Goal: Information Seeking & Learning: Learn about a topic

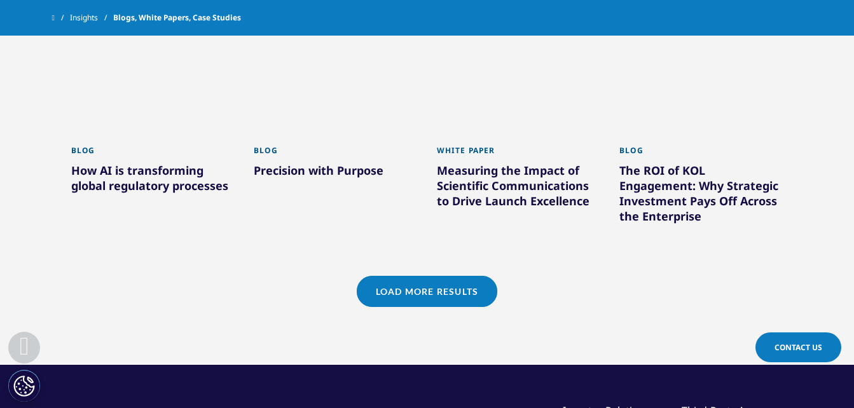
scroll to position [1168, 0]
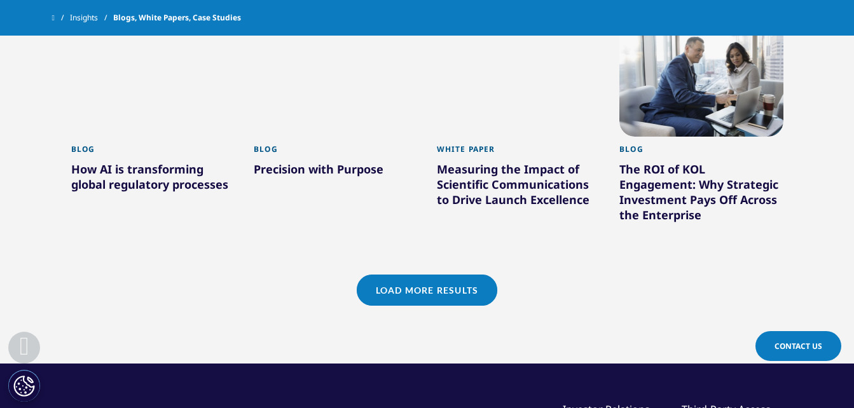
click at [378, 276] on link "Load More Results" at bounding box center [427, 290] width 141 height 31
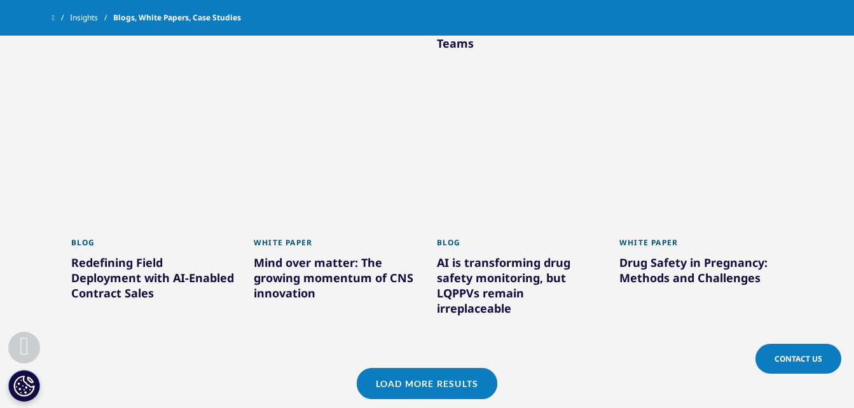
scroll to position [1932, 0]
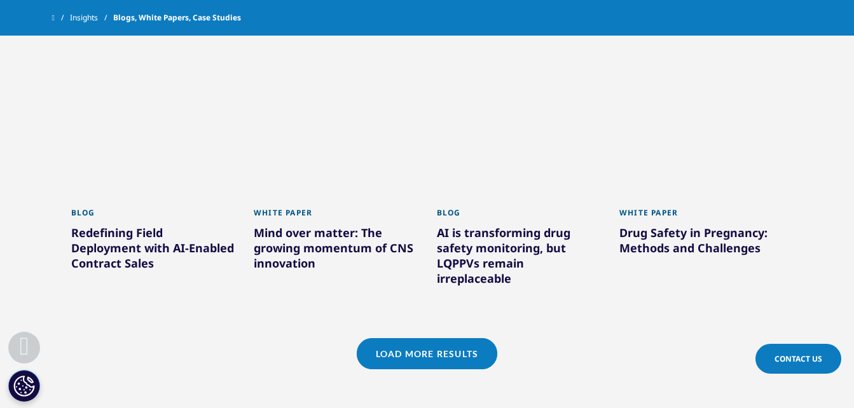
click at [454, 342] on link "Load More Results" at bounding box center [427, 353] width 141 height 31
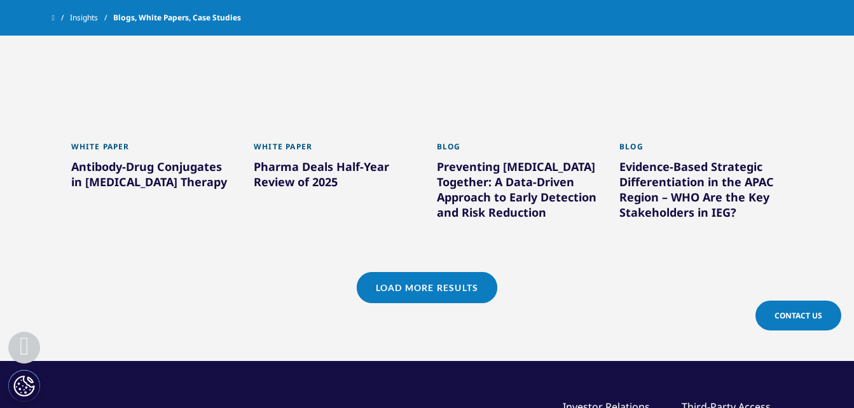
scroll to position [2822, 0]
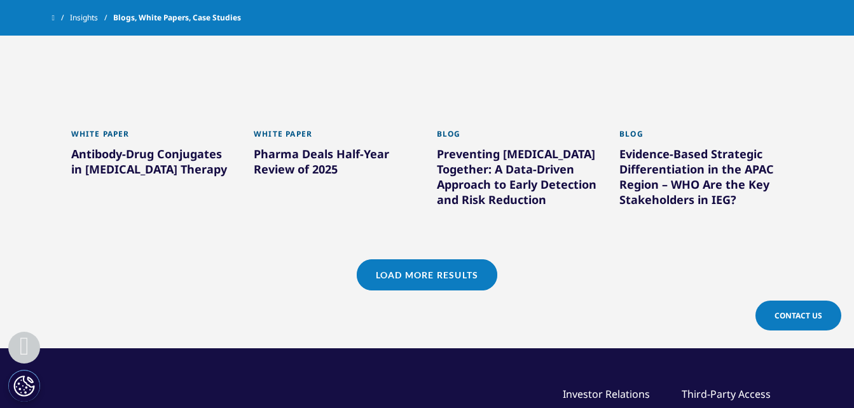
click at [402, 261] on link "Load More Results" at bounding box center [427, 275] width 141 height 31
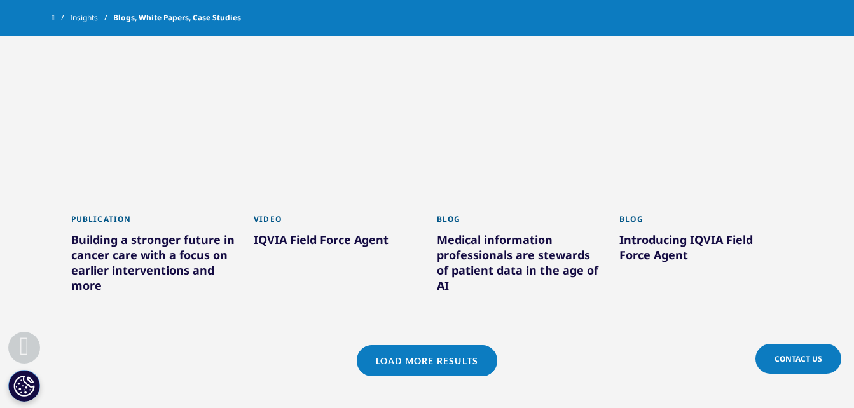
scroll to position [3586, 0]
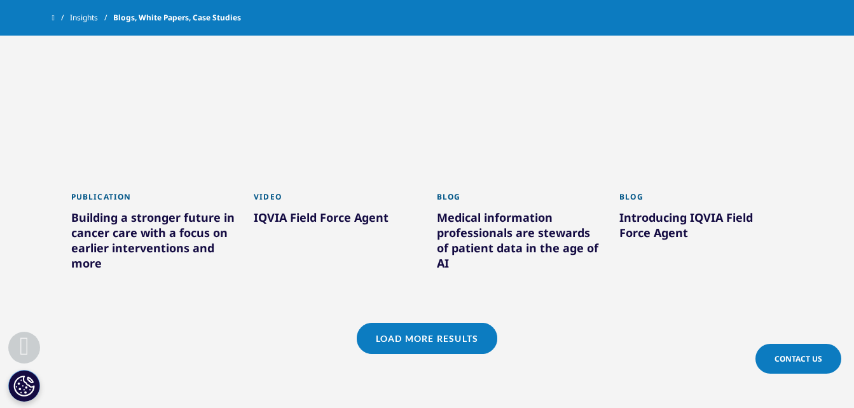
click at [399, 323] on link "Load More Results" at bounding box center [427, 338] width 141 height 31
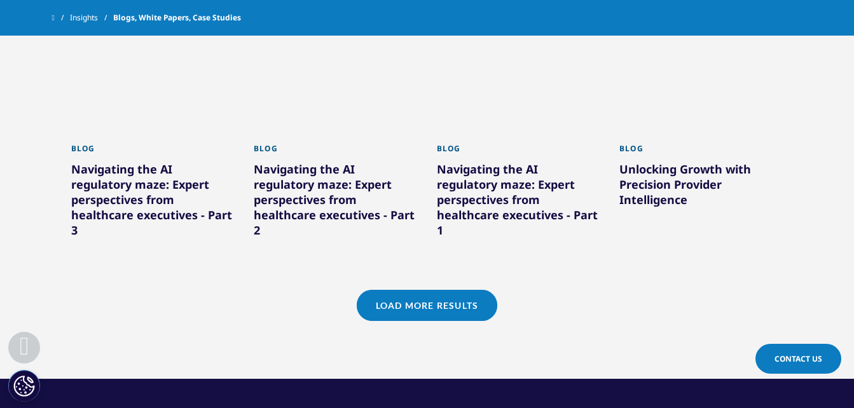
scroll to position [4476, 0]
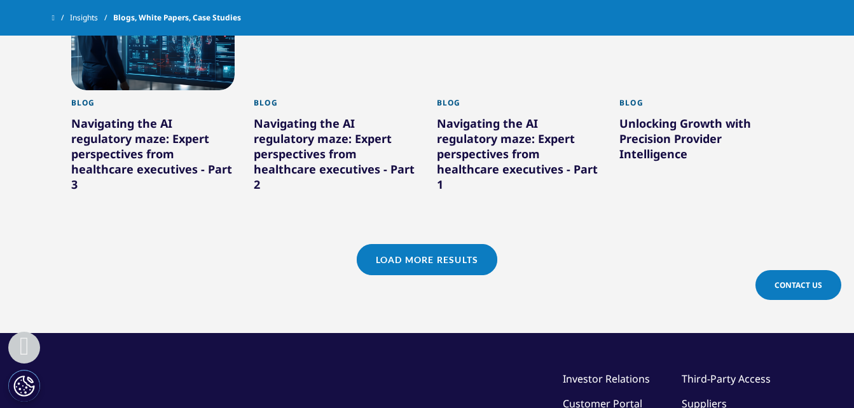
click at [396, 244] on link "Load More Results" at bounding box center [427, 259] width 141 height 31
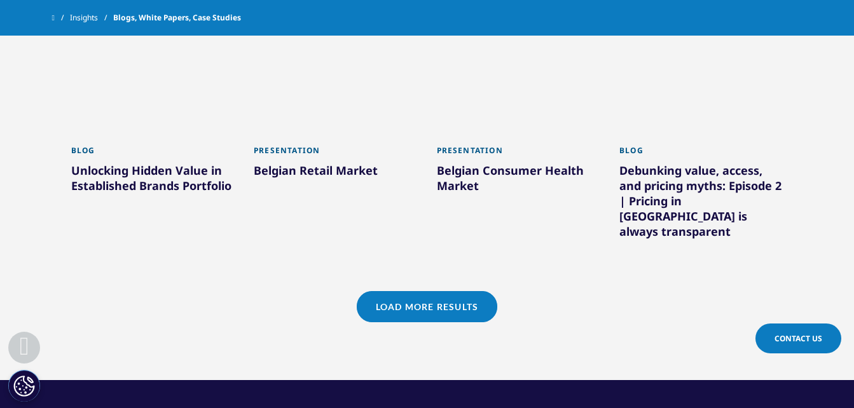
scroll to position [5303, 0]
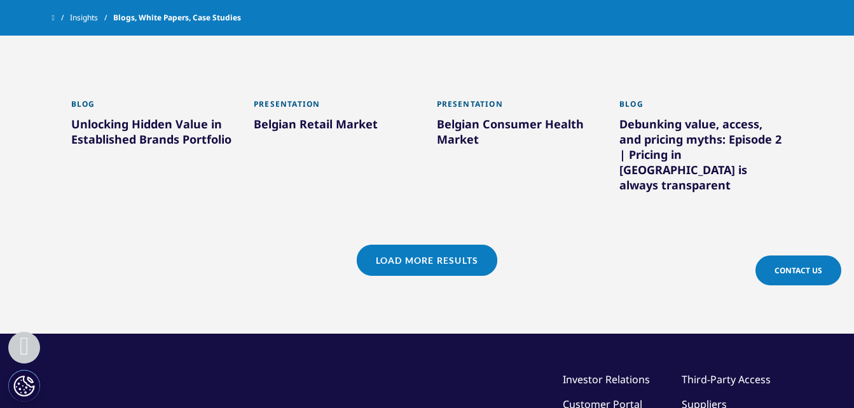
click at [404, 245] on link "Load More Results" at bounding box center [427, 260] width 141 height 31
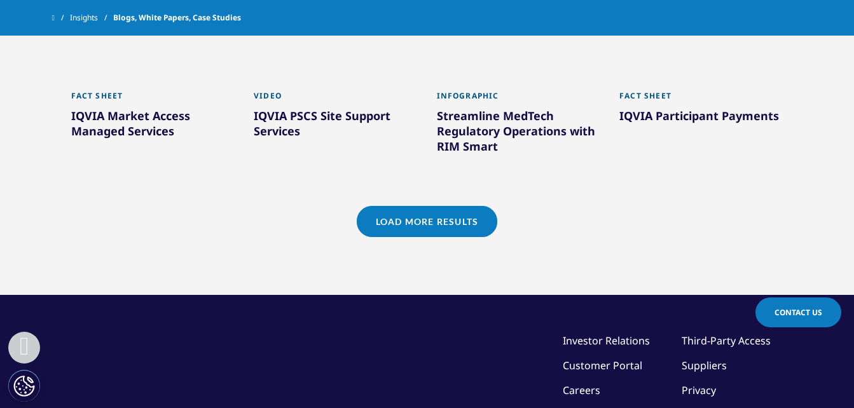
scroll to position [6130, 0]
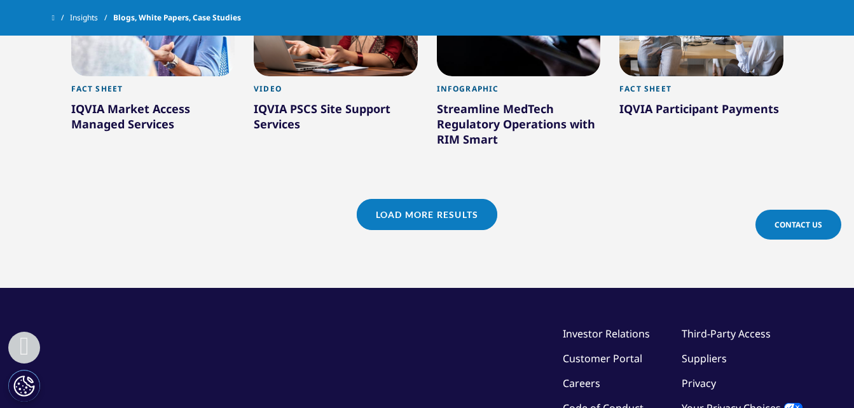
click at [404, 199] on link "Load More Results" at bounding box center [427, 214] width 141 height 31
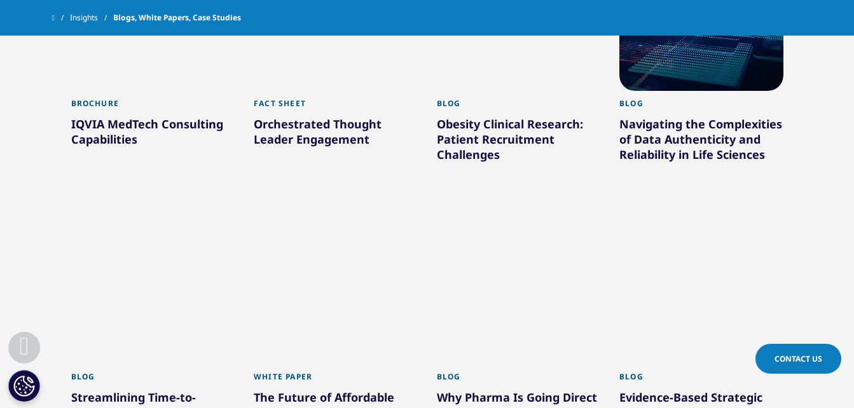
scroll to position [6766, 0]
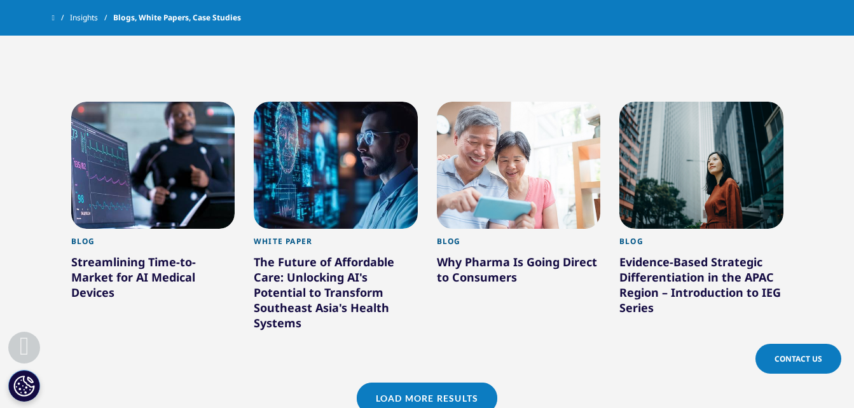
click at [418, 383] on link "Load More Results" at bounding box center [427, 398] width 141 height 31
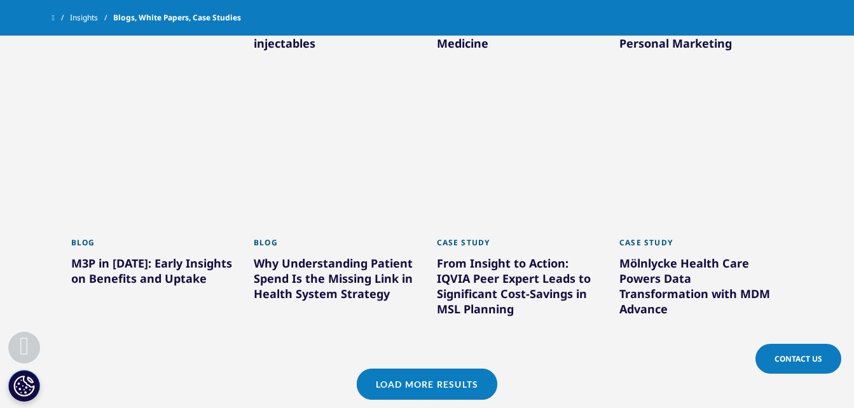
scroll to position [7593, 0]
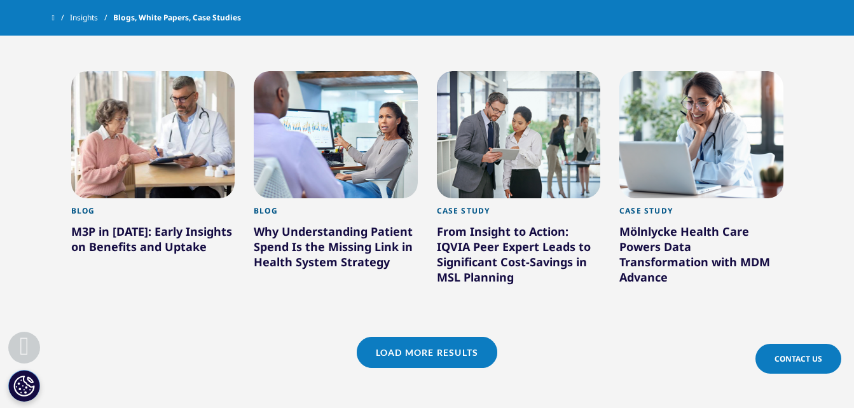
click at [424, 337] on link "Load More Results" at bounding box center [427, 352] width 141 height 31
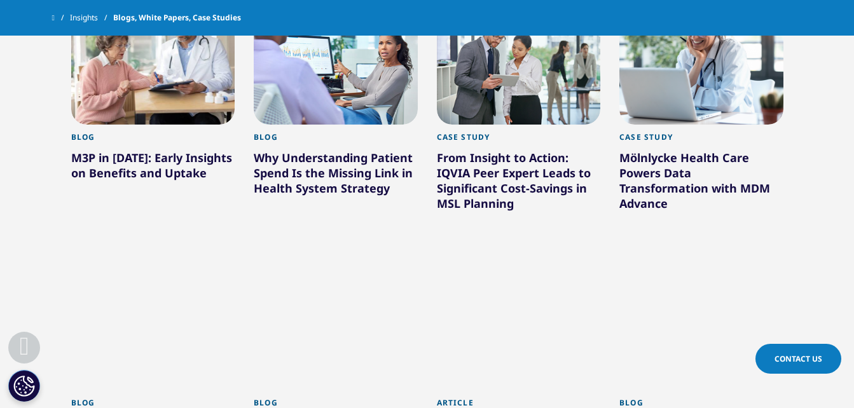
scroll to position [7784, 0]
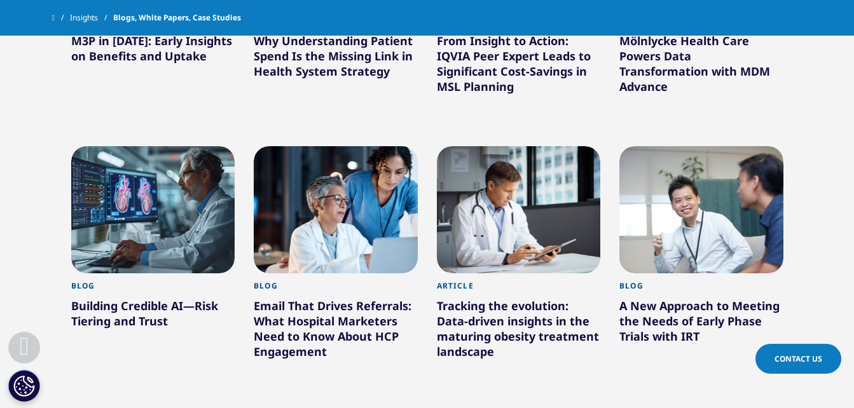
drag, startPoint x: 534, startPoint y: 303, endPoint x: 464, endPoint y: 284, distance: 73.3
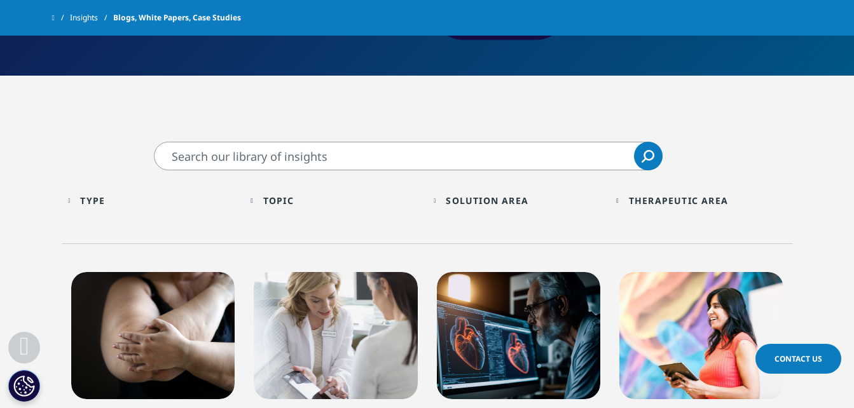
scroll to position [278, 0]
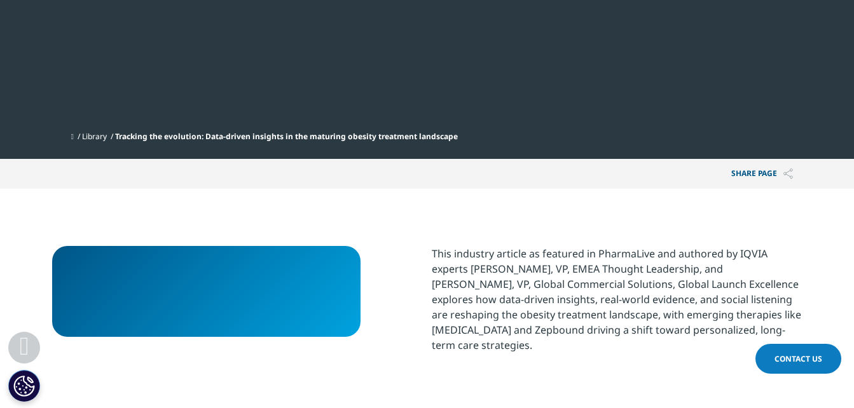
scroll to position [318, 0]
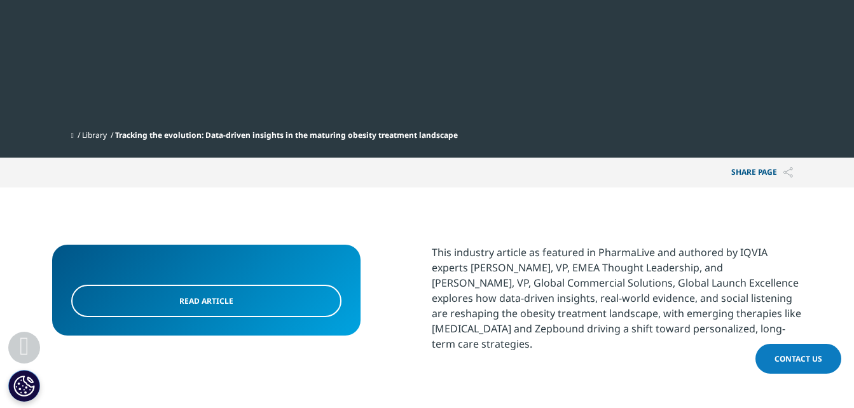
click at [153, 300] on link "Read Article" at bounding box center [206, 301] width 270 height 32
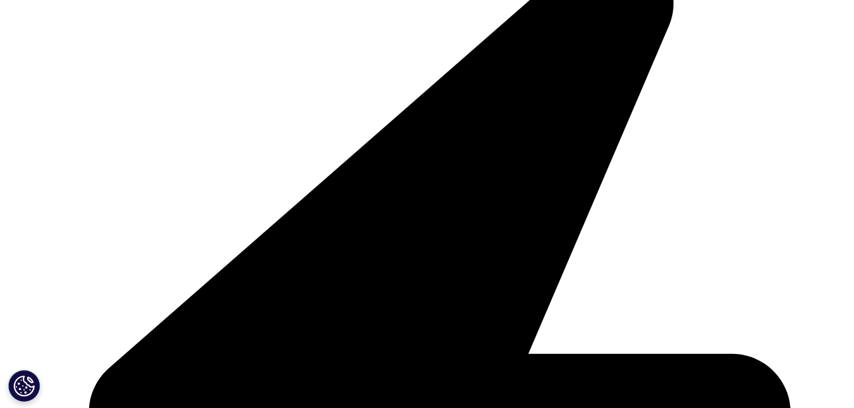
scroll to position [382, 0]
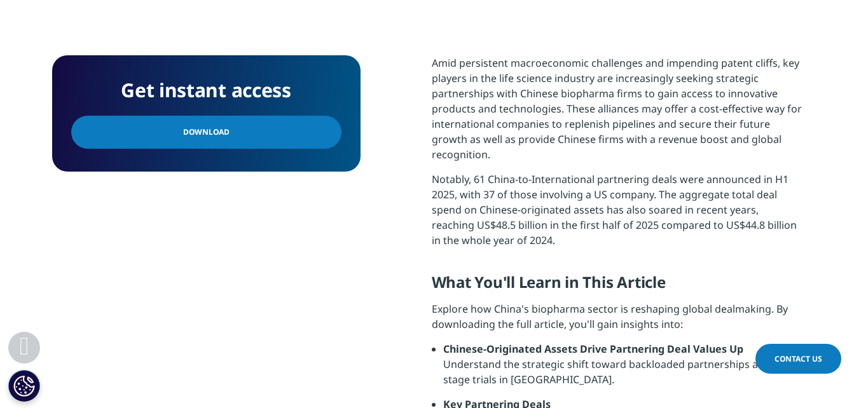
scroll to position [509, 0]
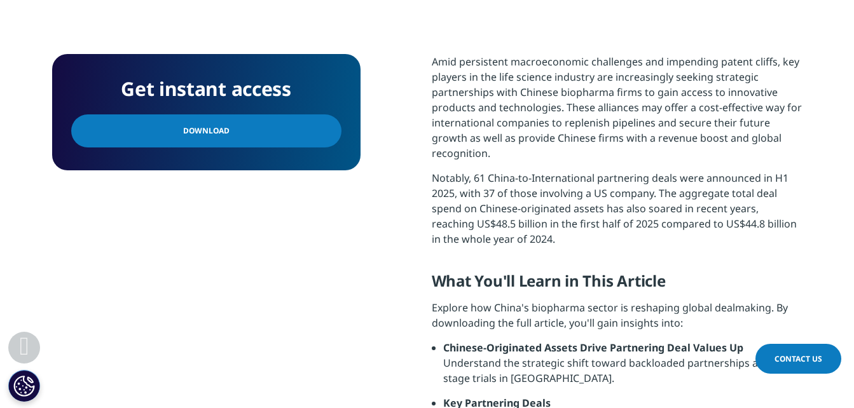
drag, startPoint x: 428, startPoint y: 57, endPoint x: 600, endPoint y: 230, distance: 243.3
click at [600, 230] on div "Get instant access Download Amid persistent macroeconomic challenges and impend…" at bounding box center [427, 379] width 751 height 650
copy div "Amid persistent macroeconomic challenges and impending patent cliffs, key playe…"
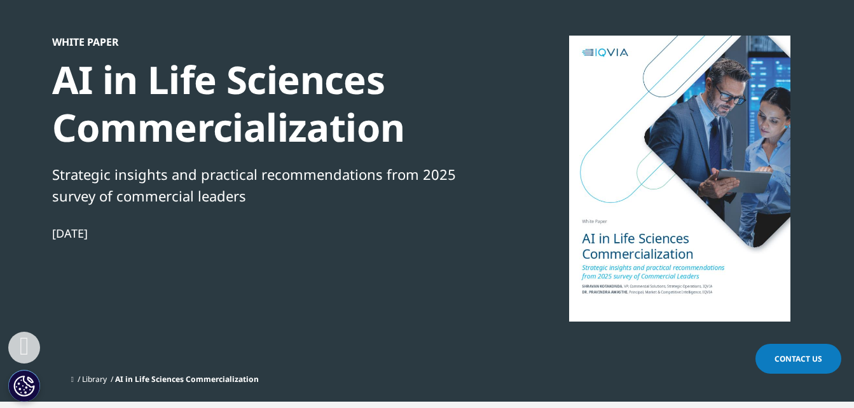
scroll to position [254, 0]
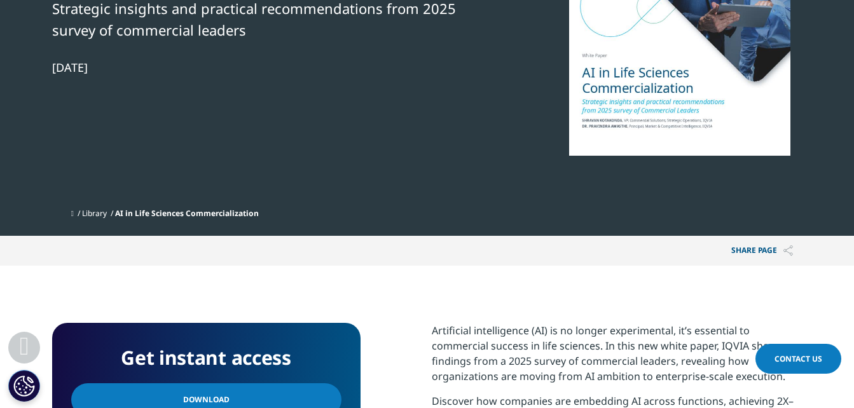
click at [177, 391] on link "Download" at bounding box center [206, 400] width 270 height 33
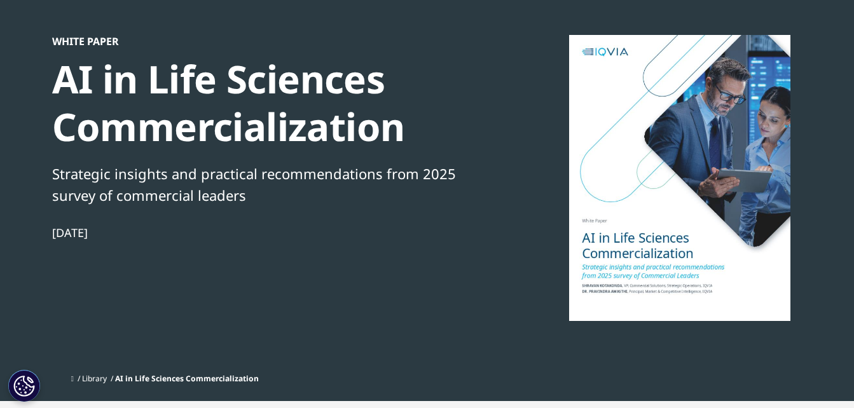
scroll to position [0, 0]
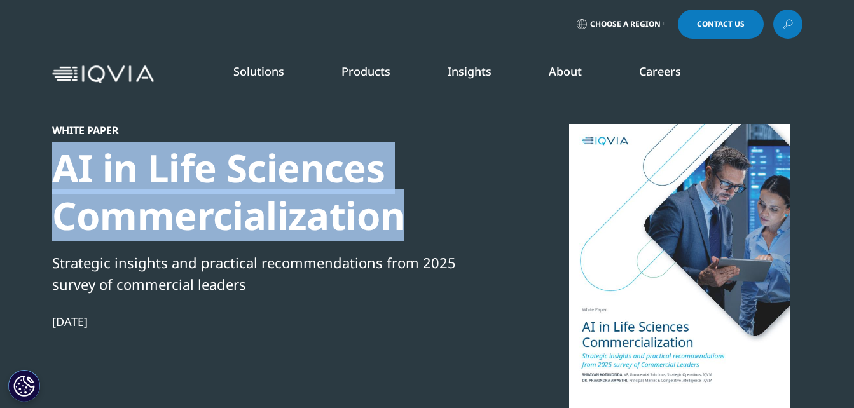
drag, startPoint x: 60, startPoint y: 167, endPoint x: 402, endPoint y: 207, distance: 344.6
click at [402, 207] on div "AI in Life Sciences Commercialization" at bounding box center [270, 191] width 436 height 95
copy div "AI in Life Sciences Commercialization"
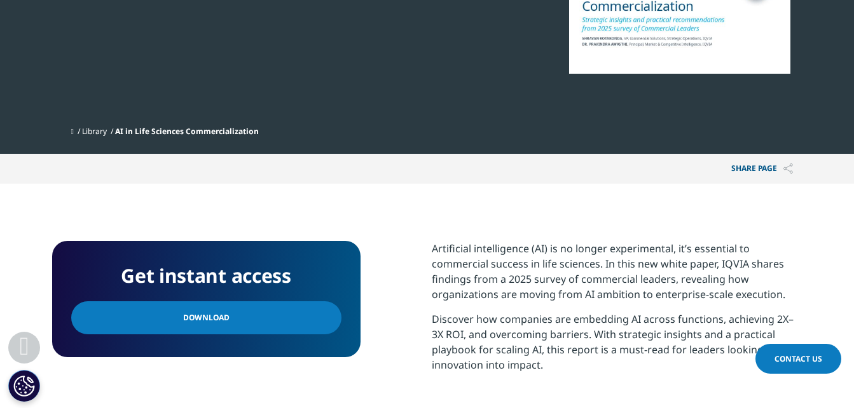
scroll to position [509, 0]
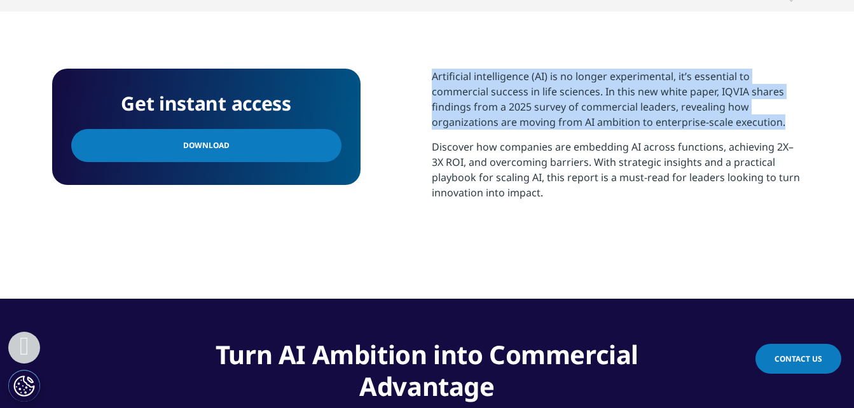
drag, startPoint x: 429, startPoint y: 73, endPoint x: 785, endPoint y: 125, distance: 359.4
click at [785, 125] on div "Get instant access Download Artificial intelligence (AI) is no longer experimen…" at bounding box center [427, 155] width 751 height 173
copy p "Artificial intelligence (AI) is no longer experimental, it’s essential to comme…"
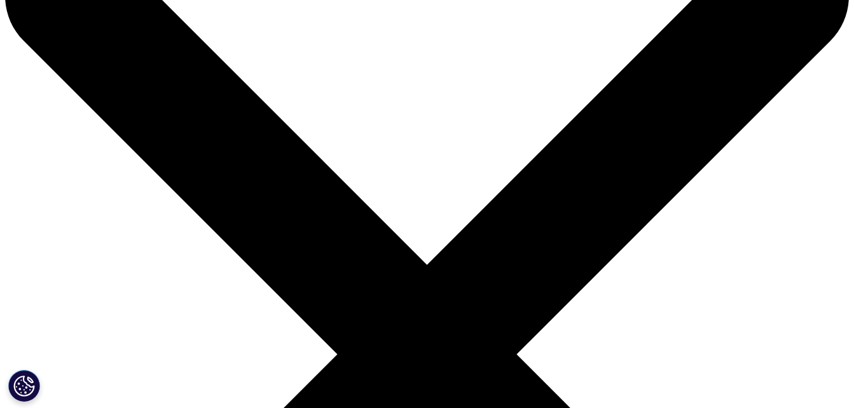
scroll to position [64, 0]
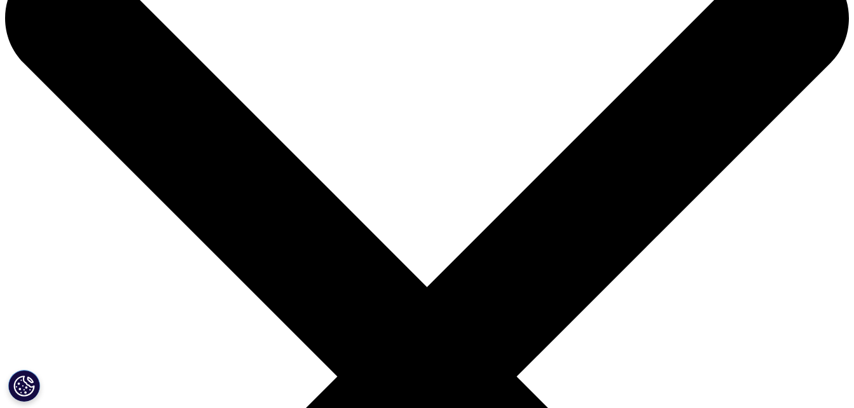
drag, startPoint x: 57, startPoint y: 97, endPoint x: 336, endPoint y: 157, distance: 285.7
copy div "The Future of Affordable Care"
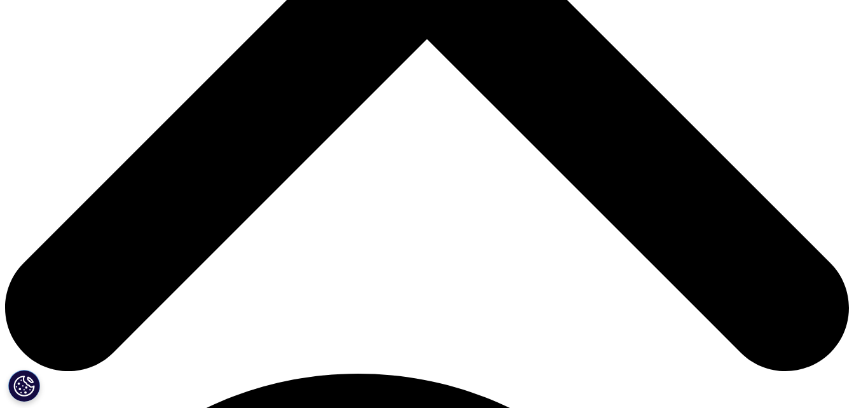
scroll to position [509, 0]
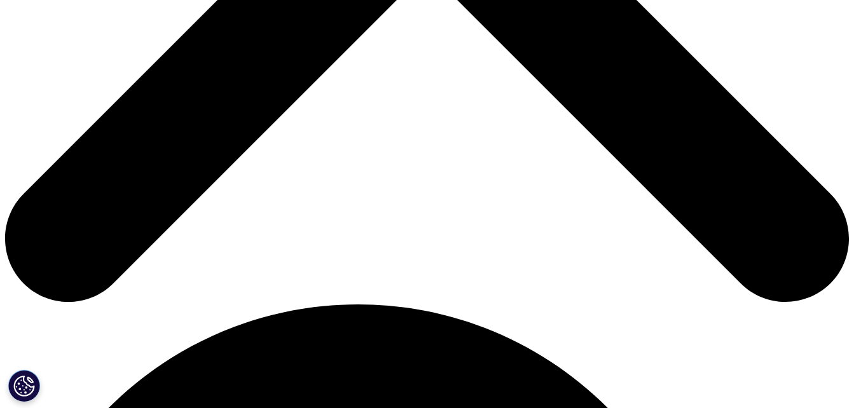
scroll to position [572, 0]
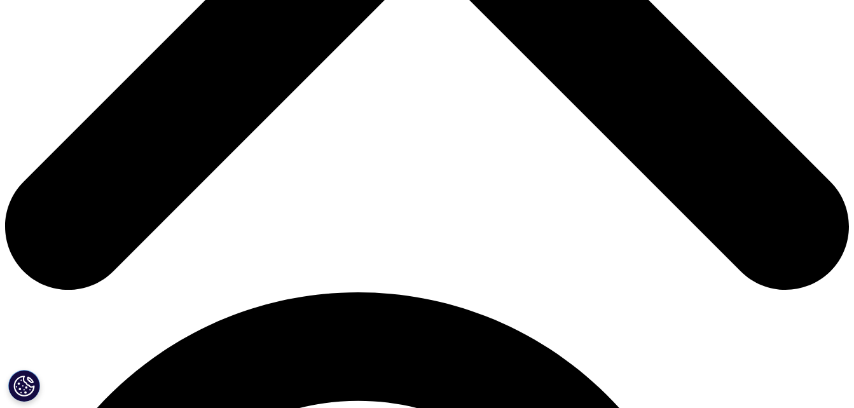
drag, startPoint x: 430, startPoint y: 142, endPoint x: 606, endPoint y: 291, distance: 229.7
copy p "Healthcare systems across Southeast Asia are under increasing pressure from ris…"
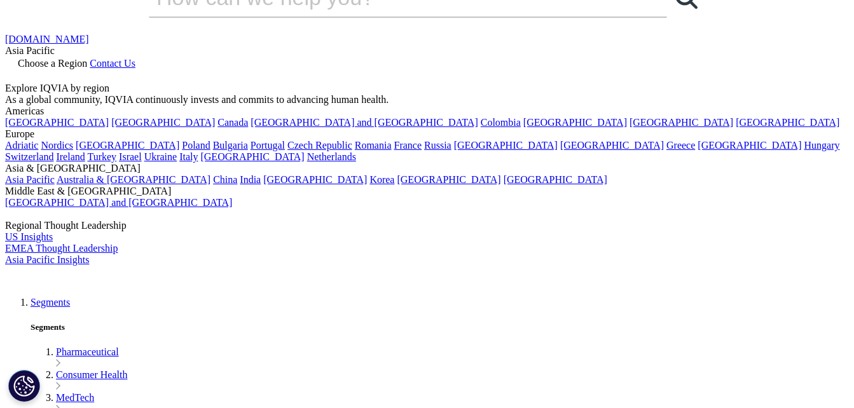
scroll to position [127, 0]
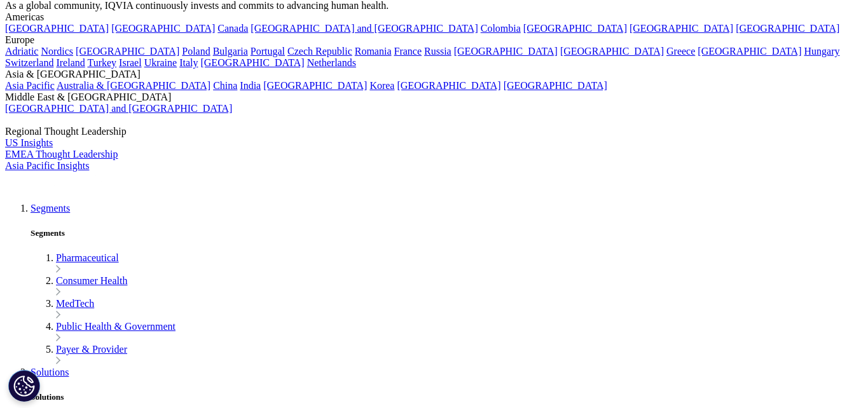
drag, startPoint x: 53, startPoint y: 39, endPoint x: 381, endPoint y: 128, distance: 339.5
copy div "Radioligand Therapy as the Future of [MEDICAL_DATA] Care in [GEOGRAPHIC_DATA]"
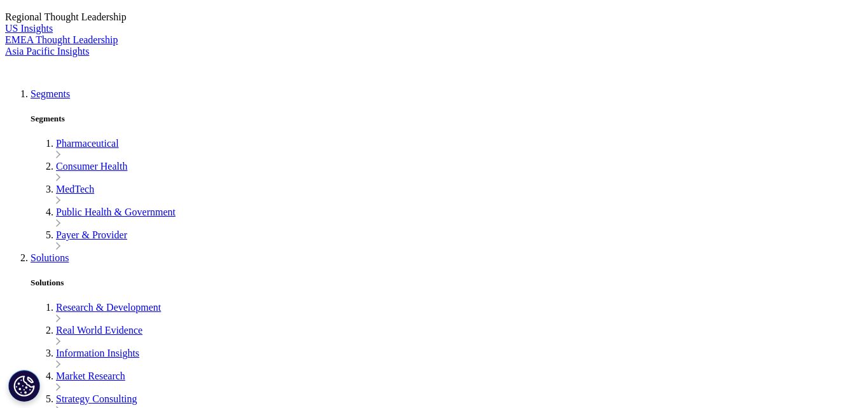
scroll to position [509, 0]
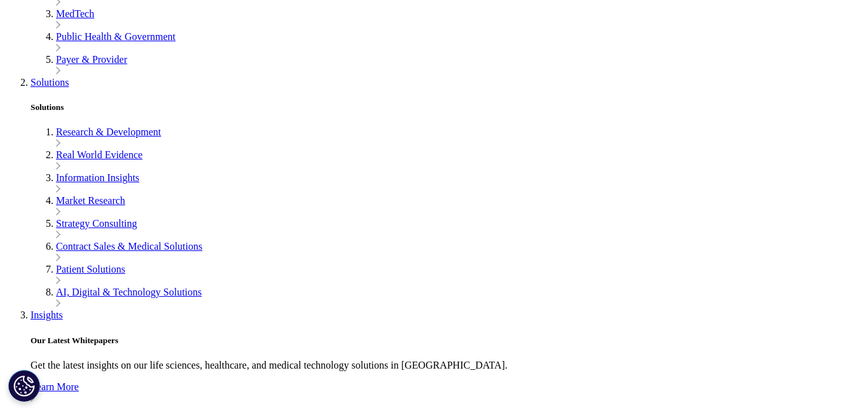
scroll to position [445, 0]
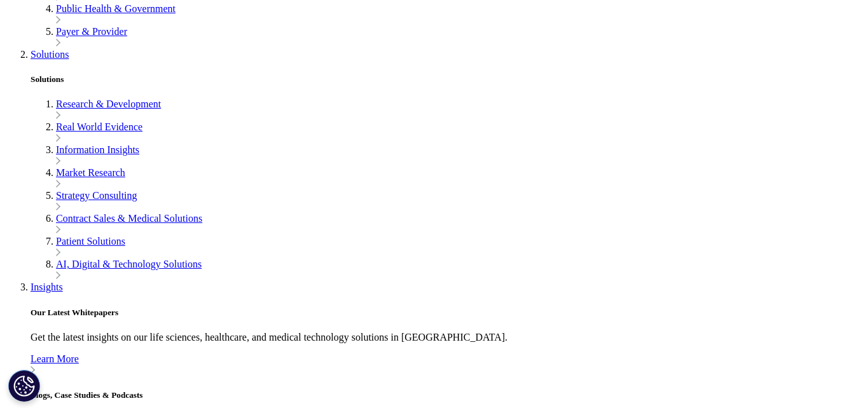
drag, startPoint x: 429, startPoint y: 123, endPoint x: 658, endPoint y: 331, distance: 309.3
copy div "[MEDICAL_DATA] is the most common [MEDICAL_DATA] among men in [GEOGRAPHIC_DATA]…"
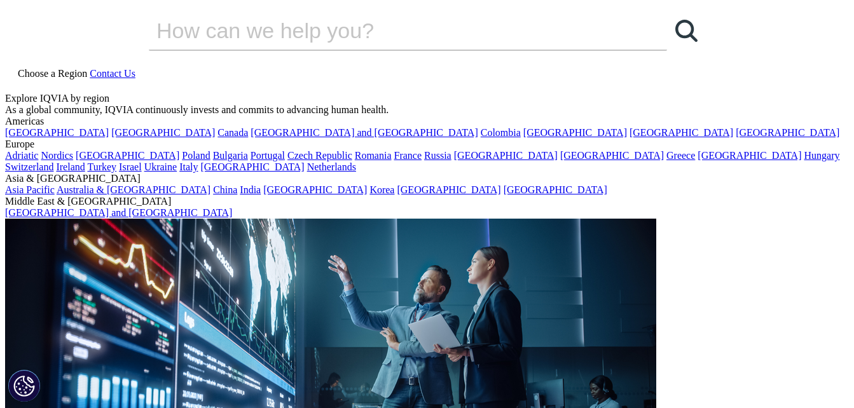
drag, startPoint x: 54, startPoint y: 165, endPoint x: 473, endPoint y: 225, distance: 423.5
copy div "IQVIA MedTech Consulting Capabilities"
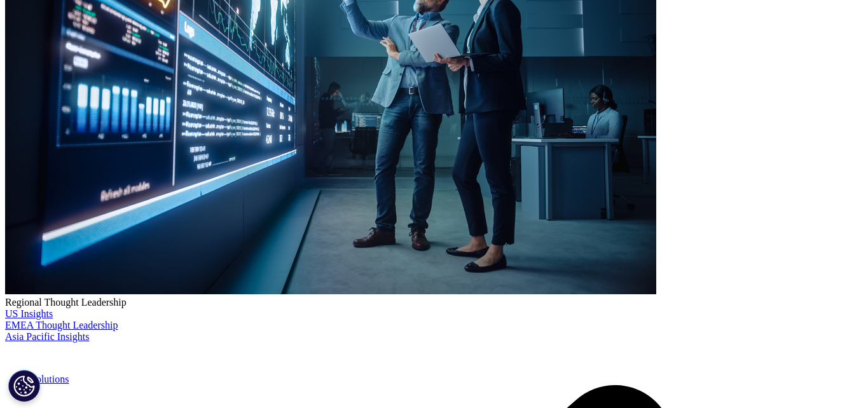
scroll to position [318, 0]
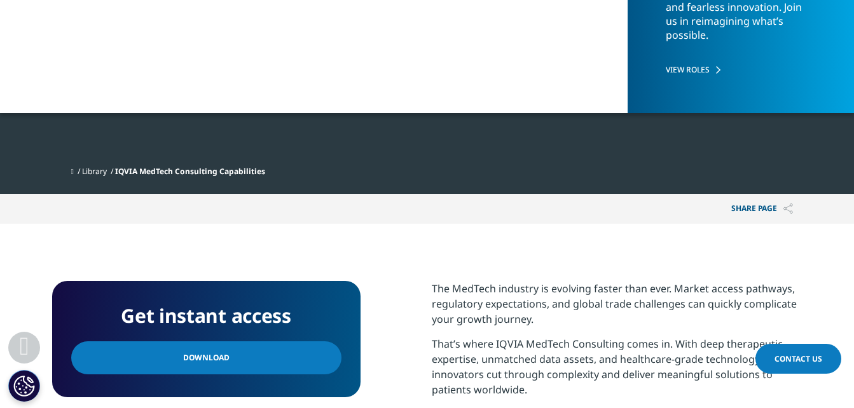
click at [326, 354] on link "Download" at bounding box center [206, 358] width 270 height 33
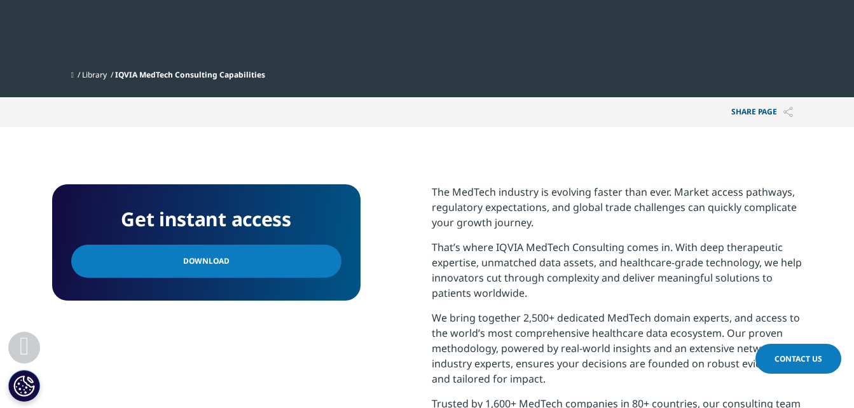
scroll to position [445, 0]
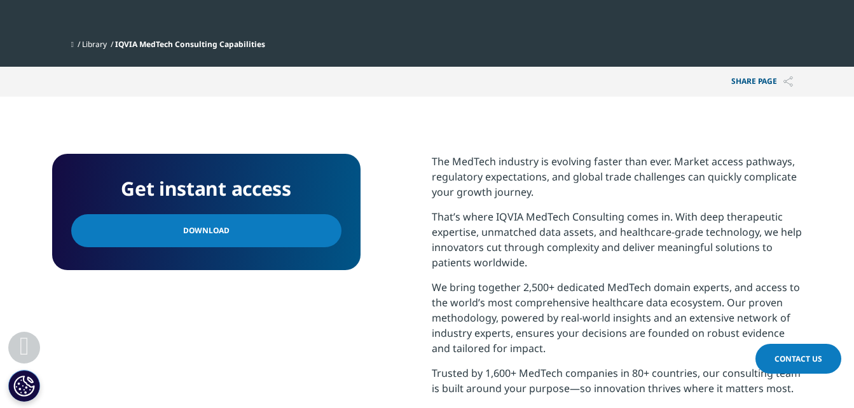
click at [275, 221] on link "Download" at bounding box center [206, 230] width 270 height 33
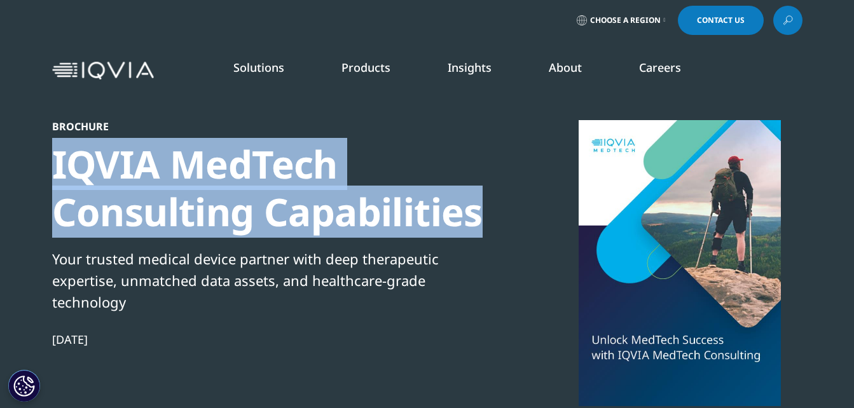
scroll to position [0, 0]
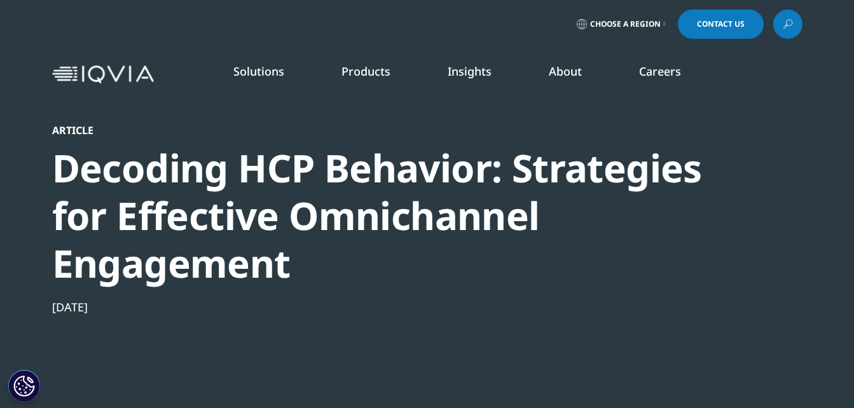
scroll to position [64, 0]
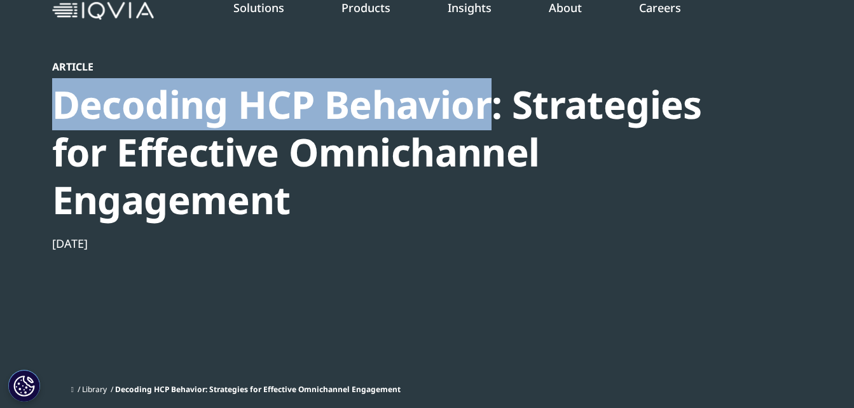
drag, startPoint x: 55, startPoint y: 102, endPoint x: 492, endPoint y: 128, distance: 437.8
click at [492, 128] on div "Decoding HCP Behavior: Strategies for Effective Omnichannel Engagement​" at bounding box center [393, 152] width 682 height 143
copy div "Decoding HCP Behavior"
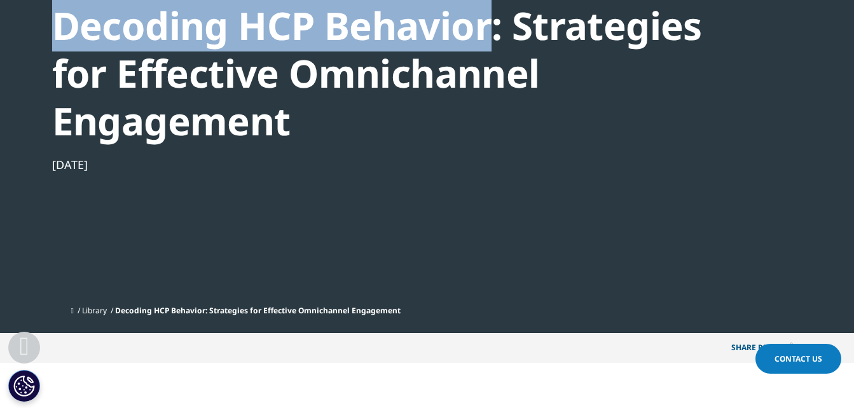
scroll to position [318, 0]
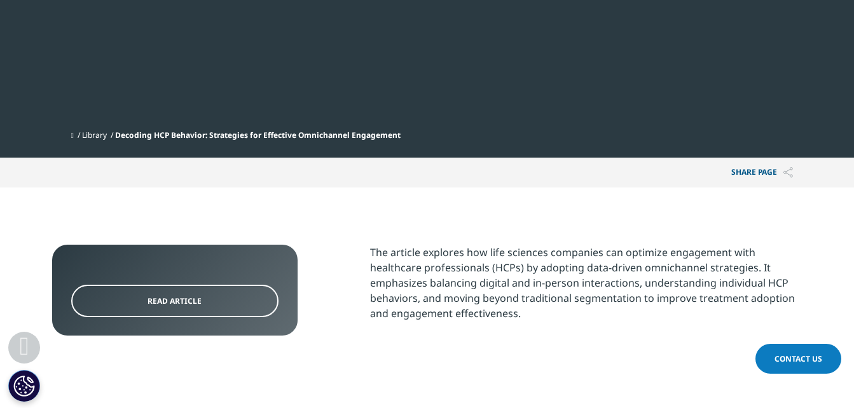
click at [214, 296] on link "Read Article" at bounding box center [174, 301] width 207 height 32
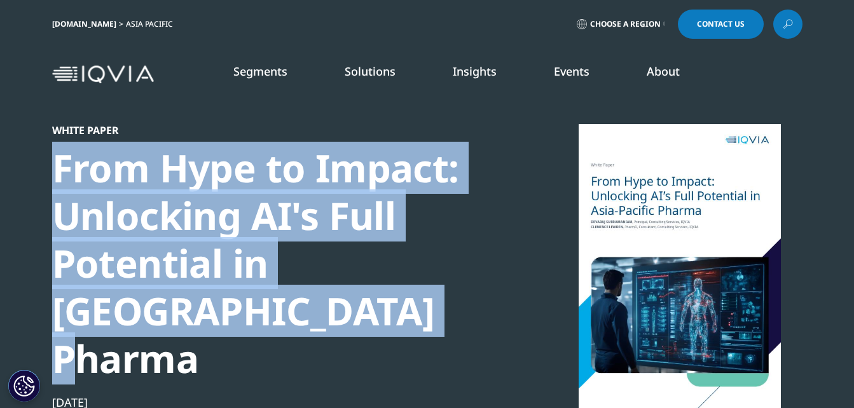
drag, startPoint x: 57, startPoint y: 165, endPoint x: 318, endPoint y: 307, distance: 297.2
click at [318, 307] on div "From Hype to Impact: Unlocking AI's Full Potential in Asia-Pacific Pharma" at bounding box center [270, 263] width 436 height 239
copy div "From Hype to Impact: Unlocking AI's Full Potential in Asia-Pacific Pharma"
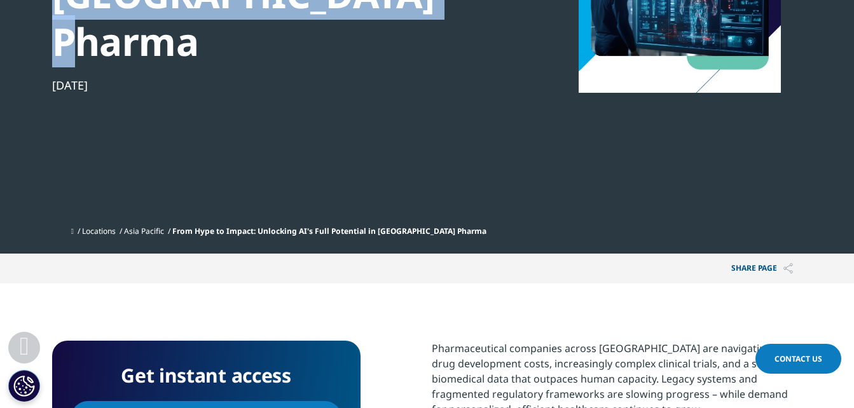
scroll to position [318, 0]
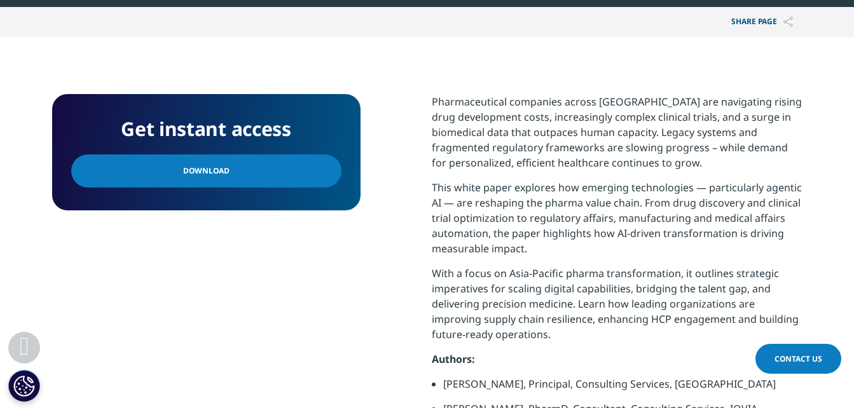
scroll to position [572, 0]
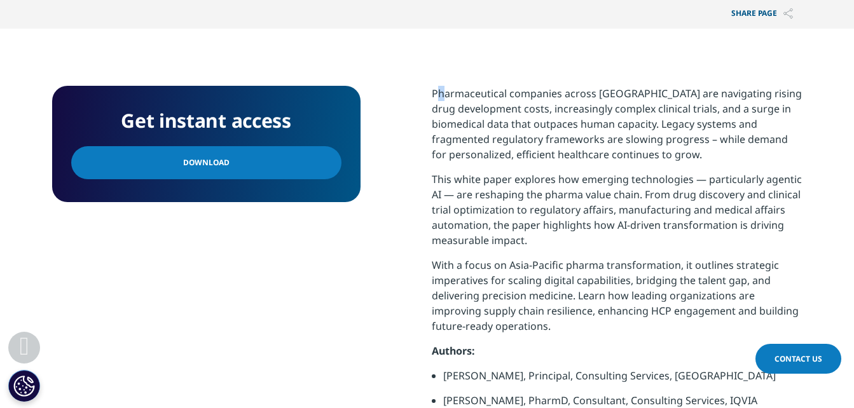
drag, startPoint x: 436, startPoint y: 49, endPoint x: 444, endPoint y: 46, distance: 8.0
click at [444, 86] on p "Pharmaceutical companies across Asia-Pacific are navigating rising drug develop…" at bounding box center [617, 129] width 371 height 86
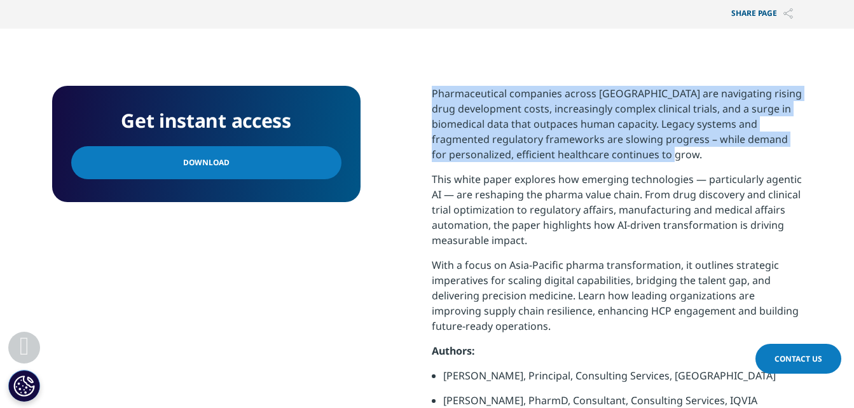
drag, startPoint x: 444, startPoint y: 46, endPoint x: 688, endPoint y: 107, distance: 251.6
click at [688, 107] on div "Get instant access Download Pharmaceutical companies across Asia-Pacific are na…" at bounding box center [427, 268] width 751 height 364
copy p "Pharmaceutical companies across Asia-Pacific are navigating rising drug develop…"
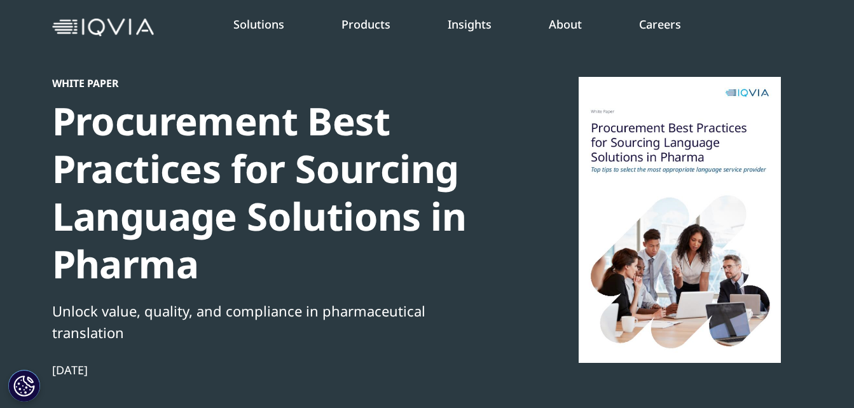
scroll to position [127, 0]
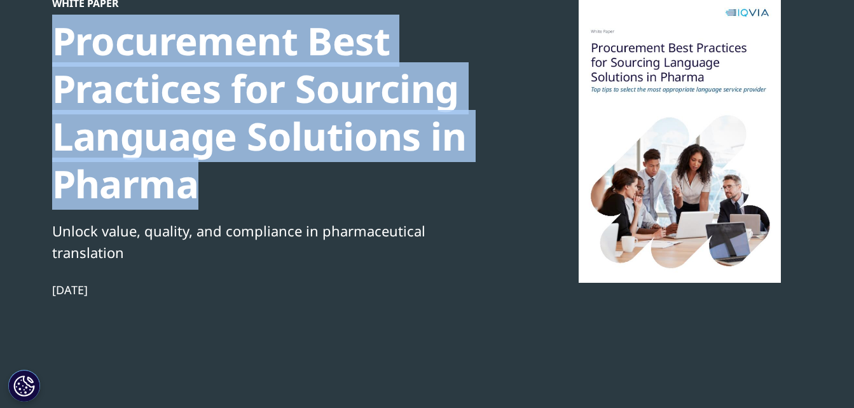
drag, startPoint x: 58, startPoint y: 43, endPoint x: 216, endPoint y: 188, distance: 213.9
click at [216, 188] on div "Procurement Best Practices for Sourcing Language Solutions in Pharma" at bounding box center [270, 112] width 436 height 191
copy div "Procurement Best Practices for Sourcing Language Solutions in Pharma"
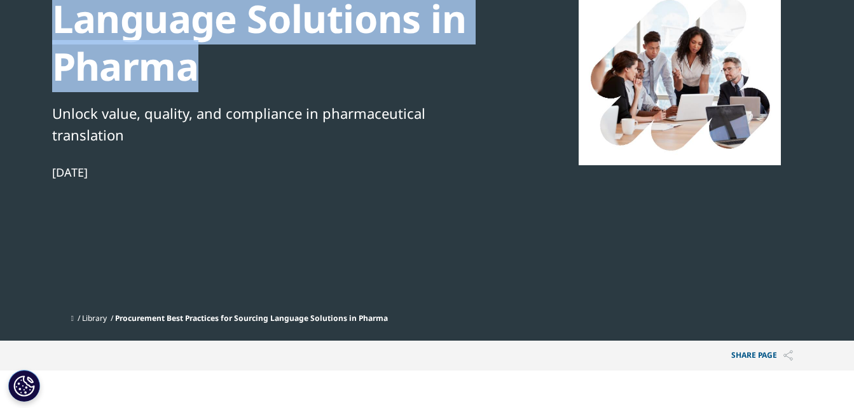
scroll to position [445, 0]
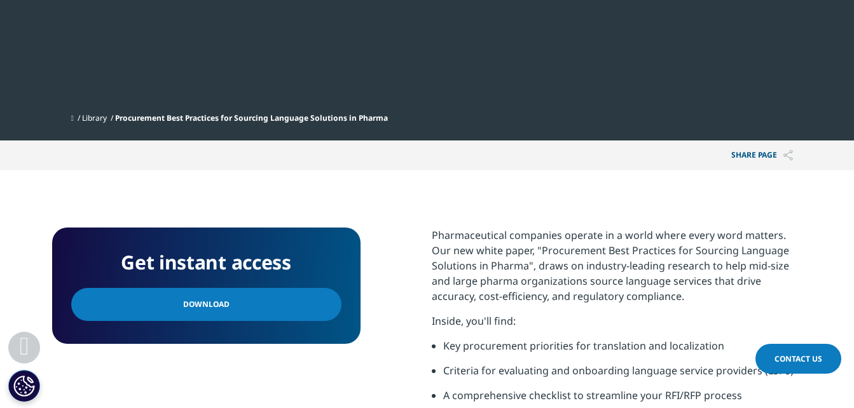
click at [242, 311] on link "Download" at bounding box center [206, 304] width 270 height 33
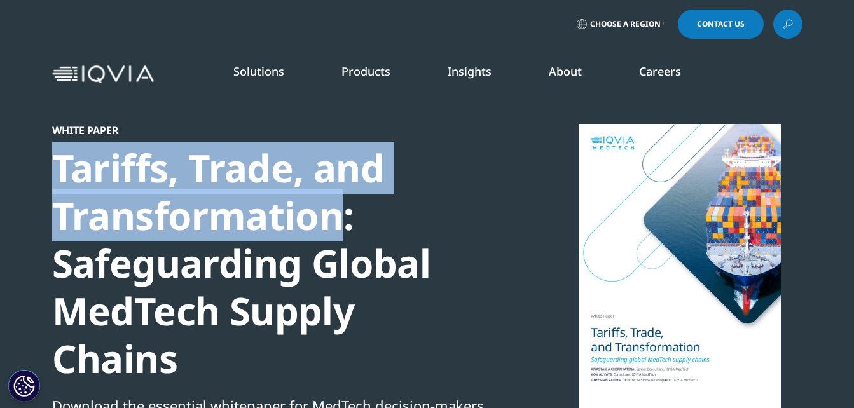
drag, startPoint x: 60, startPoint y: 172, endPoint x: 338, endPoint y: 223, distance: 283.1
click at [338, 223] on div "Tariffs, Trade, and Transformation: Safeguarding Global MedTech Supply Chains" at bounding box center [270, 263] width 436 height 239
copy div "Tariffs, Trade, and Transformation"
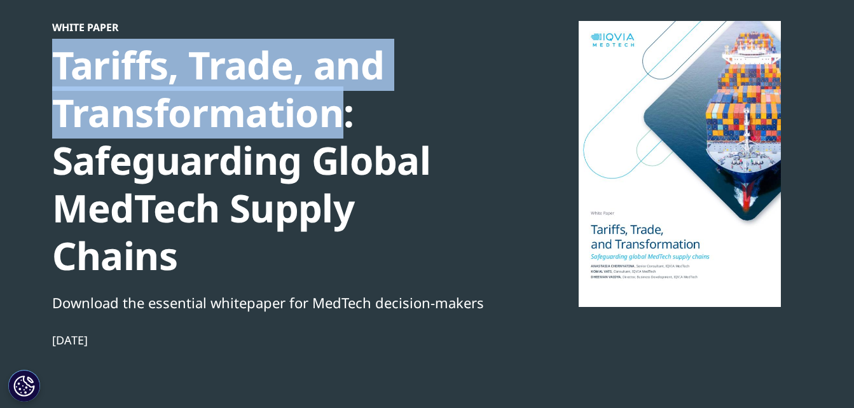
scroll to position [382, 0]
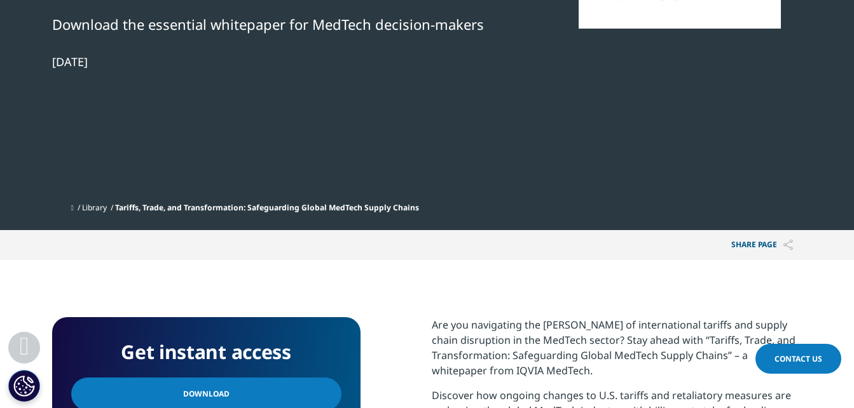
click at [267, 378] on link "Download" at bounding box center [206, 394] width 270 height 33
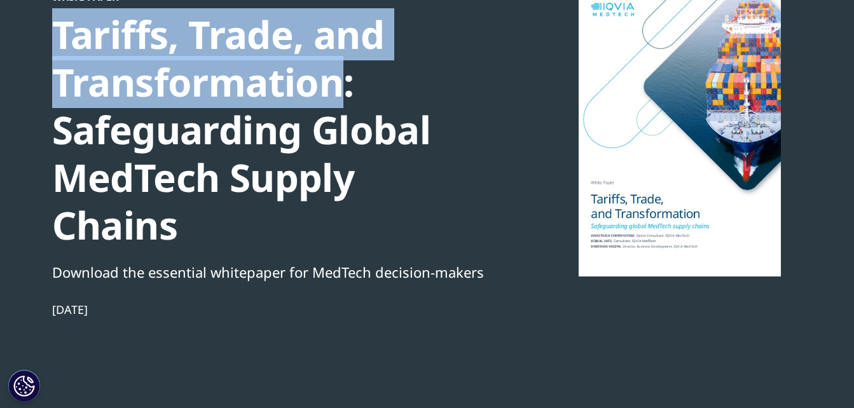
scroll to position [127, 0]
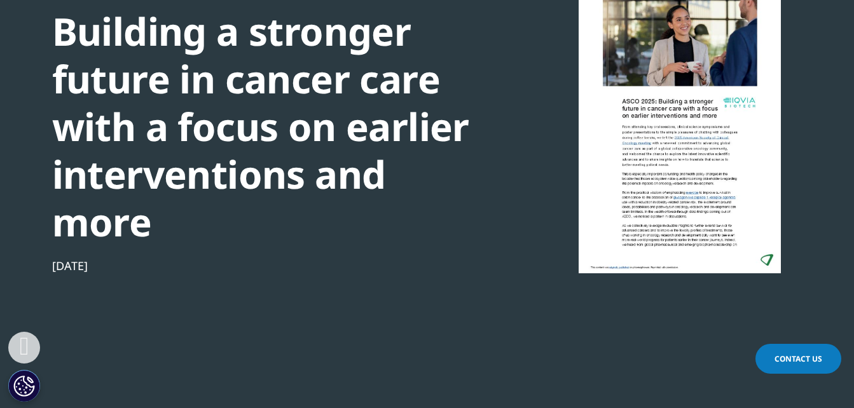
scroll to position [127, 0]
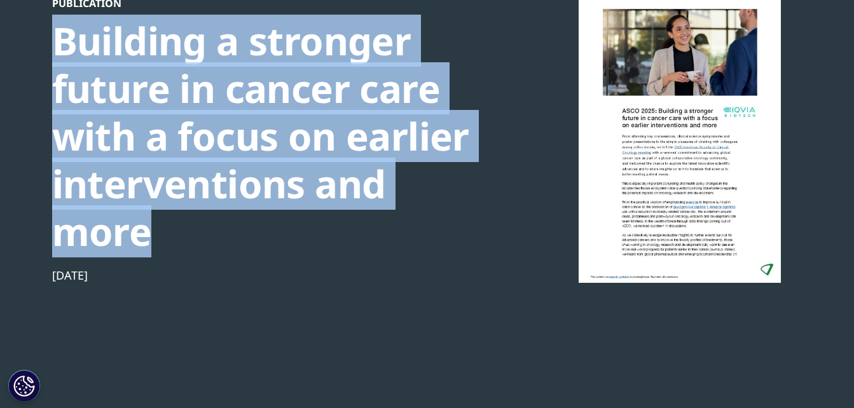
drag, startPoint x: 50, startPoint y: 45, endPoint x: 239, endPoint y: 222, distance: 258.3
click at [239, 222] on section "Publication Building a stronger future in cancer care with a focus on earlier i…" at bounding box center [427, 158] width 854 height 571
copy div "Building a stronger future in cancer care with a focus on earlier interventions…"
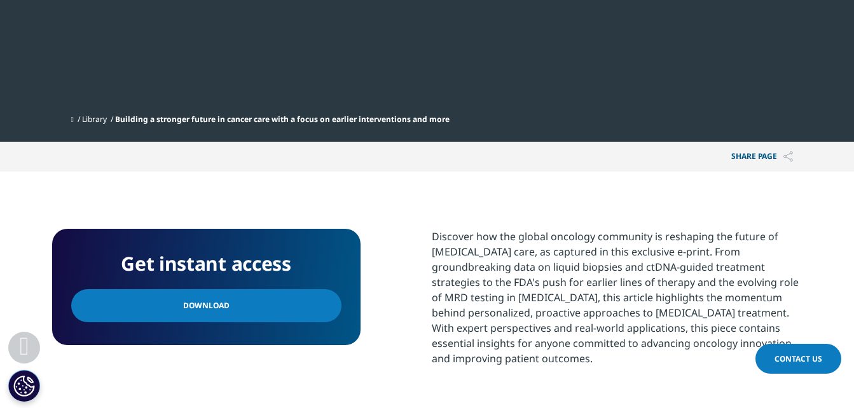
scroll to position [445, 0]
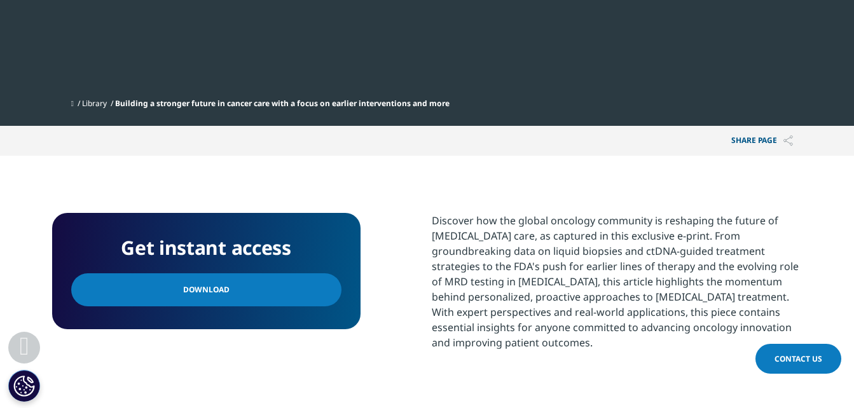
click at [236, 280] on link "Download" at bounding box center [206, 290] width 270 height 33
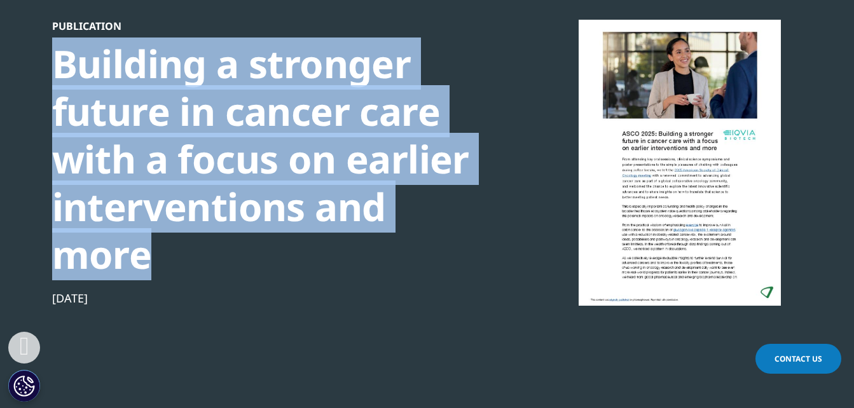
scroll to position [64, 0]
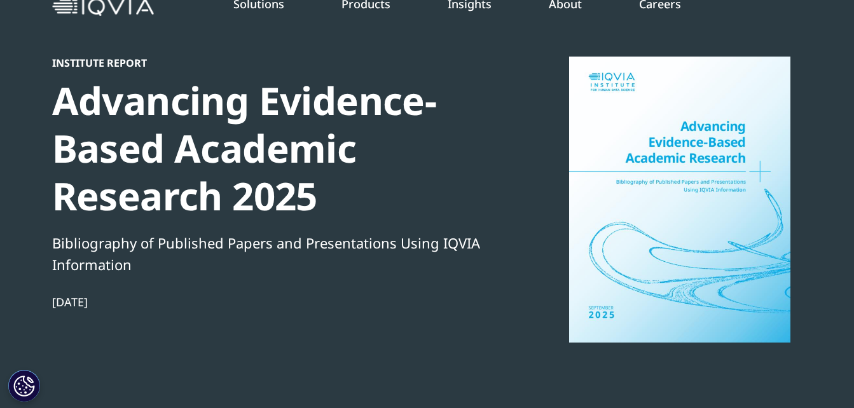
scroll to position [64, 0]
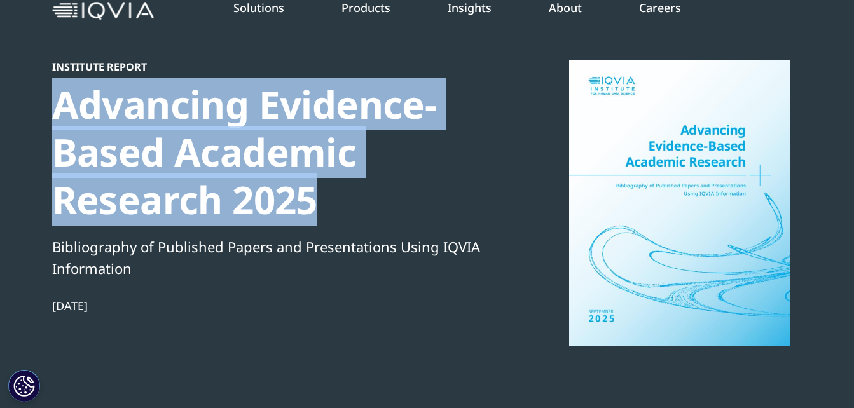
drag, startPoint x: 62, startPoint y: 100, endPoint x: 314, endPoint y: 197, distance: 269.0
click at [314, 197] on div "Advancing Evidence-Based Academic Research 2025" at bounding box center [270, 152] width 436 height 143
copy div "Advancing Evidence-Based Academic Research 2025"
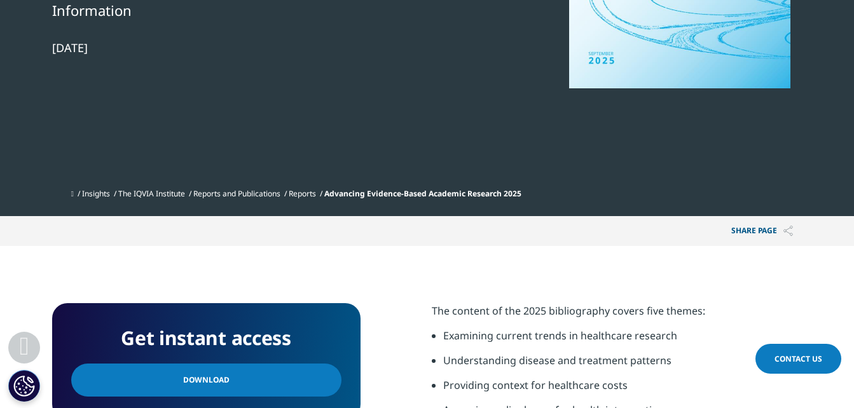
scroll to position [382, 0]
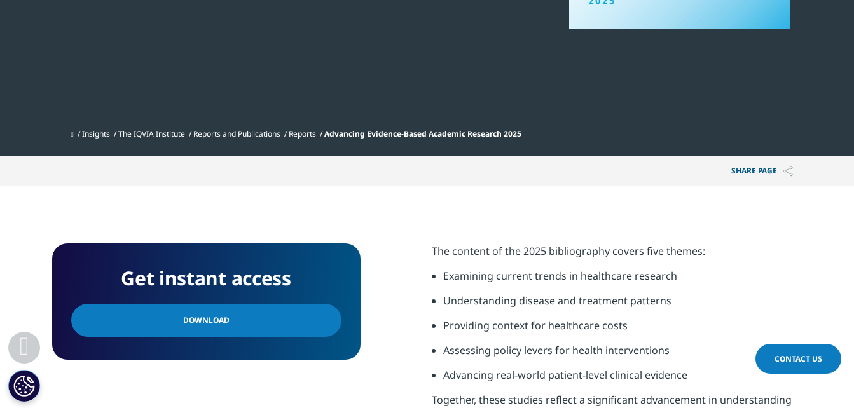
click at [271, 321] on link "Download" at bounding box center [206, 320] width 270 height 33
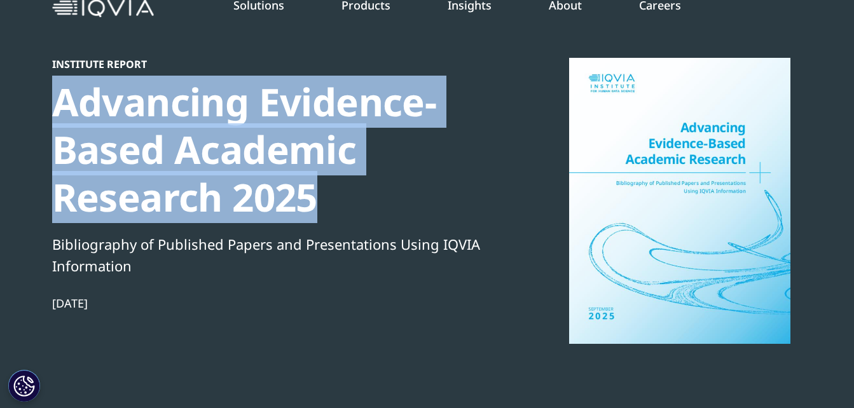
scroll to position [64, 0]
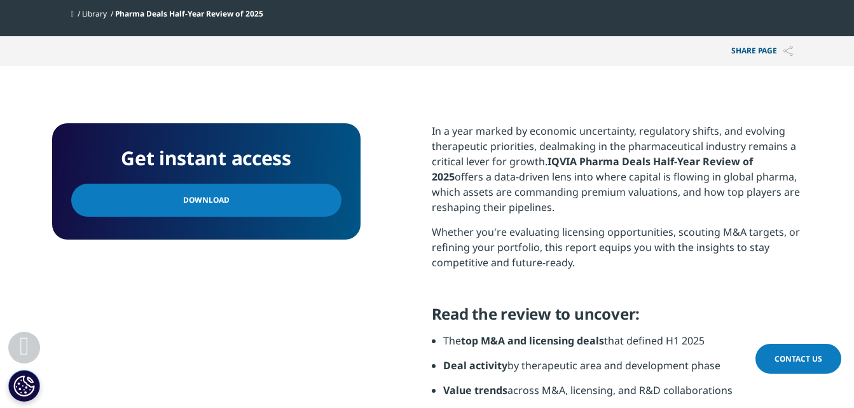
scroll to position [445, 0]
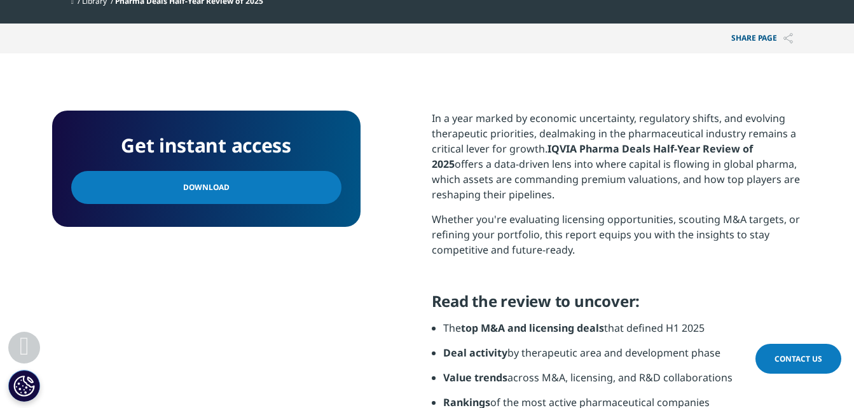
click at [304, 196] on link "Download" at bounding box center [206, 187] width 270 height 33
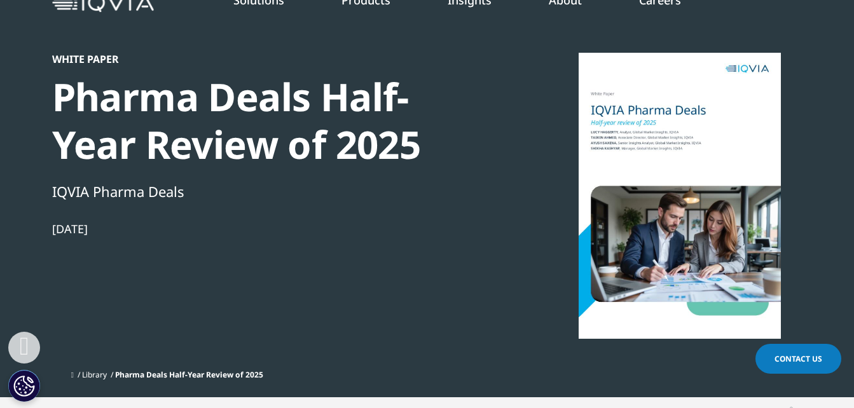
scroll to position [64, 0]
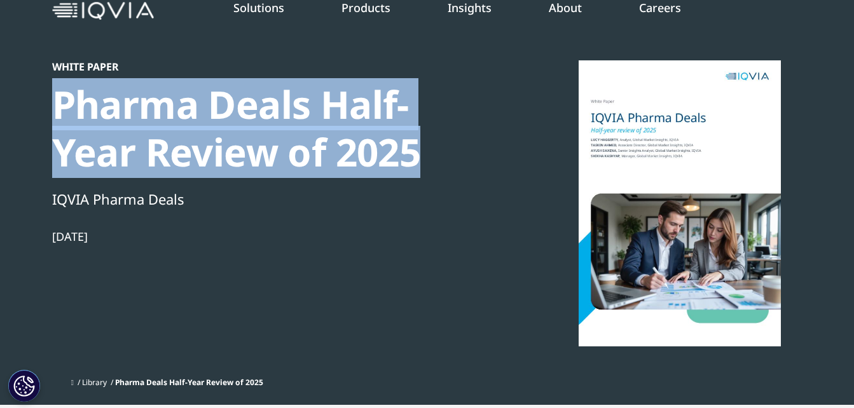
drag, startPoint x: 59, startPoint y: 100, endPoint x: 411, endPoint y: 165, distance: 358.3
click at [411, 165] on div "Pharma Deals Half-Year Review of 2025" at bounding box center [270, 128] width 436 height 95
copy div "Pharma Deals Half-Year Review of 2025"
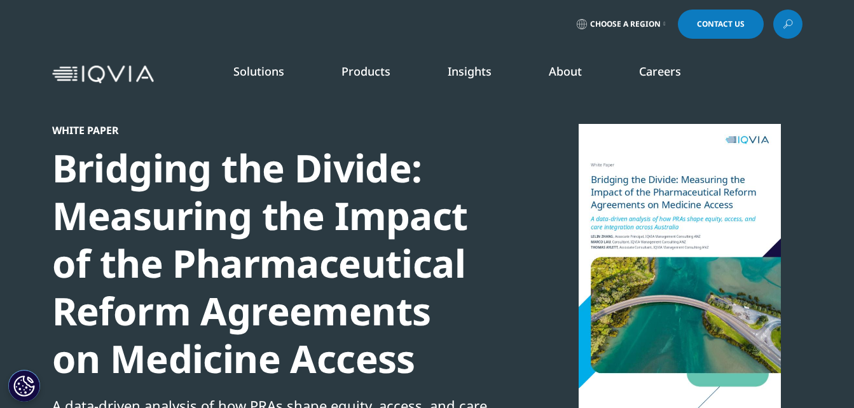
scroll to position [127, 0]
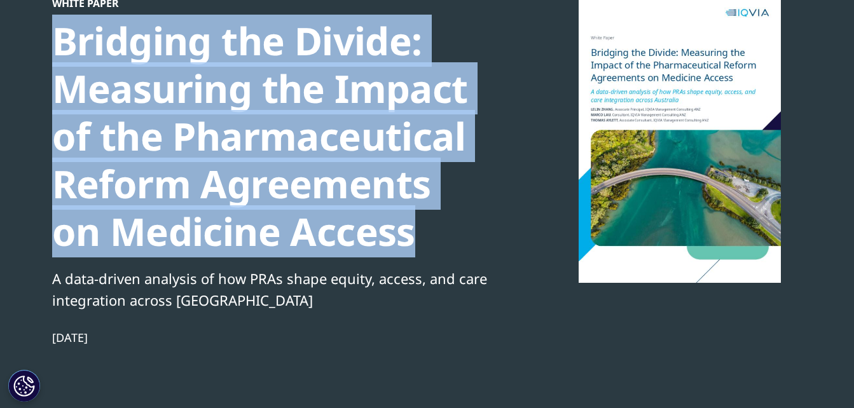
drag, startPoint x: 59, startPoint y: 46, endPoint x: 353, endPoint y: 246, distance: 355.3
click at [353, 246] on div "Bridging the Divide: Measuring the Impact of the Pharmaceutical Reform Agreemen…" at bounding box center [270, 136] width 436 height 239
copy div "Bridging the Divide: Measuring the Impact of the Pharmaceutical Reform Agreemen…"
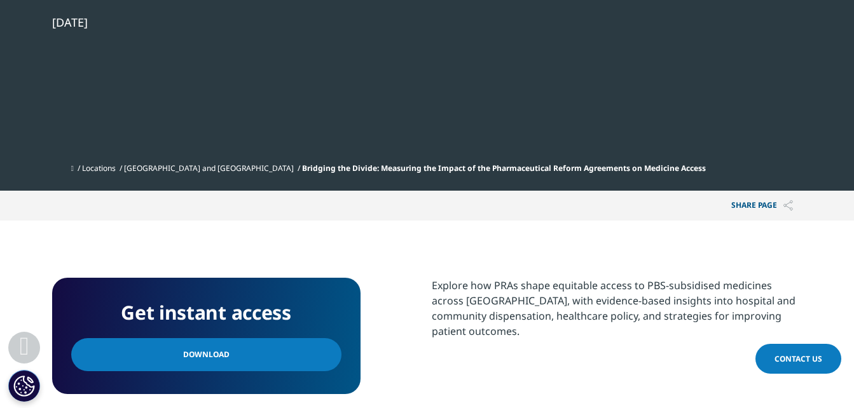
scroll to position [572, 0]
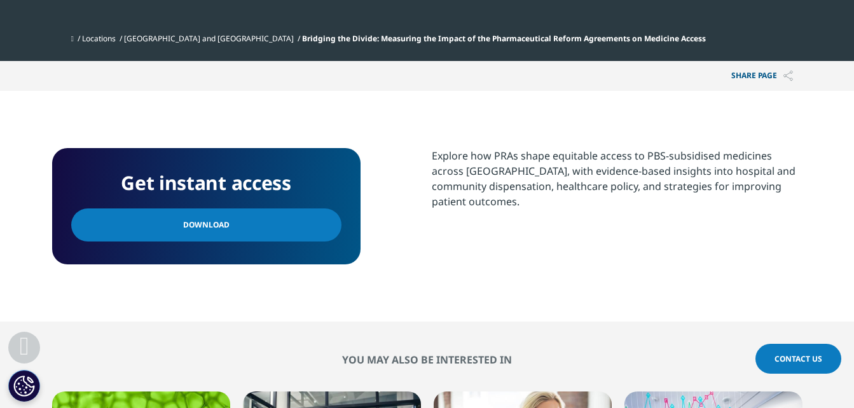
click at [244, 219] on link "Download" at bounding box center [206, 225] width 270 height 33
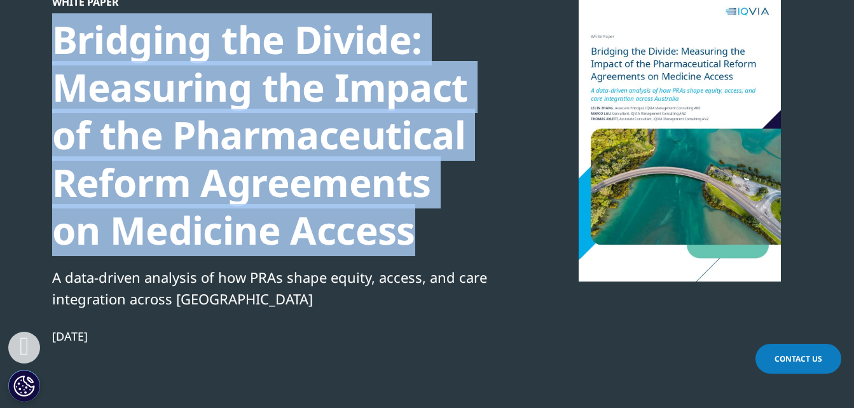
scroll to position [127, 0]
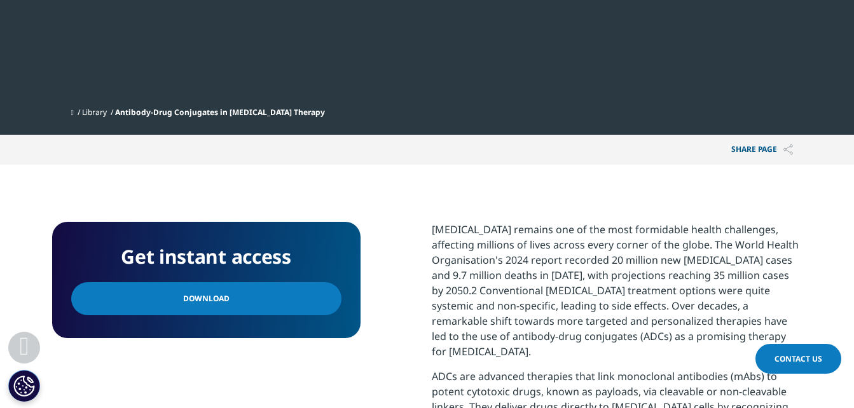
scroll to position [445, 0]
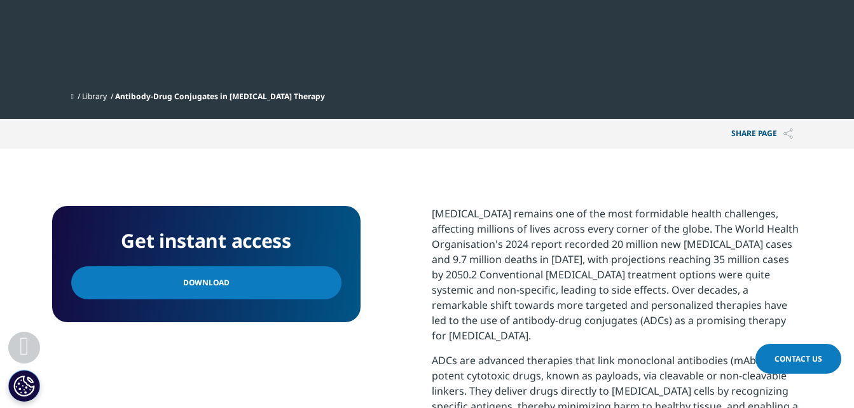
click at [263, 267] on link "Download" at bounding box center [206, 283] width 270 height 33
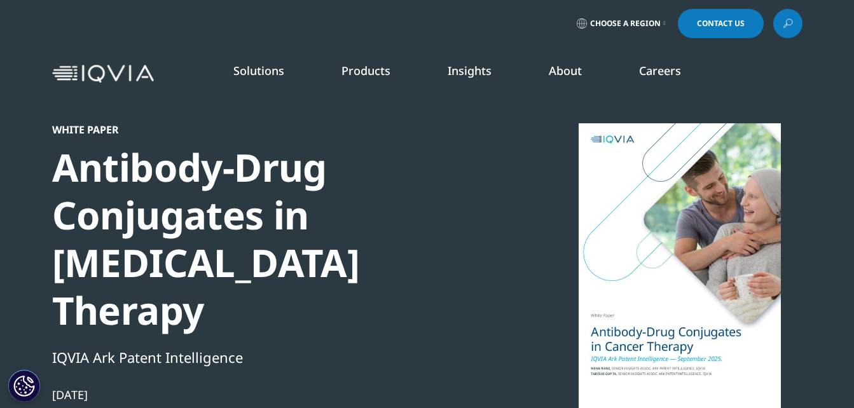
scroll to position [0, 0]
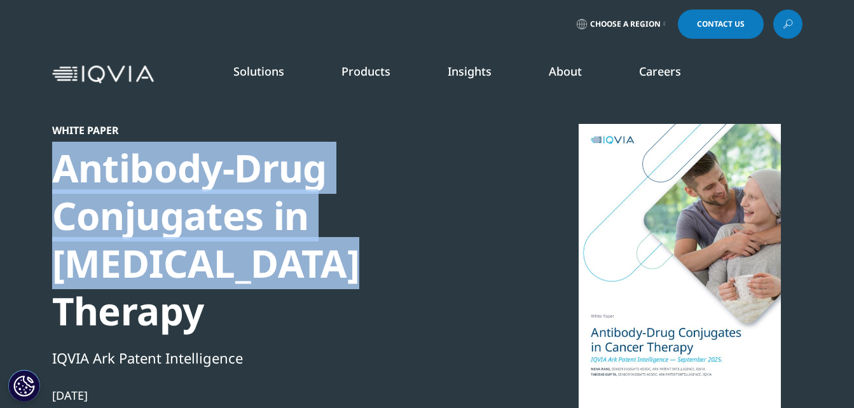
drag, startPoint x: 56, startPoint y: 171, endPoint x: 214, endPoint y: 276, distance: 190.0
click at [214, 276] on div "Antibody-Drug Conjugates in Cancer Therapy" at bounding box center [270, 239] width 436 height 191
copy div "Antibody-Drug Conjugates in Cancer Therapy"
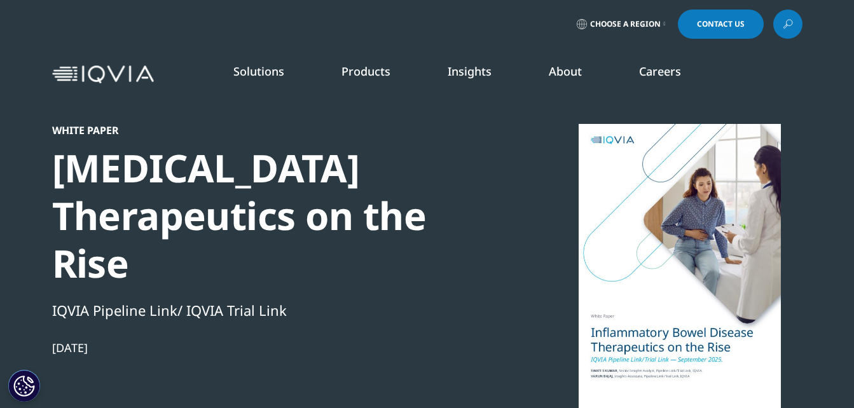
drag, startPoint x: 54, startPoint y: 170, endPoint x: 263, endPoint y: 279, distance: 235.6
click at [263, 279] on div "Inflammatory Bowel Disease Therapeutics on the Rise" at bounding box center [270, 215] width 436 height 143
copy div "Inflammatory Bowel Disease Therapeutics on the Rise"
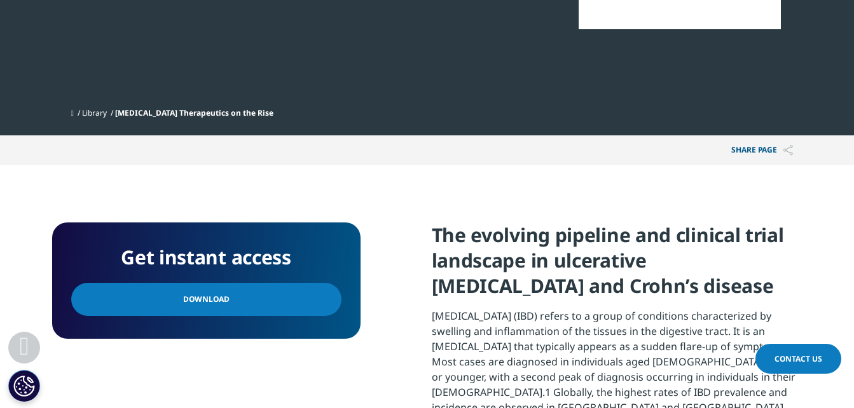
scroll to position [382, 0]
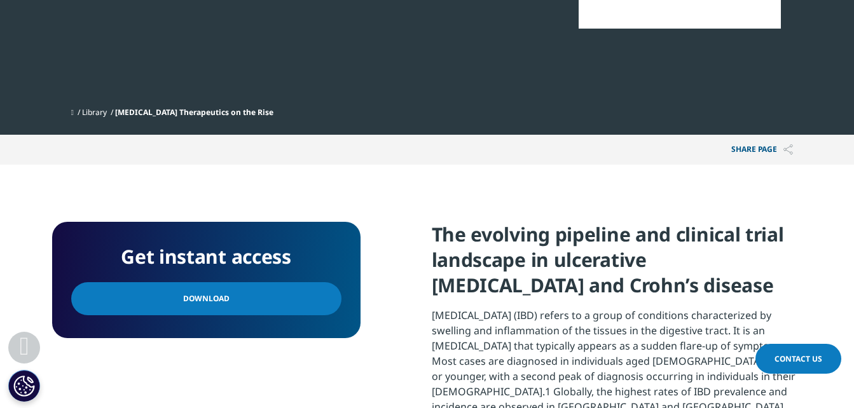
click at [252, 301] on link "Download" at bounding box center [206, 298] width 270 height 33
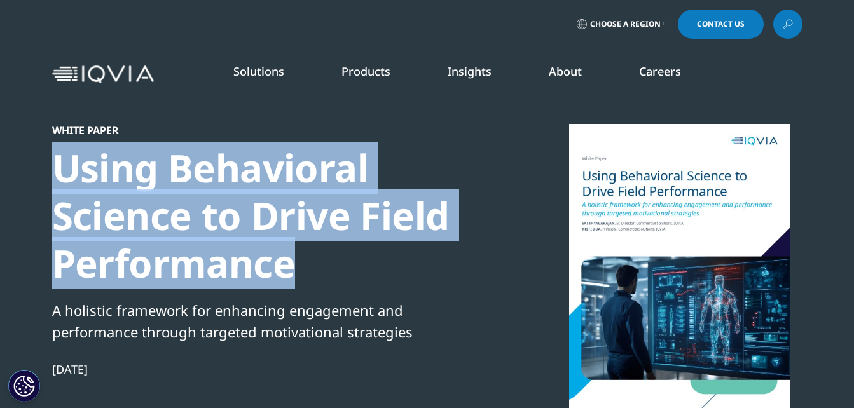
drag, startPoint x: 64, startPoint y: 167, endPoint x: 295, endPoint y: 247, distance: 244.4
click at [295, 247] on div "Using Behavioral Science to Drive Field Performance" at bounding box center [270, 215] width 436 height 143
copy div "Using Behavioral Science to Drive Field Performance"
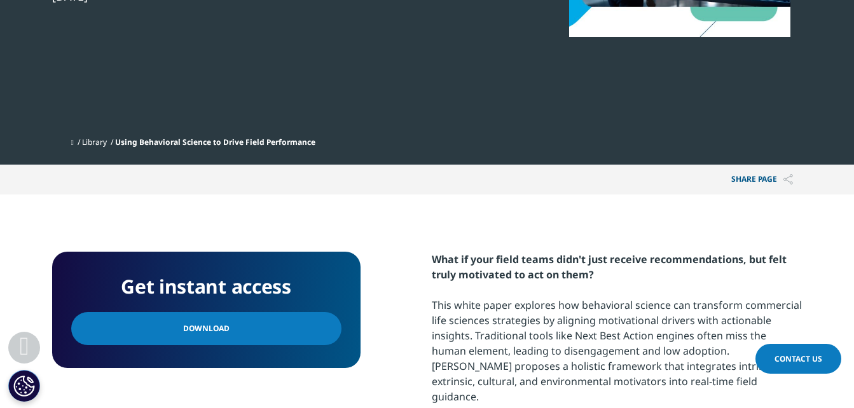
scroll to position [382, 0]
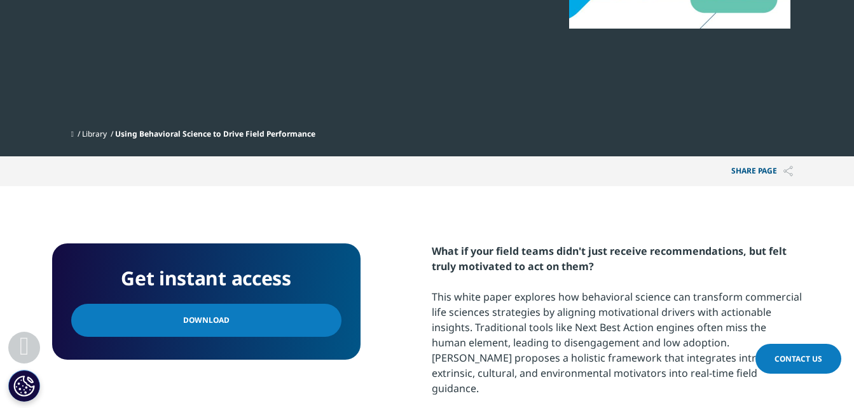
click at [264, 331] on link "Download" at bounding box center [206, 320] width 270 height 33
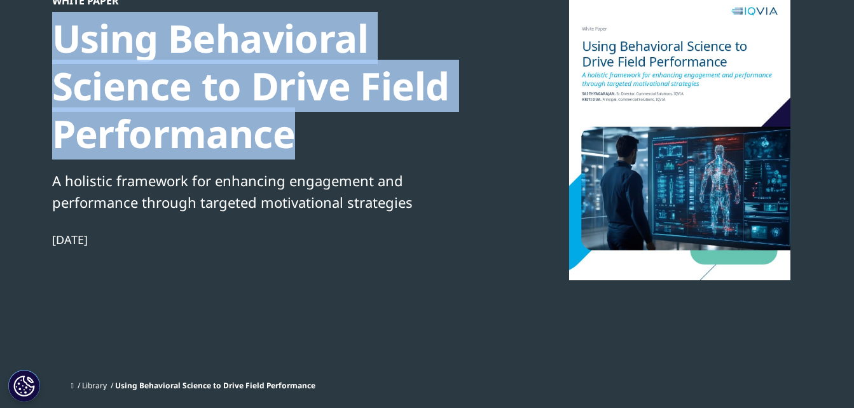
scroll to position [127, 0]
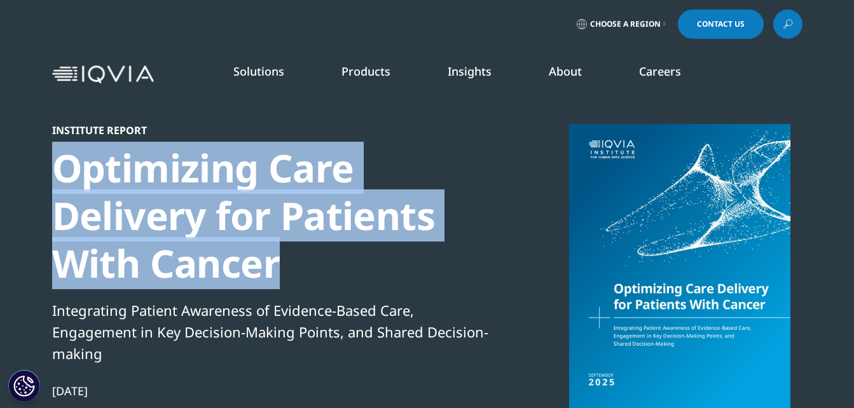
drag, startPoint x: 51, startPoint y: 166, endPoint x: 301, endPoint y: 253, distance: 265.3
click at [301, 253] on section "Institute Report Optimizing Care Delivery for Patients With Cancer Integrating …" at bounding box center [427, 280] width 854 height 560
copy div "Optimizing Care Delivery for Patients With Cancer"
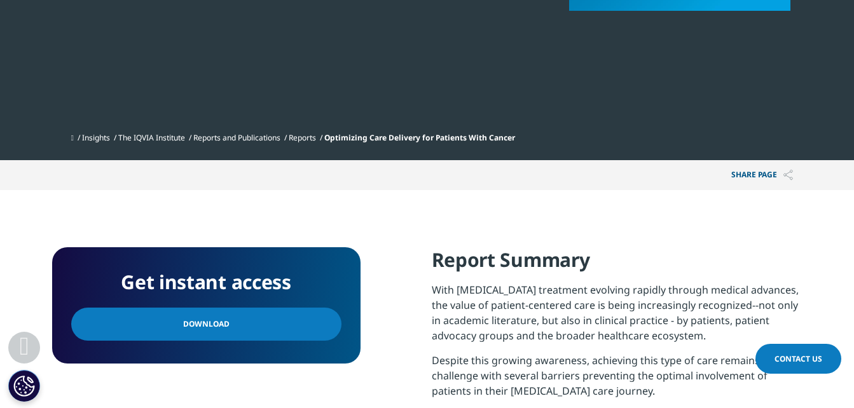
scroll to position [445, 0]
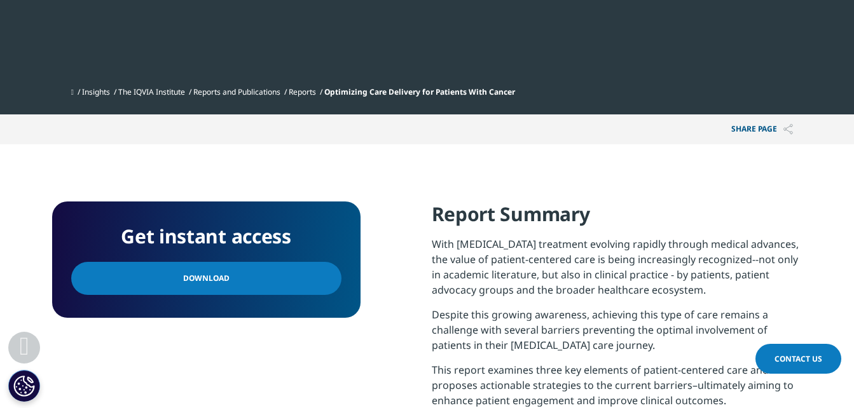
click at [254, 274] on link "Download" at bounding box center [206, 278] width 270 height 33
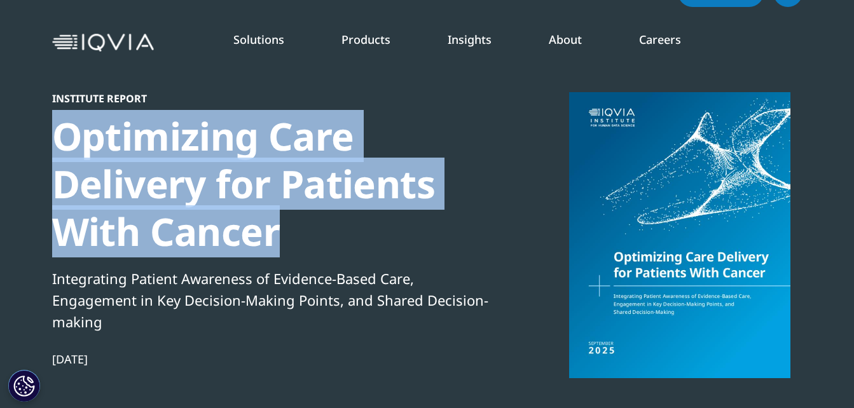
scroll to position [0, 0]
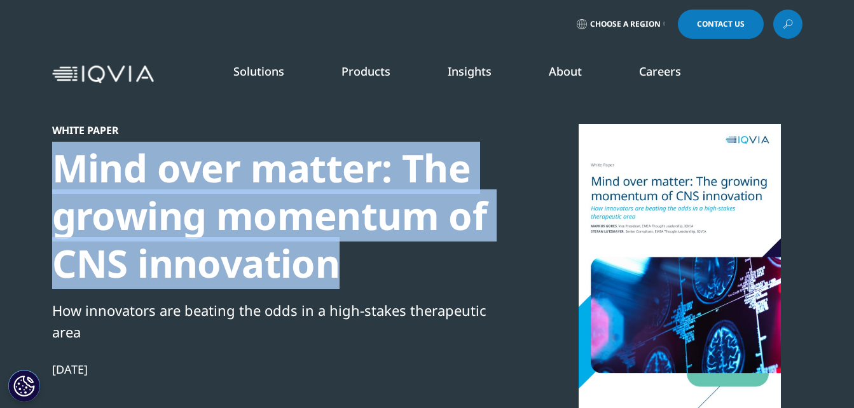
drag, startPoint x: 51, startPoint y: 169, endPoint x: 334, endPoint y: 283, distance: 305.3
click at [334, 283] on section "White Paper Mind over matter: The growing momentum of CNS innovation How innova…" at bounding box center [427, 269] width 854 height 538
copy div "Mind over matter: The growing momentum of CNS innovation"
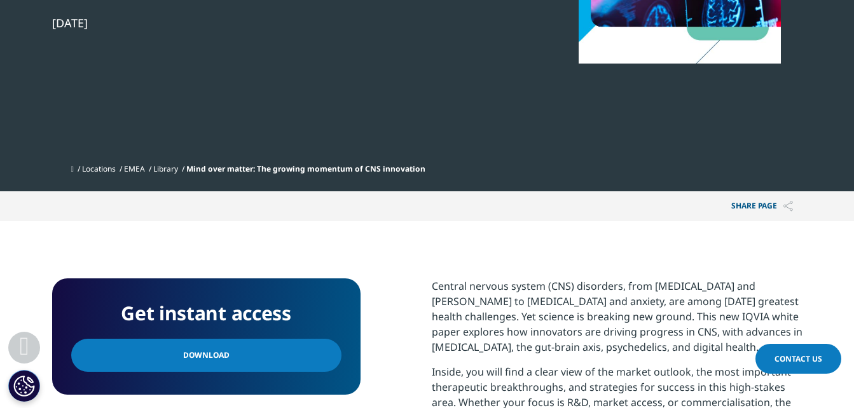
scroll to position [509, 0]
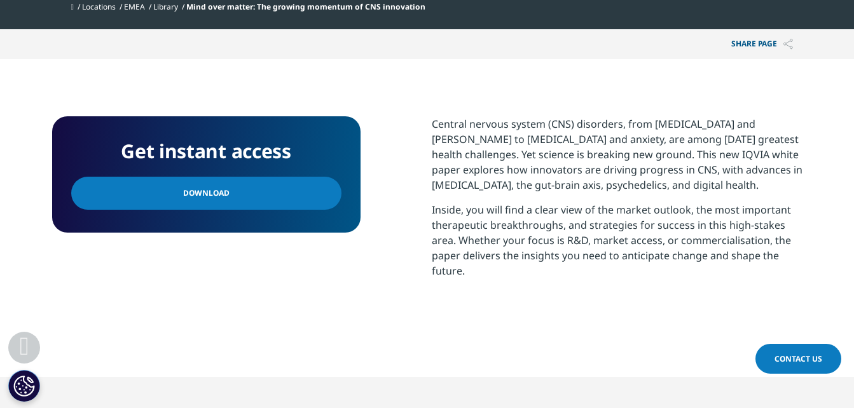
click at [209, 201] on link "Download" at bounding box center [206, 193] width 270 height 33
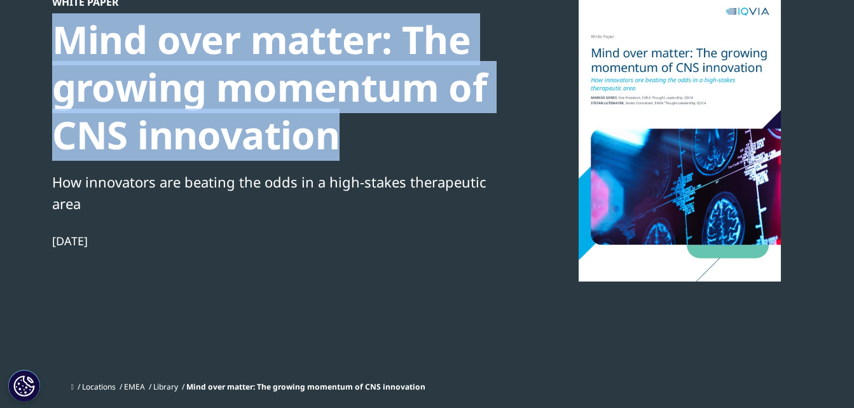
scroll to position [0, 0]
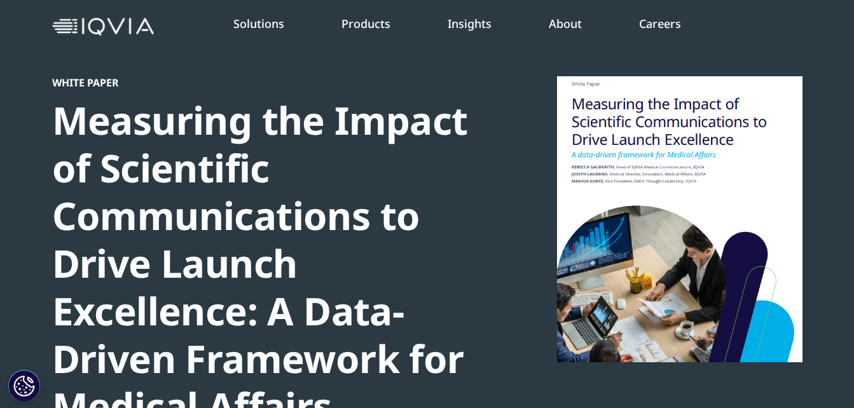
scroll to position [127, 0]
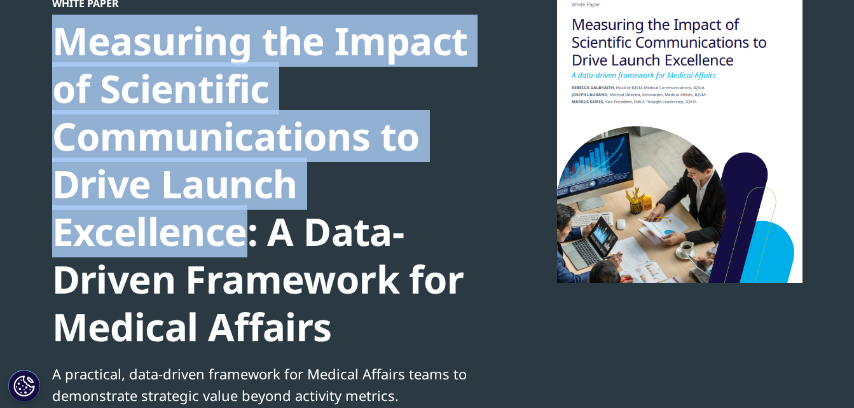
drag, startPoint x: 61, startPoint y: 43, endPoint x: 237, endPoint y: 230, distance: 256.0
click at [237, 230] on div "Measuring the Impact of Scientific Communications to Drive Launch Excellence: A…" at bounding box center [270, 184] width 436 height 334
copy div "Measuring the Impact of Scientific Communications to Drive Launch Excellence"
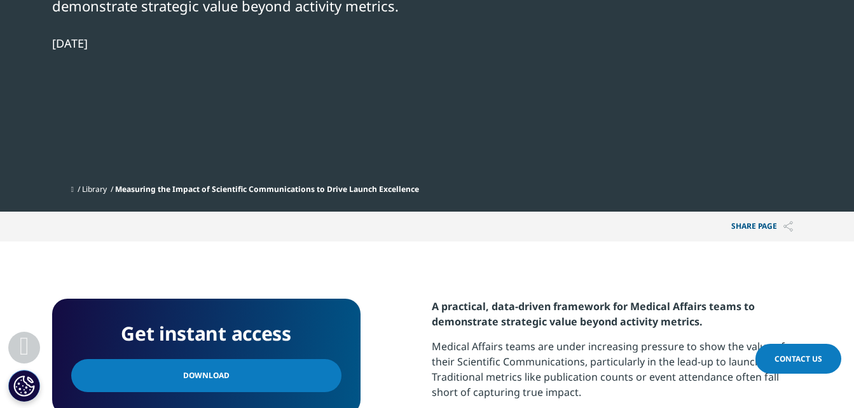
scroll to position [763, 0]
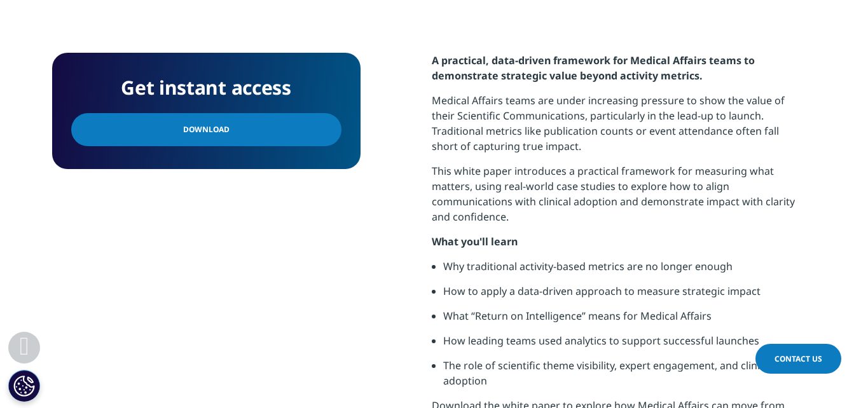
click at [206, 131] on span "Download" at bounding box center [206, 130] width 46 height 14
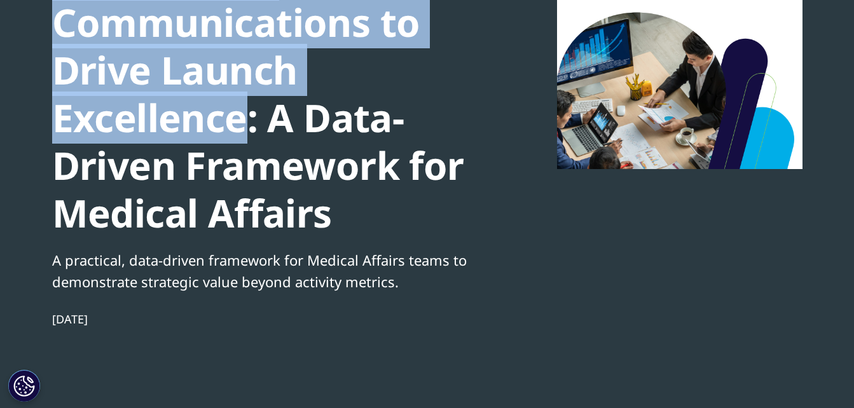
scroll to position [0, 0]
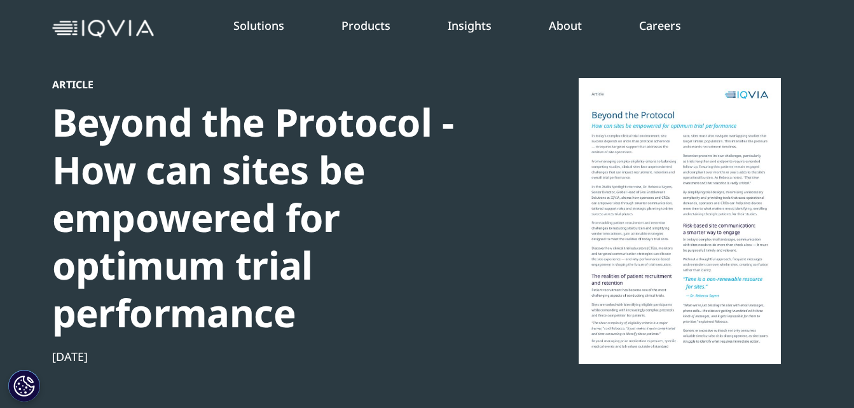
scroll to position [64, 0]
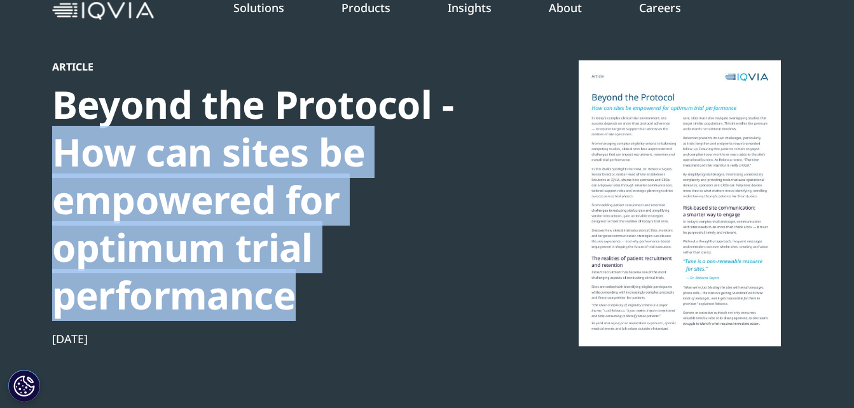
drag, startPoint x: 48, startPoint y: 147, endPoint x: 296, endPoint y: 301, distance: 292.8
click at [296, 301] on section "Article Beyond the Protocol - How can sites be empowered for optimum trial perf…" at bounding box center [427, 221] width 854 height 571
copy div "How can sites be empowered for optimum trial performance"
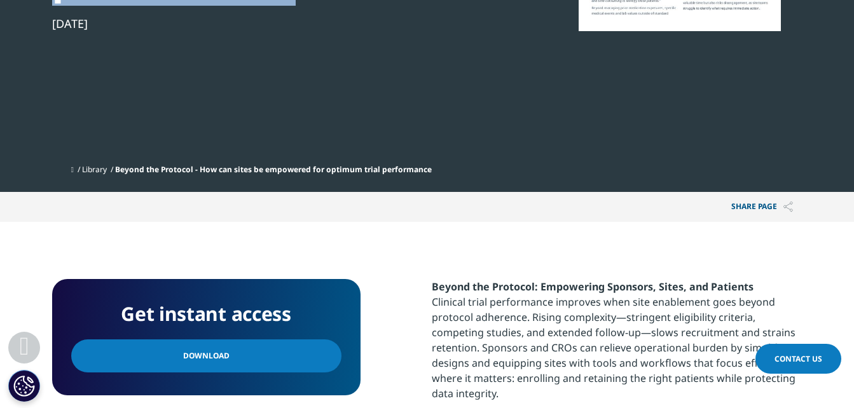
scroll to position [382, 0]
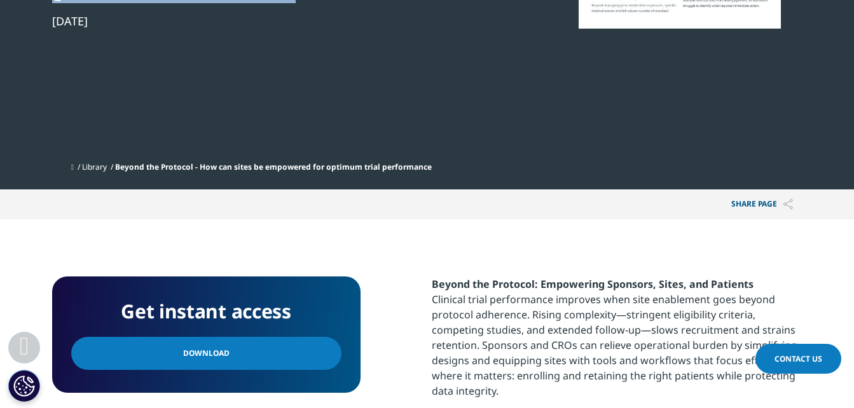
click at [250, 356] on link "Download" at bounding box center [206, 353] width 270 height 33
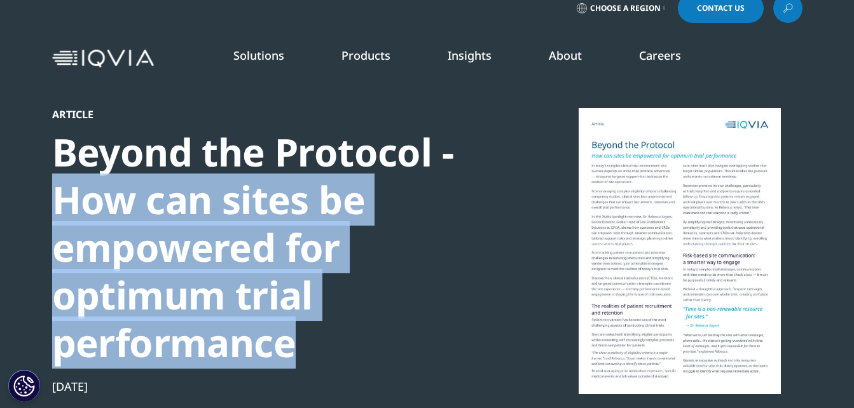
scroll to position [0, 0]
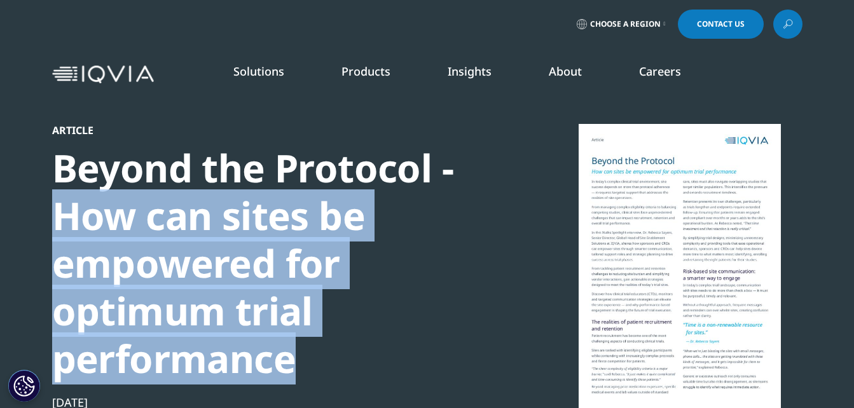
click at [317, 366] on div "Beyond the Protocol - How can sites be empowered for optimum trial performance" at bounding box center [270, 263] width 436 height 239
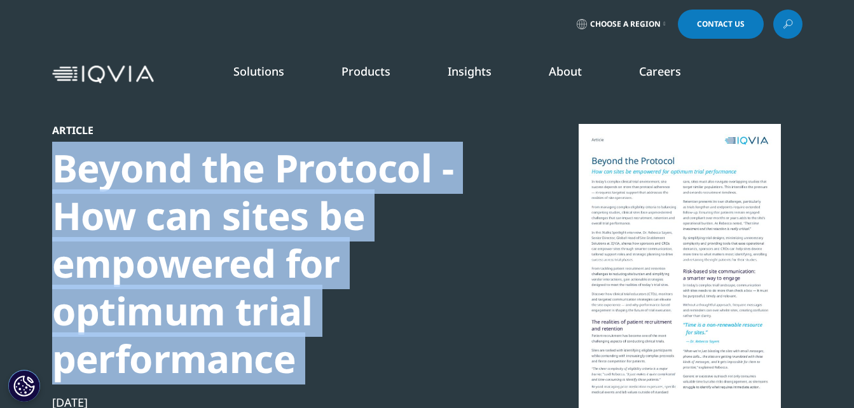
drag, startPoint x: 317, startPoint y: 366, endPoint x: 93, endPoint y: 176, distance: 294.2
click at [93, 176] on div "Beyond the Protocol - How can sites be empowered for optimum trial performance" at bounding box center [270, 263] width 436 height 239
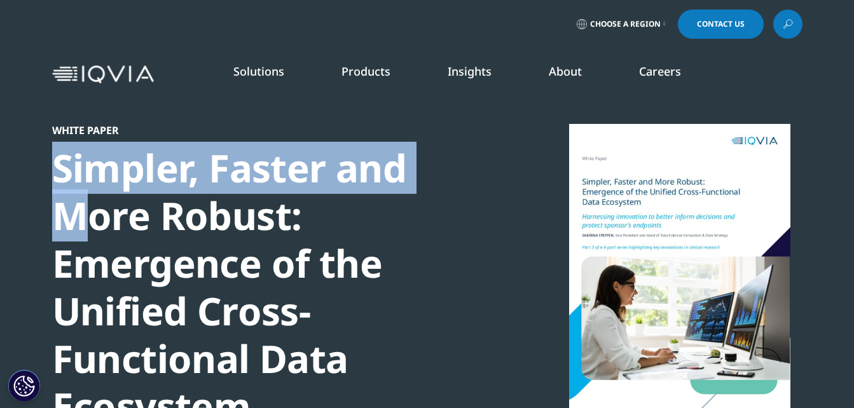
drag, startPoint x: 55, startPoint y: 169, endPoint x: 97, endPoint y: 202, distance: 53.8
click at [97, 202] on div "Simpler, Faster and More Robust: Emergence of the Unified Cross-Functional Data…" at bounding box center [270, 287] width 436 height 286
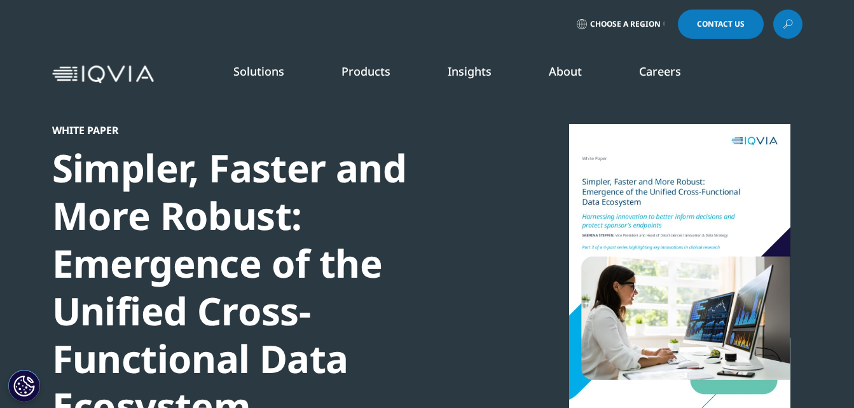
drag, startPoint x: 97, startPoint y: 202, endPoint x: 135, endPoint y: 236, distance: 50.9
click at [135, 236] on div "Simpler, Faster and More Robust: Emergence of the Unified Cross-Functional Data…" at bounding box center [270, 287] width 436 height 286
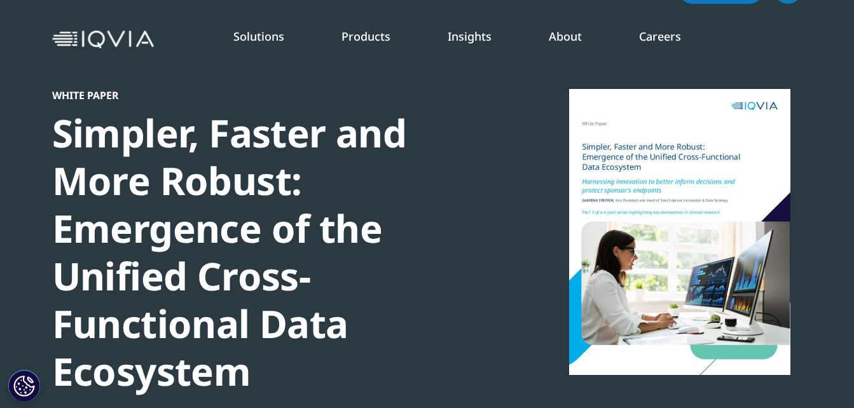
scroll to position [127, 0]
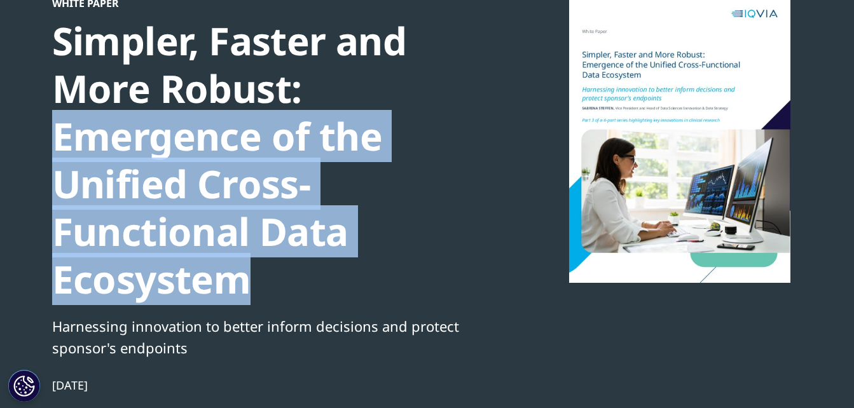
drag, startPoint x: 56, startPoint y: 146, endPoint x: 261, endPoint y: 284, distance: 247.3
click at [261, 284] on div "Simpler, Faster and More Robust: Emergence of the Unified Cross-Functional Data…" at bounding box center [270, 160] width 436 height 286
copy div "Emergence of the Unified Cross-Functional Data Ecosystem"
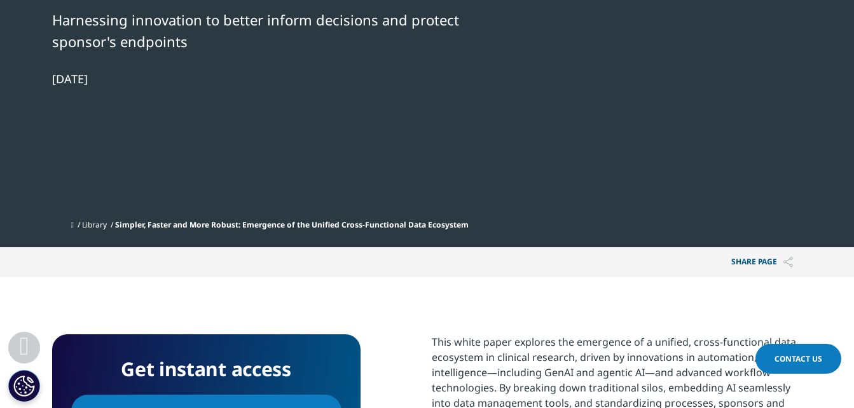
scroll to position [572, 0]
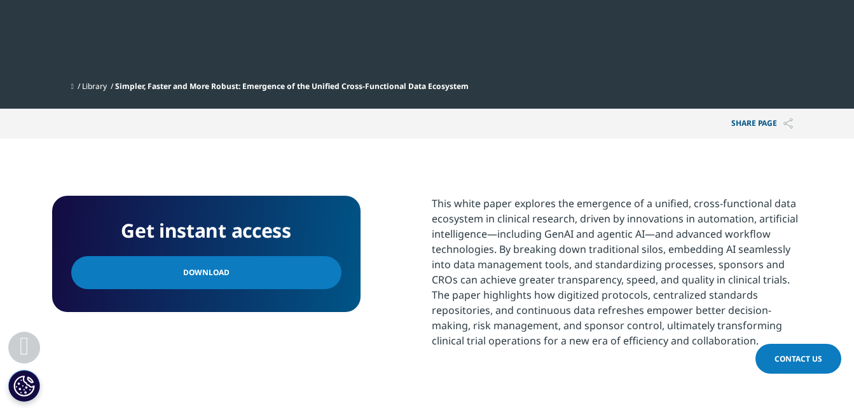
click at [214, 279] on span "Download" at bounding box center [206, 273] width 46 height 14
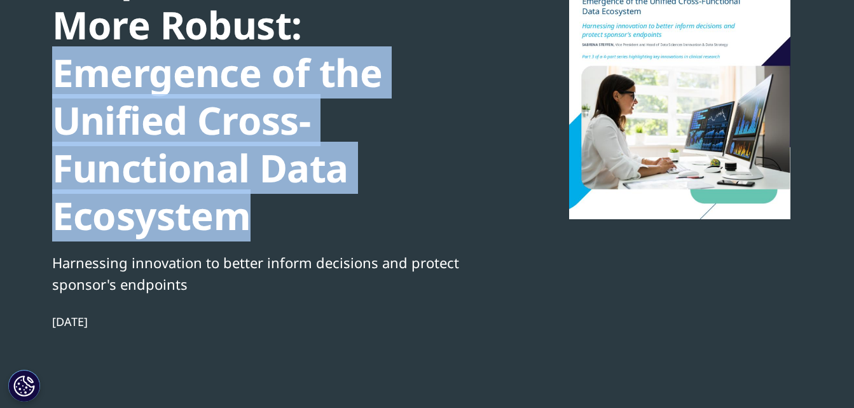
scroll to position [0, 0]
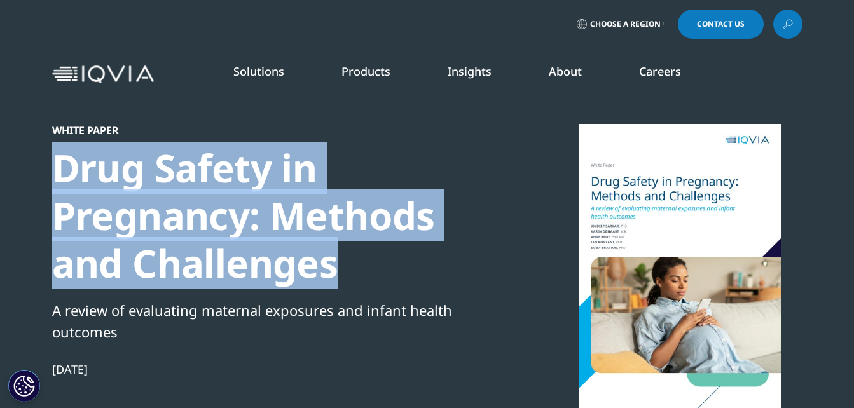
drag, startPoint x: 55, startPoint y: 176, endPoint x: 336, endPoint y: 262, distance: 294.8
click at [336, 262] on div "Drug Safety in Pregnancy: Methods and Challenges" at bounding box center [270, 215] width 436 height 143
copy div "Drug Safety in Pregnancy: Methods and Challenges"
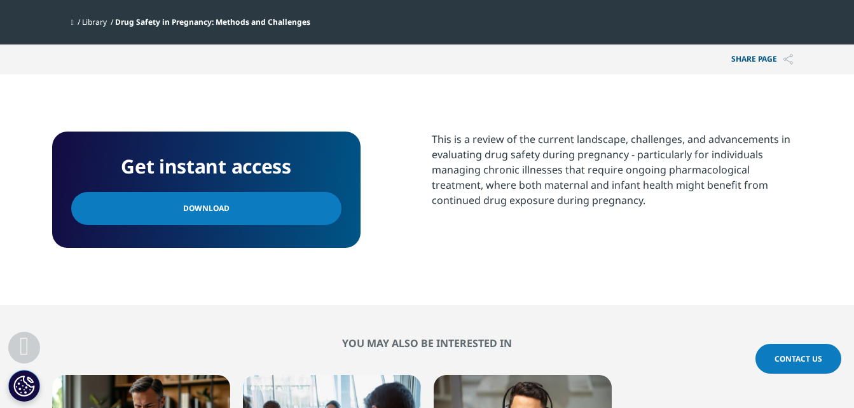
scroll to position [572, 0]
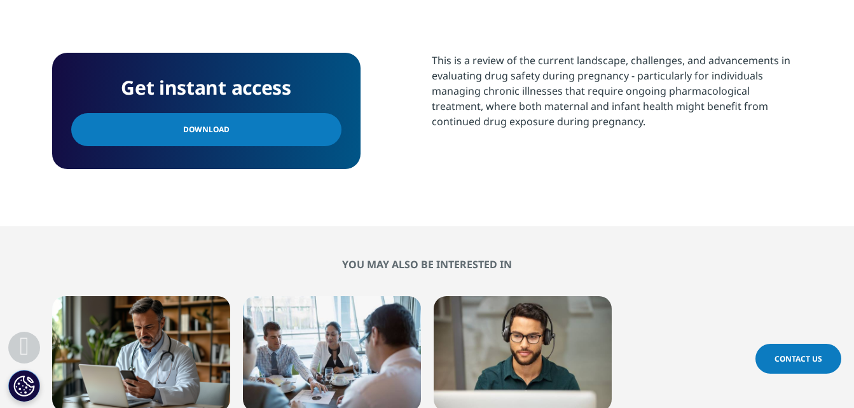
click at [235, 140] on link "Download" at bounding box center [206, 129] width 270 height 33
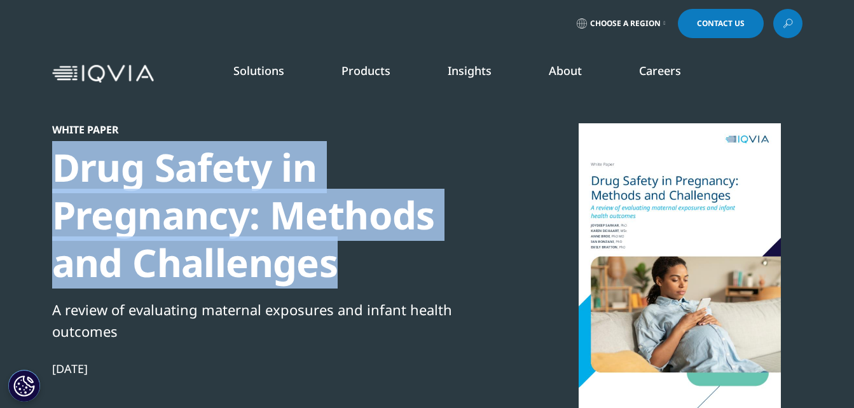
scroll to position [0, 0]
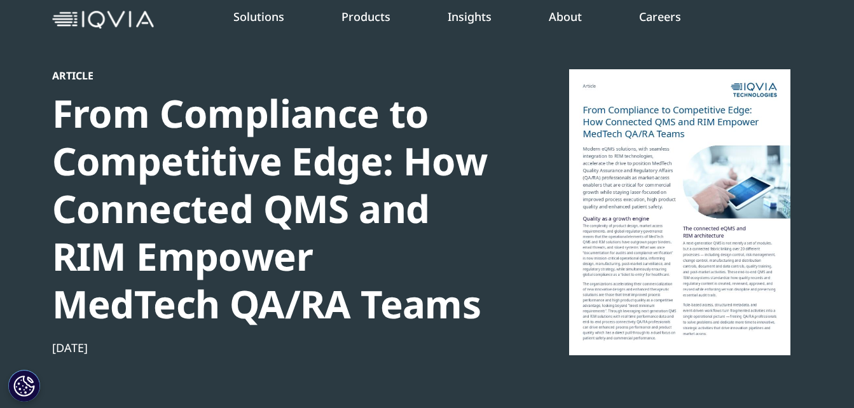
scroll to position [127, 0]
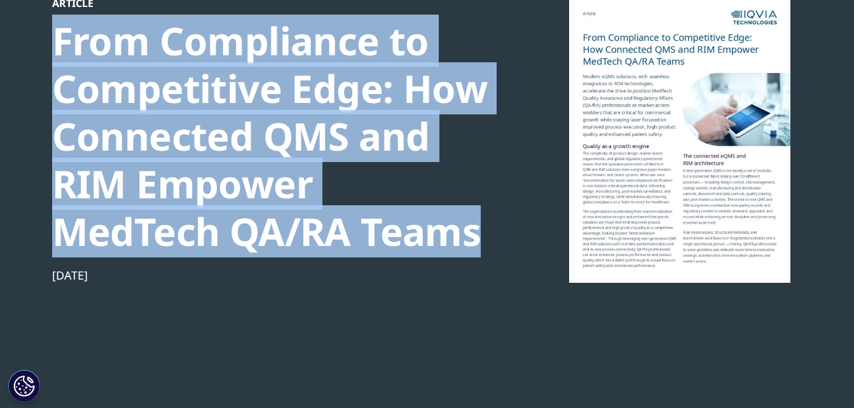
drag, startPoint x: 68, startPoint y: 48, endPoint x: 301, endPoint y: 232, distance: 297.0
click at [301, 232] on div "From Compliance to Competitive Edge: How Connected QMS and RIM Empower MedTech …" at bounding box center [270, 136] width 436 height 239
copy div "From Compliance to Competitive Edge: How Connected QMS and RIM Empower MedTech …"
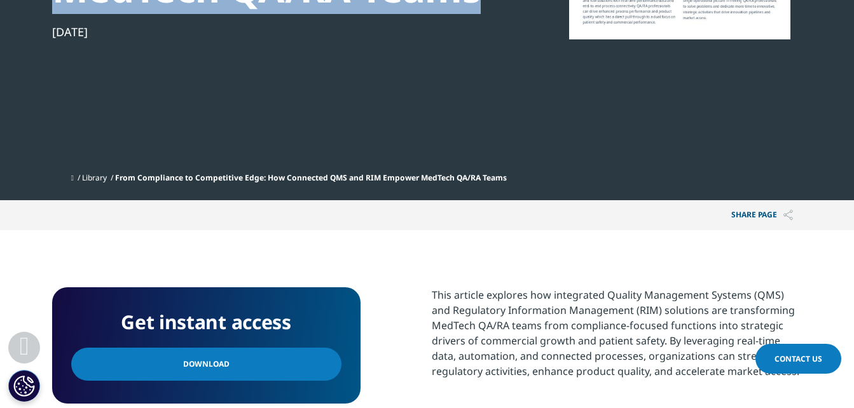
scroll to position [382, 0]
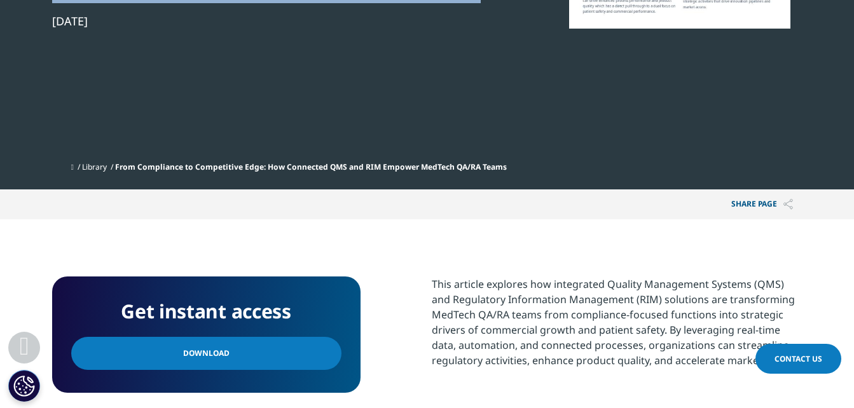
click at [283, 347] on link "Download" at bounding box center [206, 353] width 270 height 33
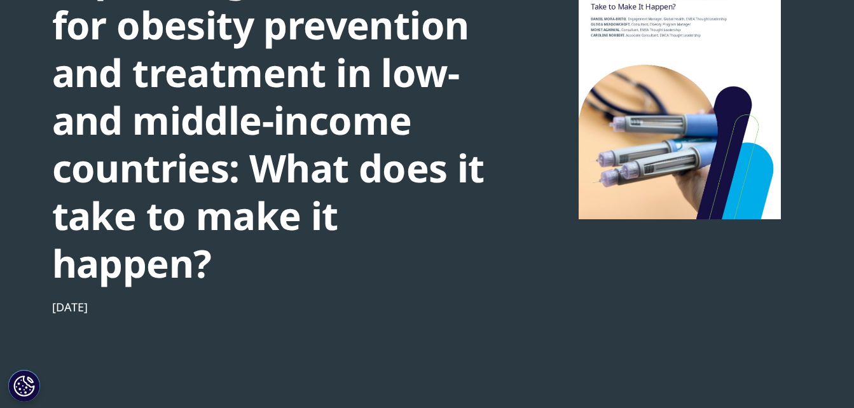
scroll to position [64, 0]
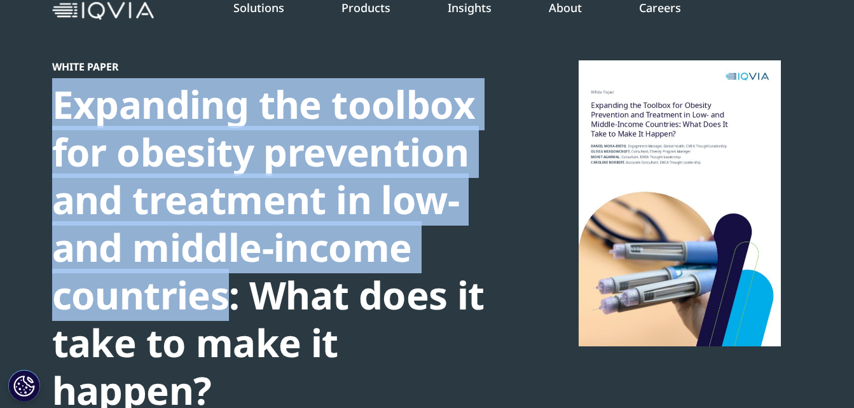
drag, startPoint x: 59, startPoint y: 113, endPoint x: 223, endPoint y: 293, distance: 243.6
click at [223, 293] on div "Expanding the toolbox for obesity prevention and treatment in low- and middle-i…" at bounding box center [270, 248] width 436 height 334
copy div "Expanding the toolbox for obesity prevention and treatment in low- and middle-i…"
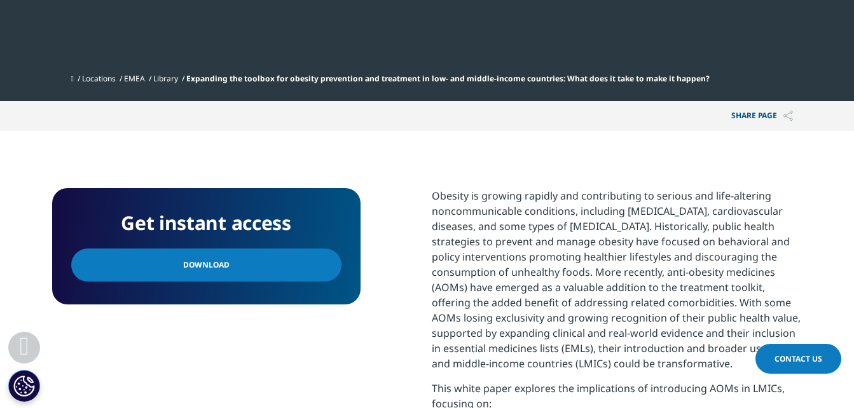
scroll to position [572, 0]
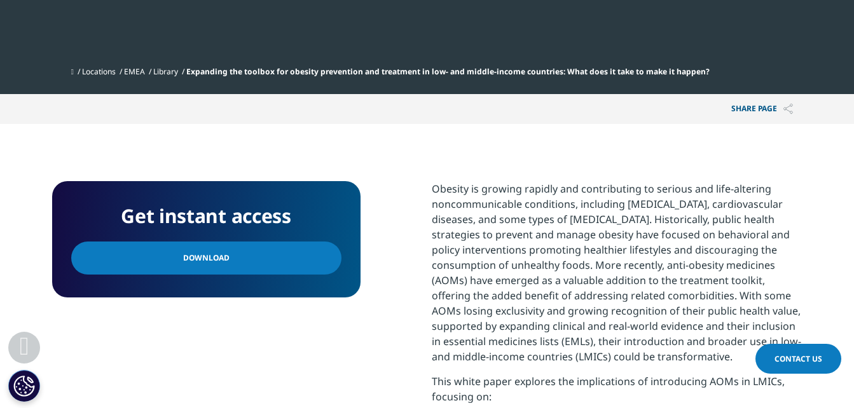
click at [245, 267] on link "Download" at bounding box center [206, 258] width 270 height 33
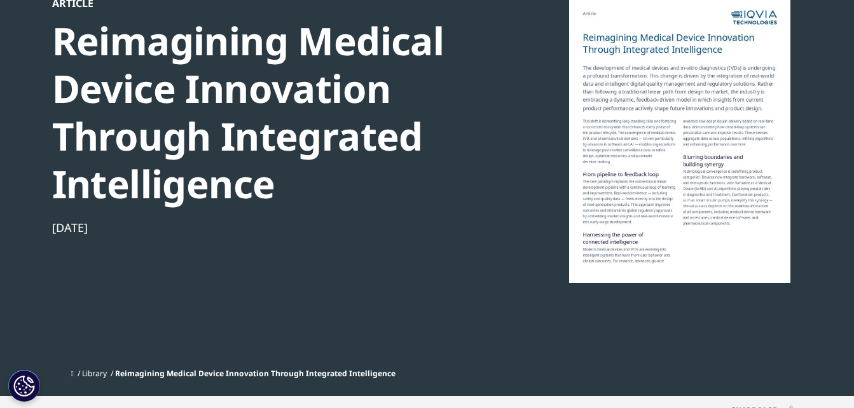
scroll to position [64, 0]
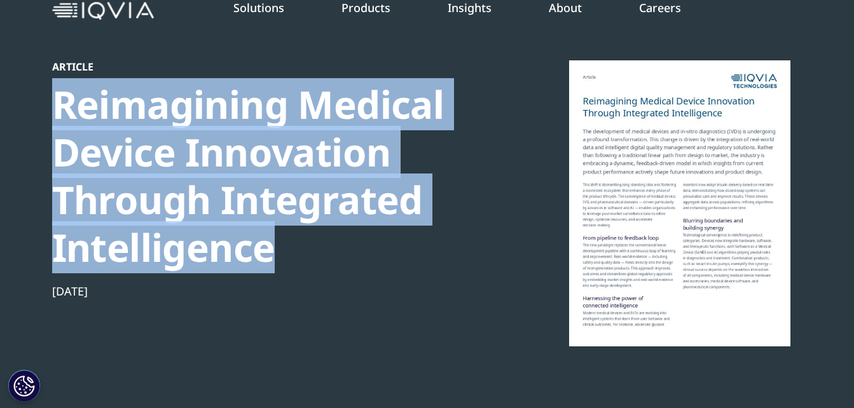
drag, startPoint x: 55, startPoint y: 105, endPoint x: 265, endPoint y: 254, distance: 257.3
click at [265, 254] on div "Reimagining Medical Device Innovation Through Integrated Intelligence" at bounding box center [270, 176] width 436 height 191
copy div "Reimagining Medical Device Innovation Through Integrated Intelligence"
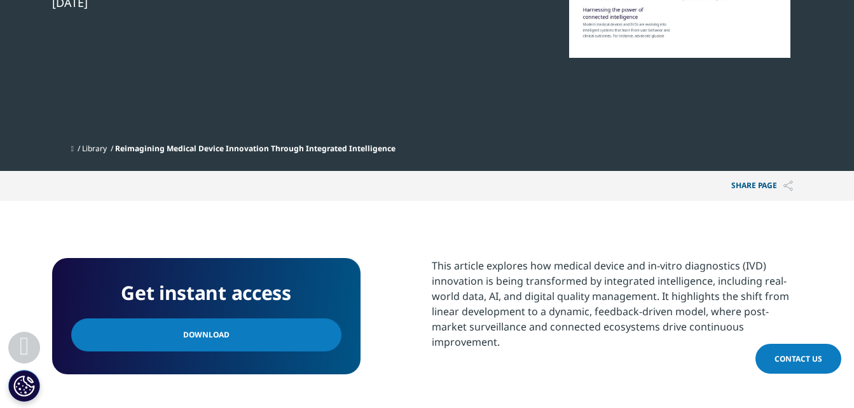
scroll to position [382, 0]
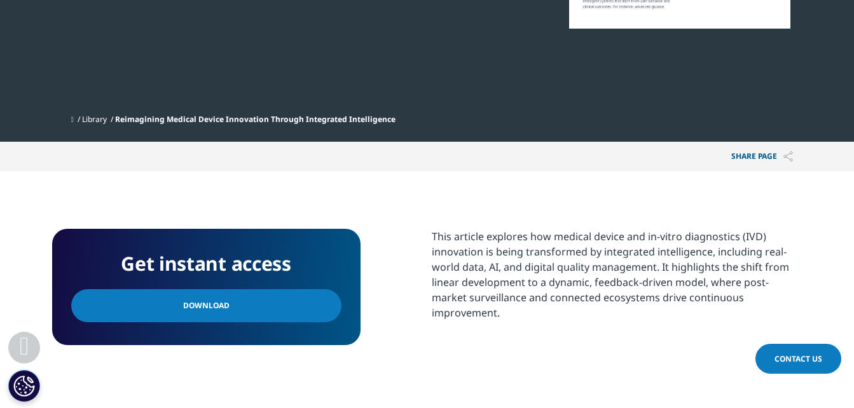
click at [215, 295] on link "Download" at bounding box center [206, 305] width 270 height 33
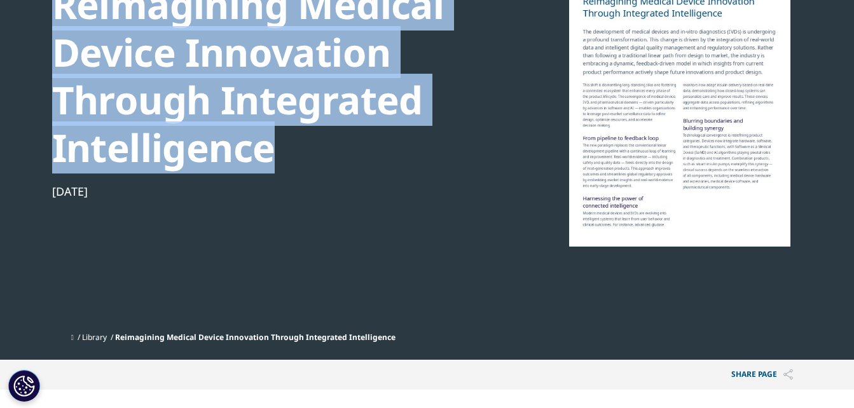
scroll to position [0, 0]
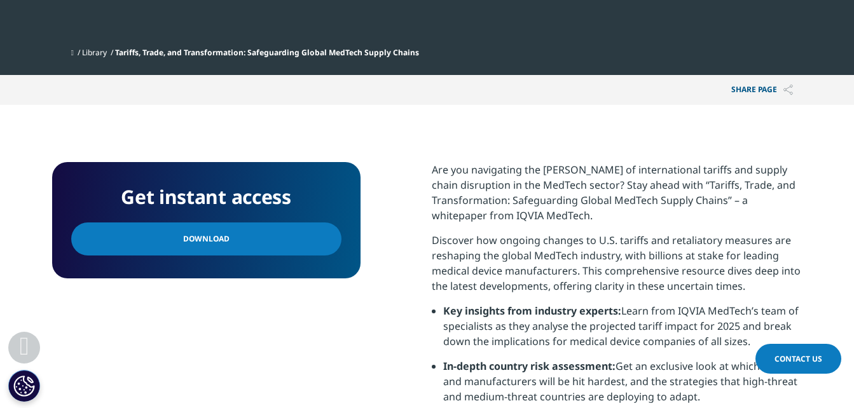
scroll to position [572, 0]
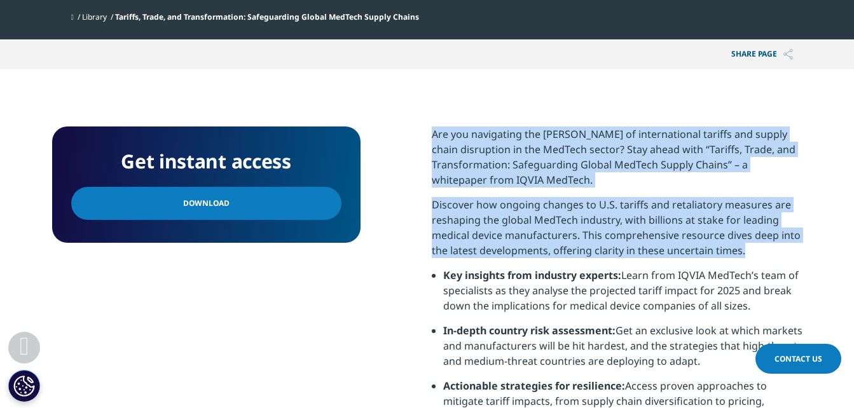
drag, startPoint x: 431, startPoint y: 87, endPoint x: 760, endPoint y: 201, distance: 348.6
click at [760, 201] on div "Get instant access Download Are you navigating the stormy waters of internation…" at bounding box center [427, 364] width 751 height 475
copy div "Are you navigating the stormy waters of international tariffs and supply chain …"
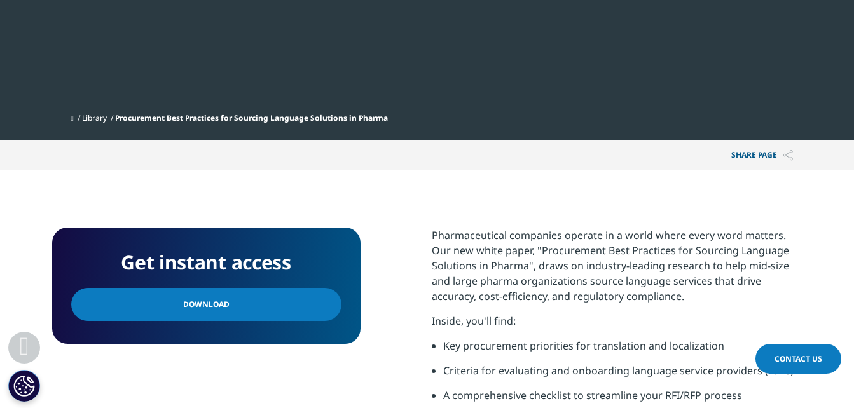
scroll to position [509, 0]
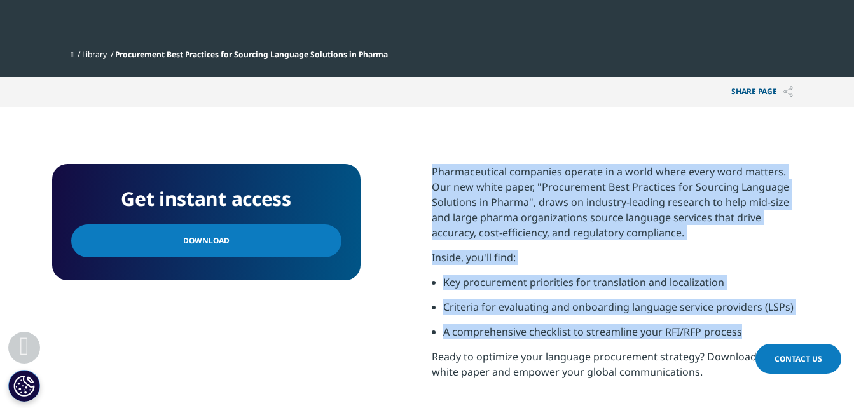
drag, startPoint x: 433, startPoint y: 171, endPoint x: 739, endPoint y: 328, distance: 344.2
click at [739, 328] on div "Pharmaceutical companies operate in a world where every word matters. Our new w…" at bounding box center [617, 276] width 371 height 225
copy div "Pharmaceutical companies operate in a world where every word matters. Our new w…"
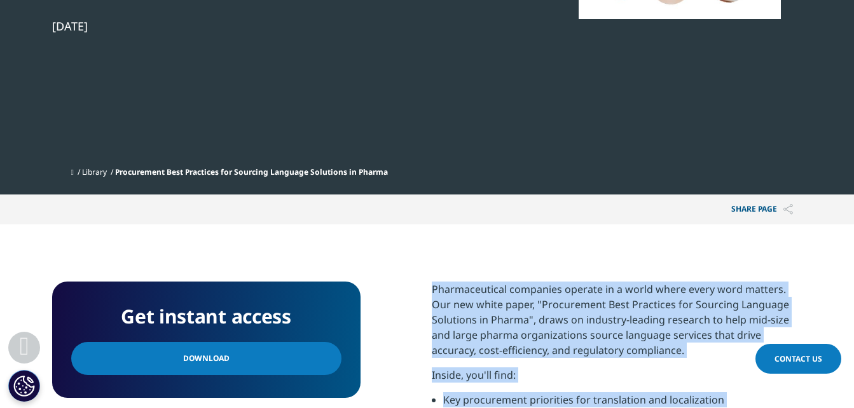
scroll to position [191, 0]
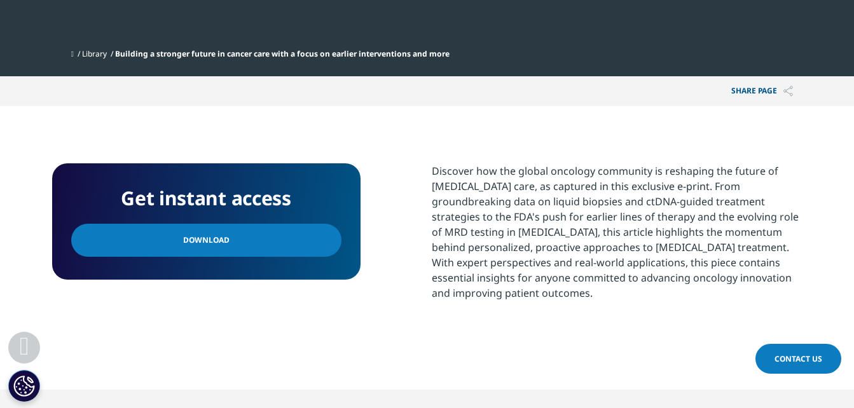
scroll to position [509, 0]
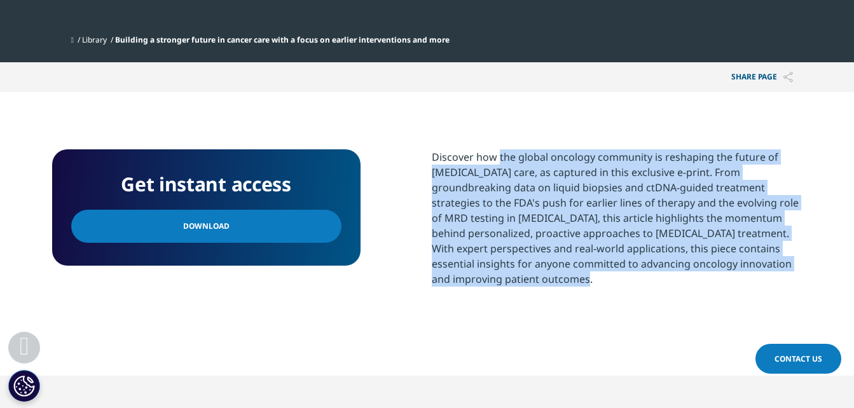
drag, startPoint x: 429, startPoint y: 158, endPoint x: 587, endPoint y: 300, distance: 212.1
click at [587, 300] on div "Get instant access Download Discover how the global oncology community is resha…" at bounding box center [427, 233] width 751 height 169
copy div "Discover how the global oncology community is reshaping the future of [MEDICAL_…"
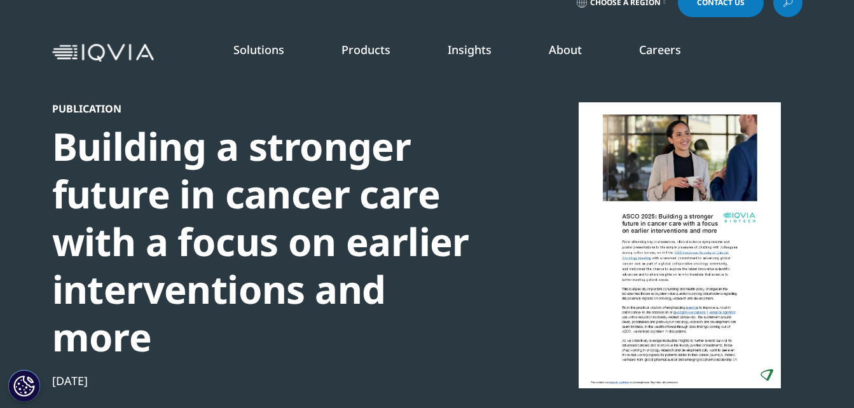
scroll to position [0, 0]
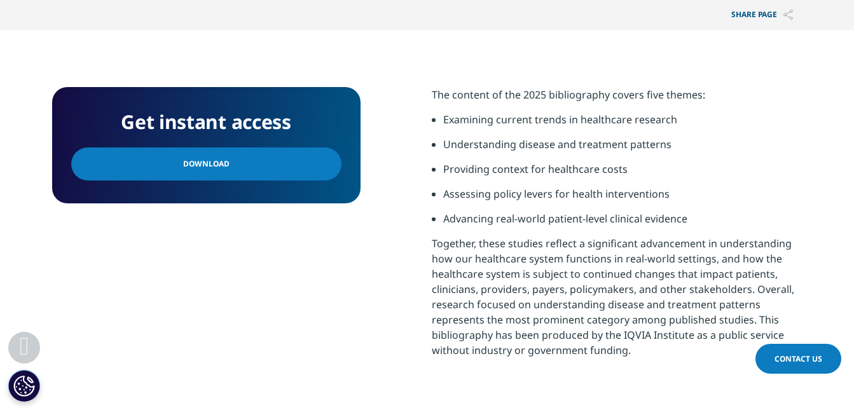
scroll to position [572, 0]
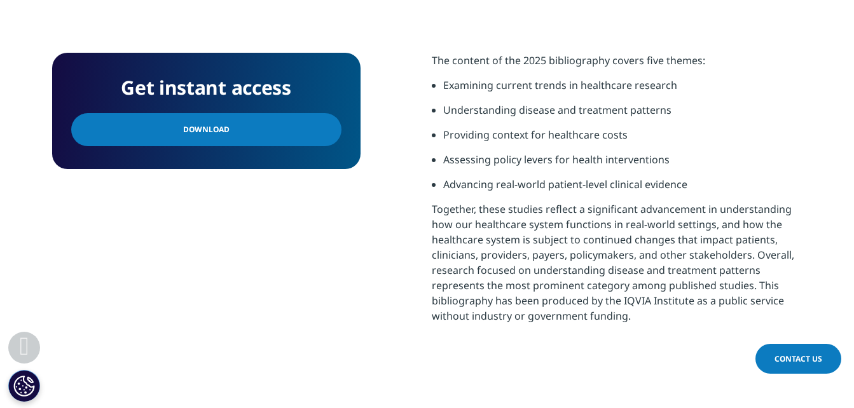
drag, startPoint x: 431, startPoint y: 58, endPoint x: 637, endPoint y: 311, distance: 326.4
click at [637, 311] on div "Get instant access Download The content of the 2025 bibliography covers five th…" at bounding box center [427, 209] width 751 height 312
copy div "The content of the 2025 bibliography covers five themes: Examining current tren…"
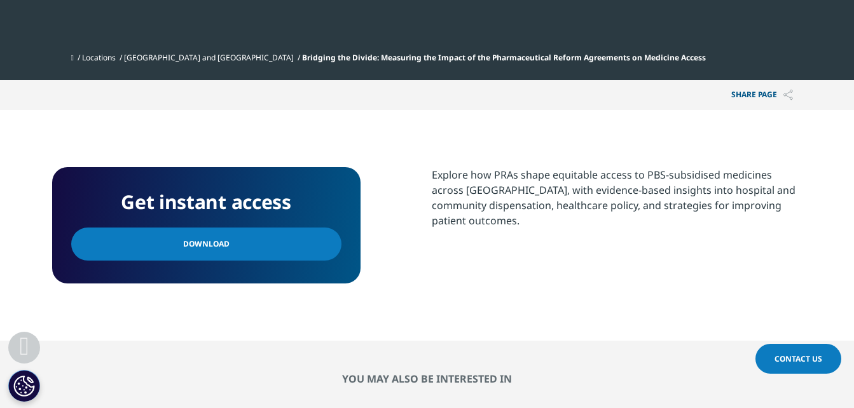
scroll to position [572, 0]
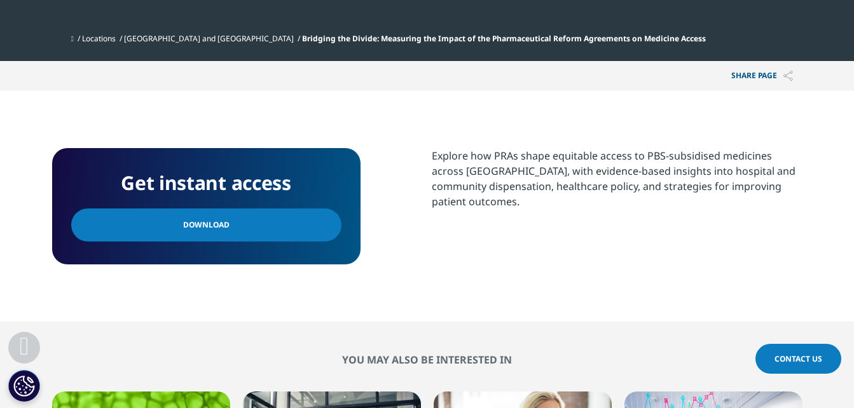
drag, startPoint x: 443, startPoint y: 155, endPoint x: 490, endPoint y: 199, distance: 64.8
click at [490, 199] on div "Explore how PRAs shape equitable access to PBS-subsidised medicines across Aust…" at bounding box center [617, 178] width 371 height 61
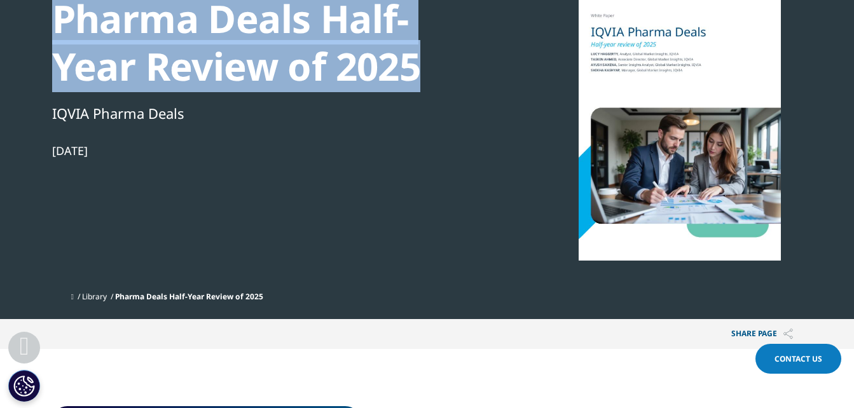
scroll to position [382, 0]
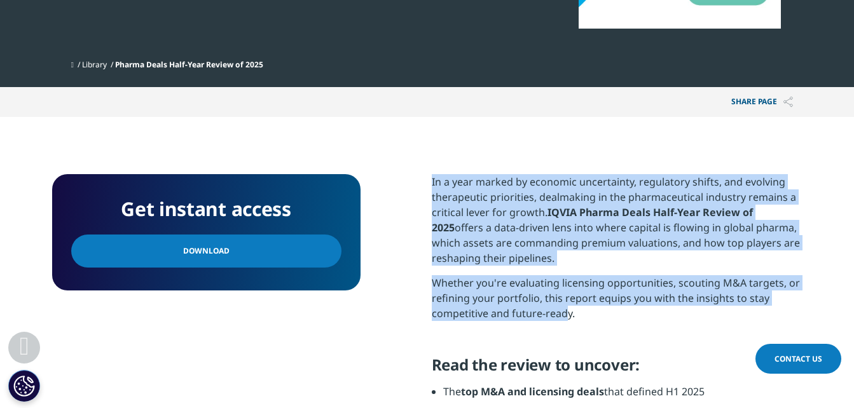
drag, startPoint x: 433, startPoint y: 180, endPoint x: 568, endPoint y: 311, distance: 188.5
drag, startPoint x: 568, startPoint y: 311, endPoint x: 459, endPoint y: 278, distance: 114.3
click at [459, 282] on p "Whether you're evaluating licensing opportunities, scouting M&A targets, or ref…" at bounding box center [617, 302] width 371 height 55
drag, startPoint x: 430, startPoint y: 180, endPoint x: 617, endPoint y: 322, distance: 234.7
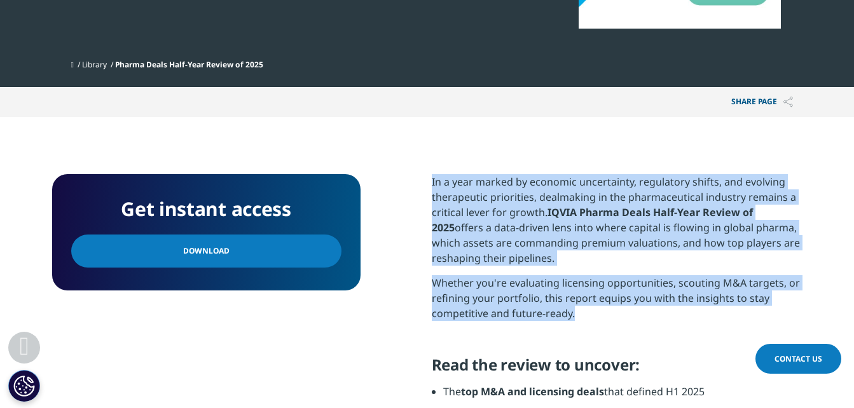
copy div "In a year marked by economic uncertainty, regulatory shifts, and evolving thera…"
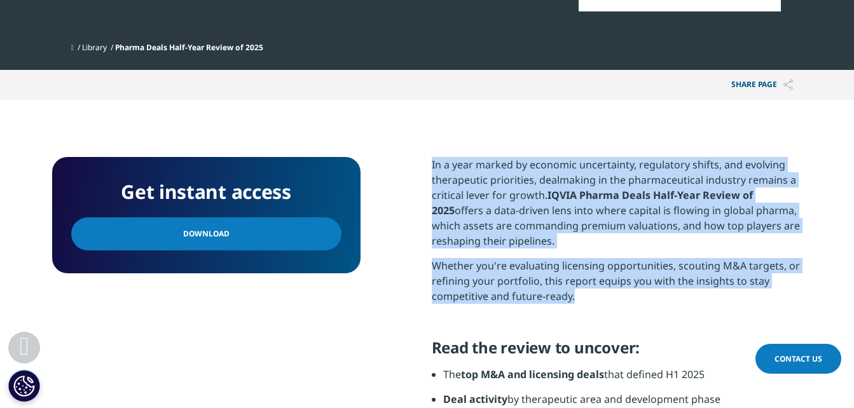
scroll to position [318, 0]
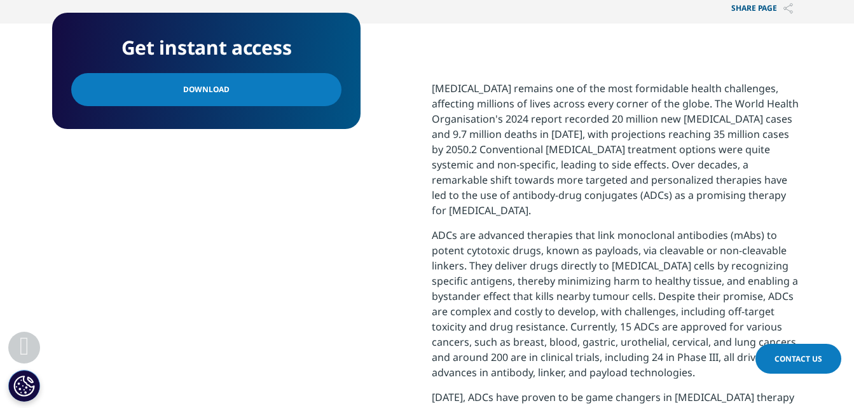
scroll to position [636, 0]
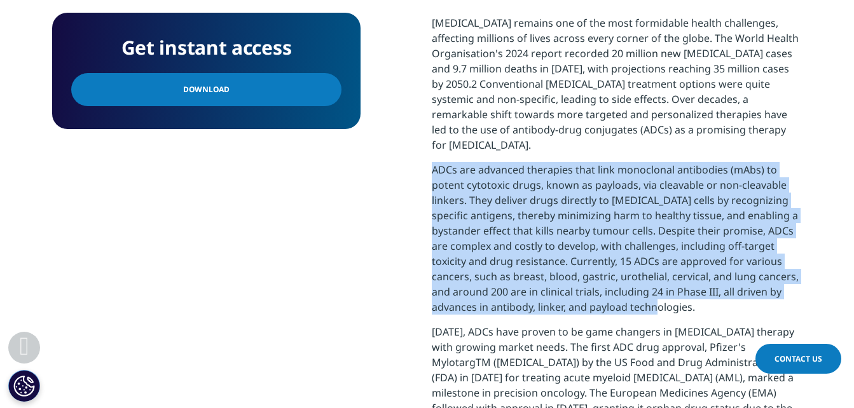
drag, startPoint x: 428, startPoint y: 110, endPoint x: 740, endPoint y: 244, distance: 339.9
click at [740, 244] on div "Get instant access Download Cancer remains one of the most formidable health ch…" at bounding box center [427, 329] width 751 height 629
copy p "ADCs are advanced therapies that link monoclonal antibodies (mAbs) to potent cy…"
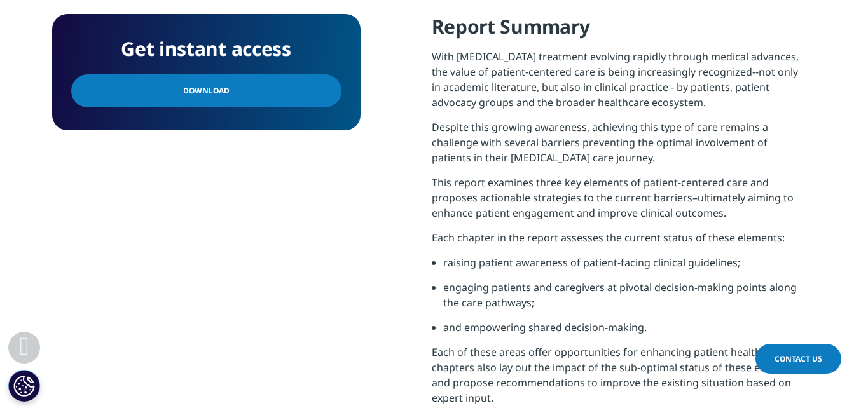
scroll to position [636, 0]
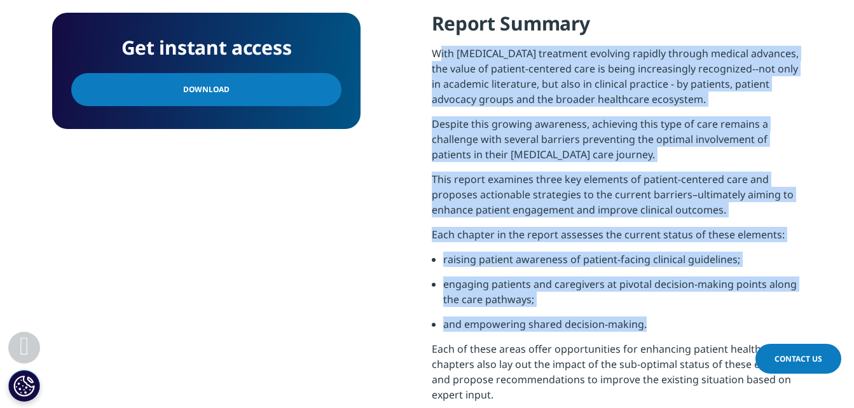
drag, startPoint x: 434, startPoint y: 57, endPoint x: 704, endPoint y: 326, distance: 381.9
click at [704, 326] on div "Report Summary With cancer treatment evolving rapidly through medical advances,…" at bounding box center [617, 211] width 371 height 401
copy div "With cancer treatment evolving rapidly through medical advances, the value of p…"
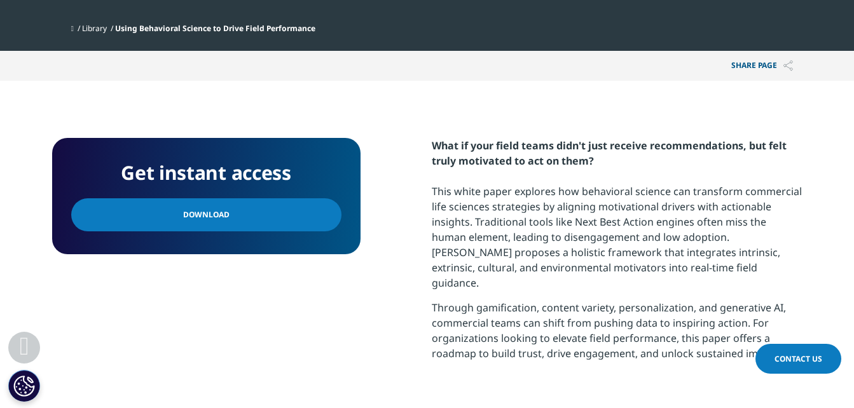
scroll to position [509, 0]
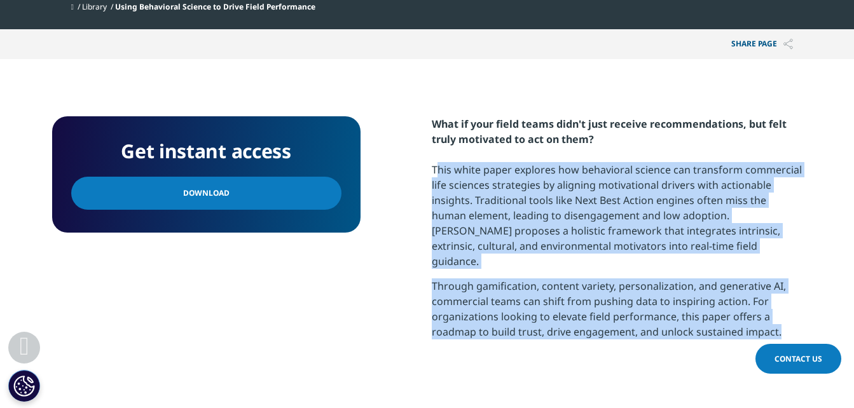
drag, startPoint x: 431, startPoint y: 170, endPoint x: 779, endPoint y: 314, distance: 375.9
click at [779, 314] on div "What if your field teams didn't just receive recommendations, but felt truly mo…" at bounding box center [617, 232] width 371 height 233
copy div "This white paper explores how behavioral science can transform commercial life …"
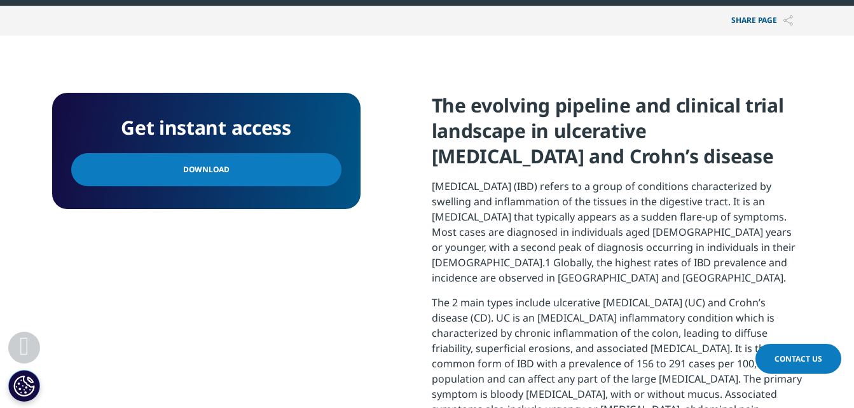
scroll to position [572, 0]
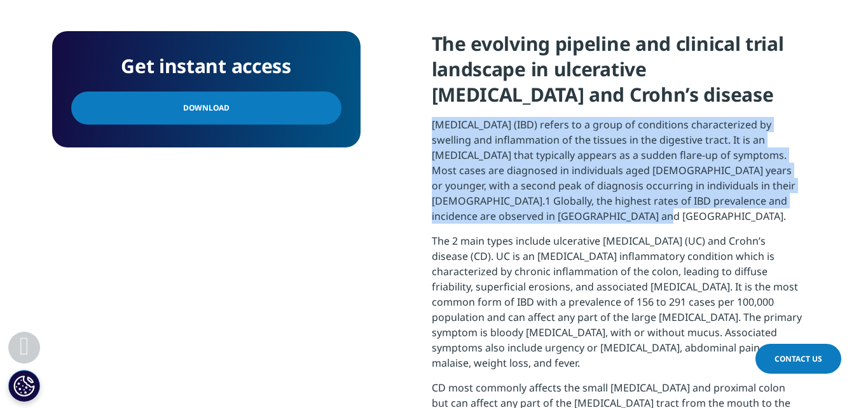
drag, startPoint x: 430, startPoint y: 126, endPoint x: 682, endPoint y: 223, distance: 269.8
click at [682, 223] on div "Get instant access Download The evolving pipeline and clinical trial landscape …" at bounding box center [427, 385] width 751 height 709
copy p "Inflammatory bowel disease (IBD) refers to a group of conditions characterized …"
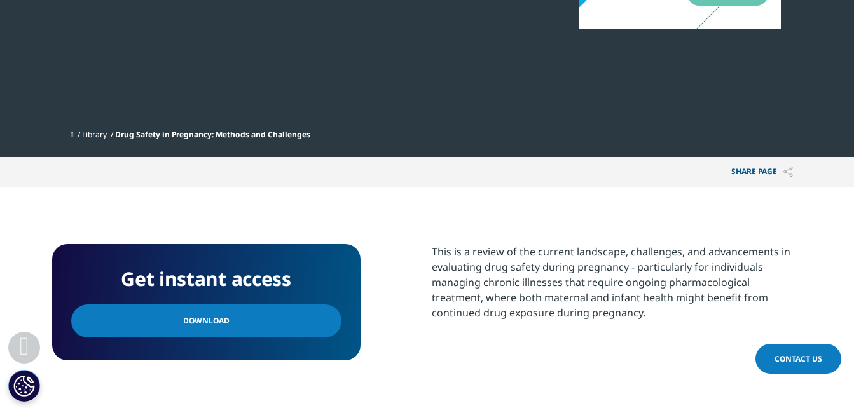
scroll to position [382, 0]
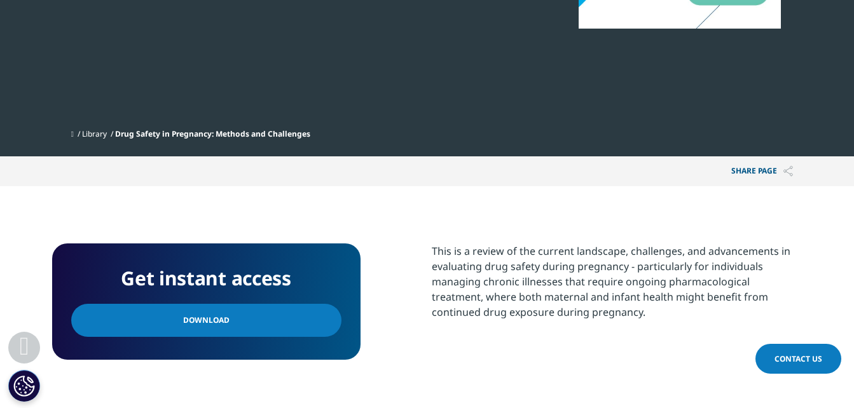
drag, startPoint x: 429, startPoint y: 254, endPoint x: 613, endPoint y: 317, distance: 194.3
click at [613, 317] on div "Get instant access Download This is a review of the current landscape, challeng…" at bounding box center [427, 302] width 751 height 116
copy div "This is a review of the current landscape, challenges, and advancements in eval…"
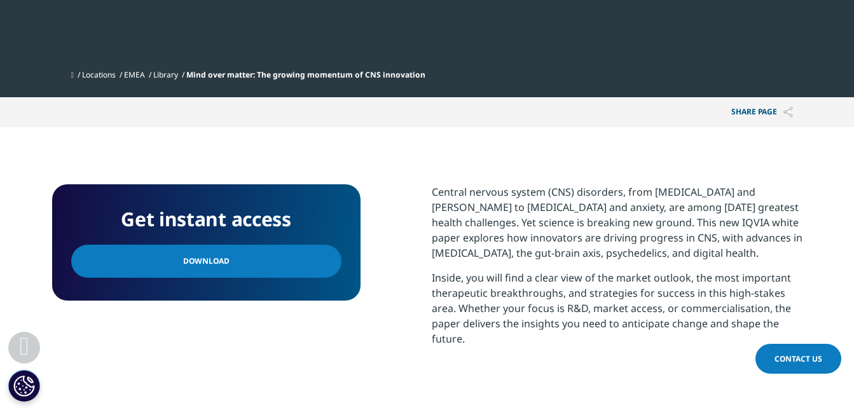
scroll to position [445, 0]
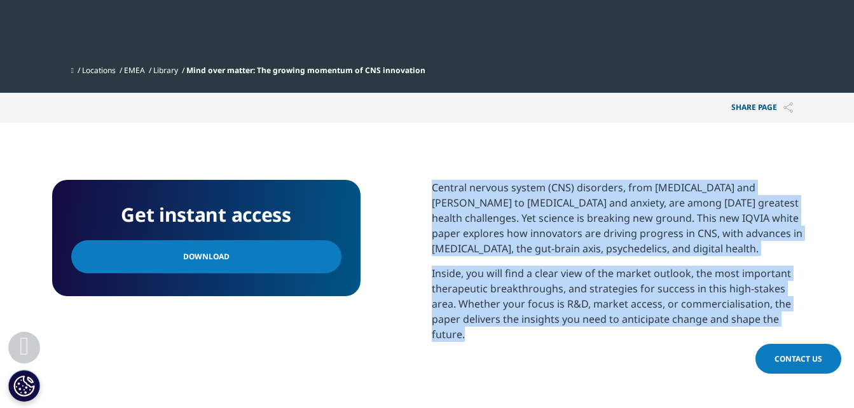
drag, startPoint x: 431, startPoint y: 190, endPoint x: 605, endPoint y: 336, distance: 227.1
click at [605, 336] on div "Get instant access Download Central nervous system (CNS) disorders, from [MEDIC…" at bounding box center [427, 282] width 751 height 204
copy div "Central nervous system (CNS) disorders, from [MEDICAL_DATA] and [PERSON_NAME] t…"
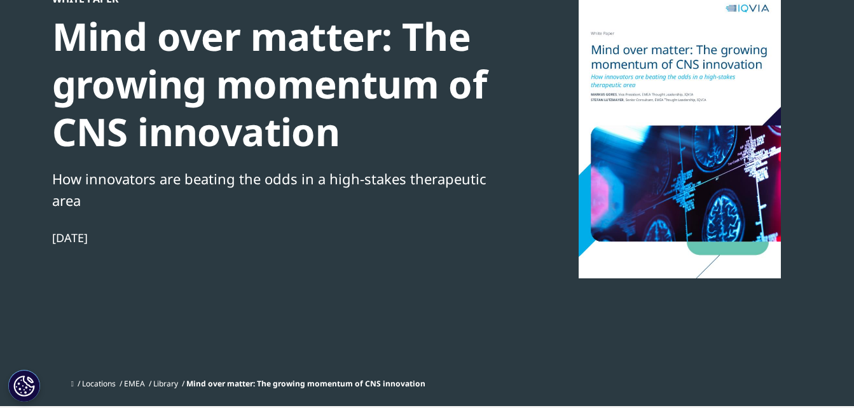
scroll to position [127, 0]
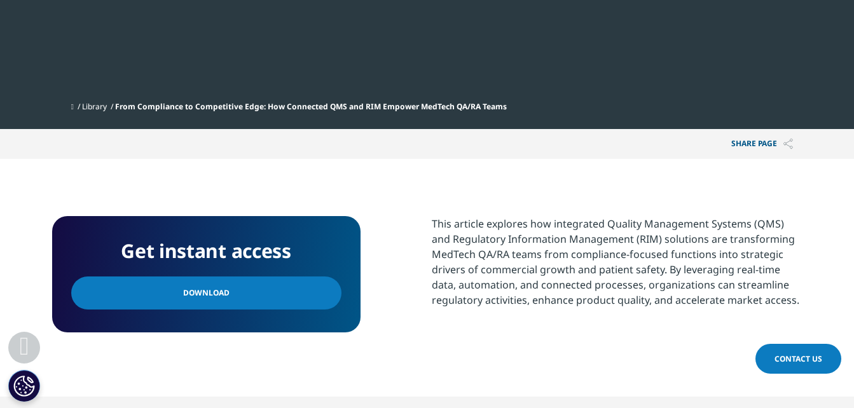
scroll to position [445, 0]
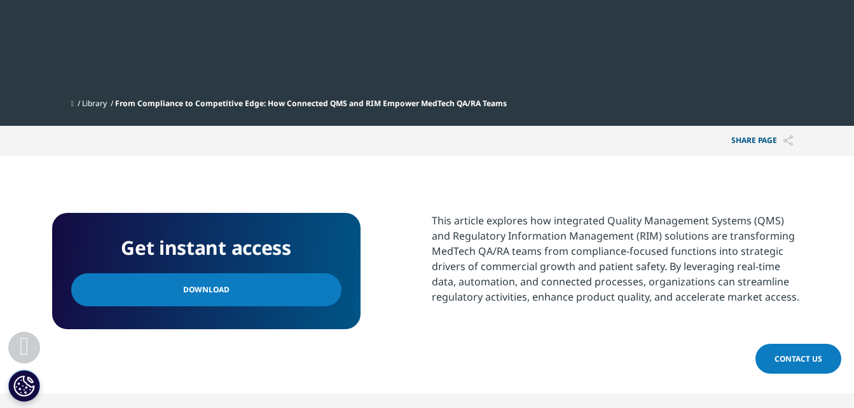
drag, startPoint x: 431, startPoint y: 219, endPoint x: 820, endPoint y: 306, distance: 398.9
click at [820, 306] on section "Get instant access Download This article explores how integrated Quality Manage…" at bounding box center [427, 275] width 854 height 238
copy div "This article explores how integrated Quality Management Systems (QMS) and Regul…"
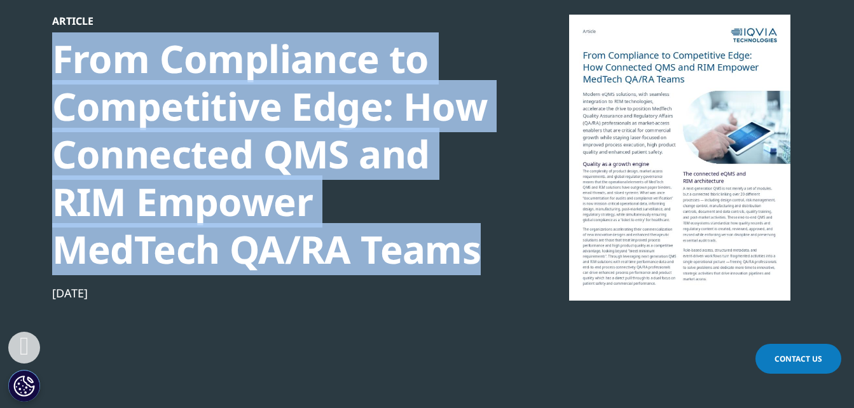
scroll to position [64, 0]
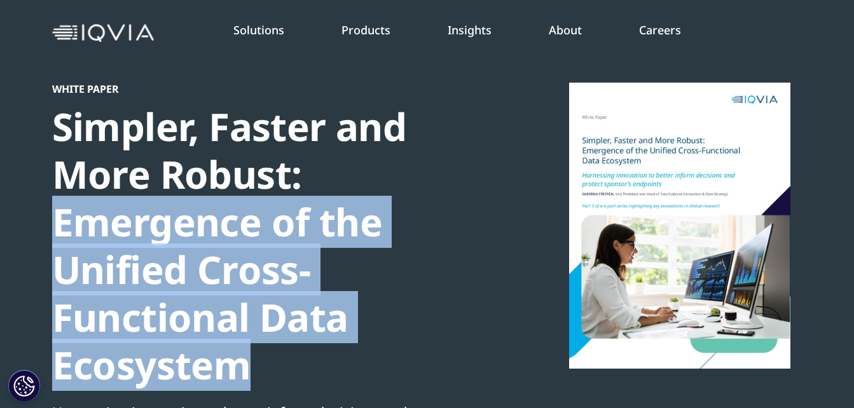
scroll to position [64, 0]
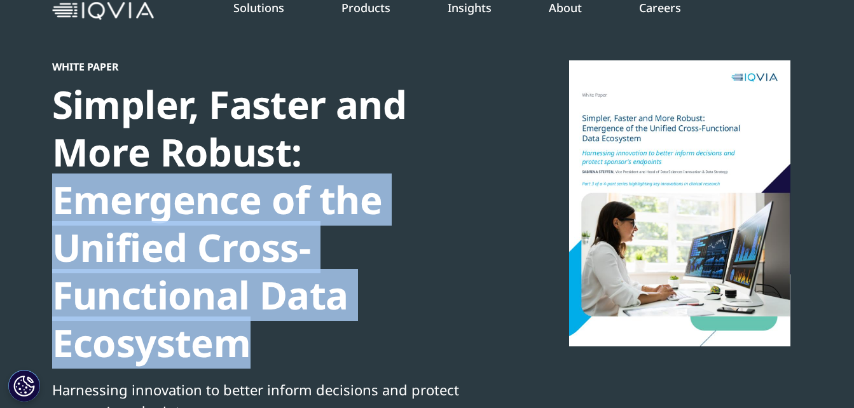
click at [392, 299] on div "Simpler, Faster and More Robust: Emergence of the Unified Cross-Functional Data…" at bounding box center [270, 224] width 436 height 286
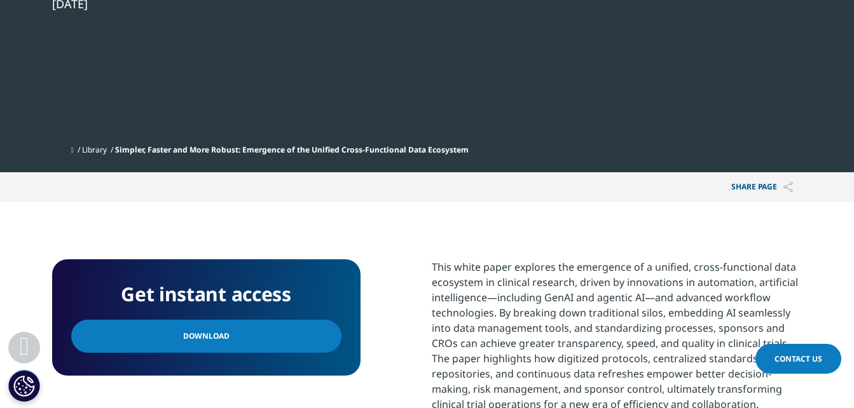
scroll to position [700, 0]
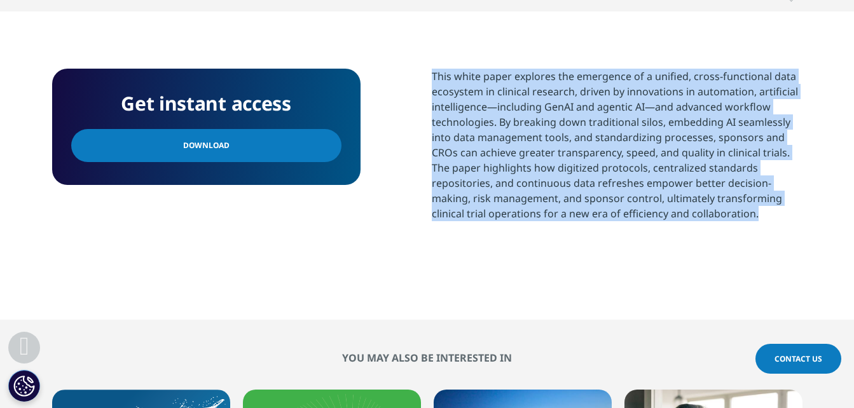
drag, startPoint x: 432, startPoint y: 78, endPoint x: 760, endPoint y: 224, distance: 359.3
click at [760, 224] on p "This white paper explores the emergence of a unified, cross-functional data eco…" at bounding box center [617, 150] width 371 height 162
copy p "This white paper explores the emergence of a unified, cross-functional data eco…"
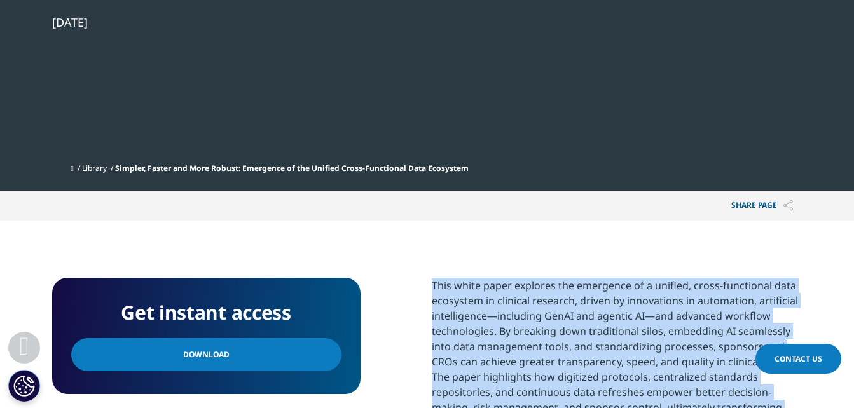
scroll to position [509, 0]
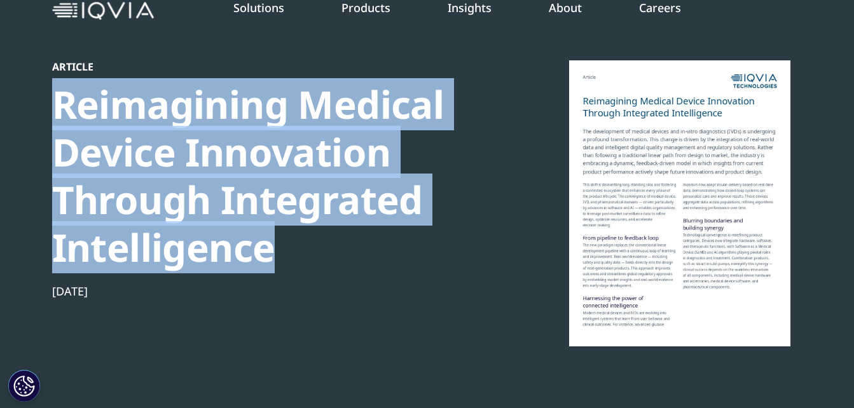
scroll to position [509, 0]
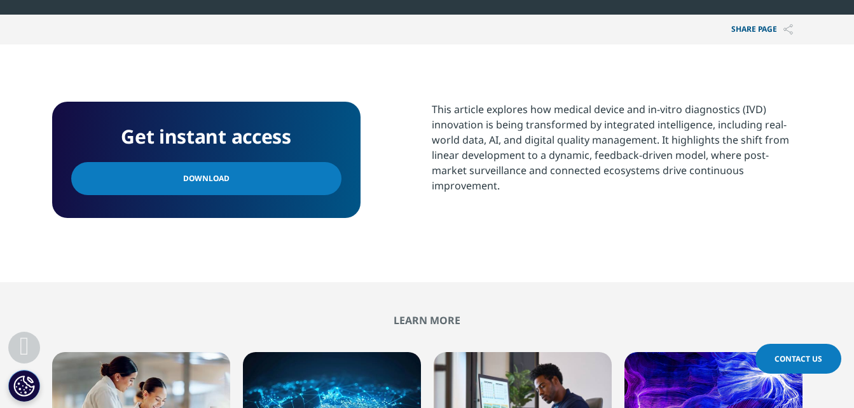
drag, startPoint x: 429, startPoint y: 115, endPoint x: 783, endPoint y: 176, distance: 358.8
click at [783, 176] on div "Get instant access Download This article explores how medical device and in-vit…" at bounding box center [427, 163] width 751 height 123
copy div "This article explores how medical device and in-vitro diagnostics (IVD) innovat…"
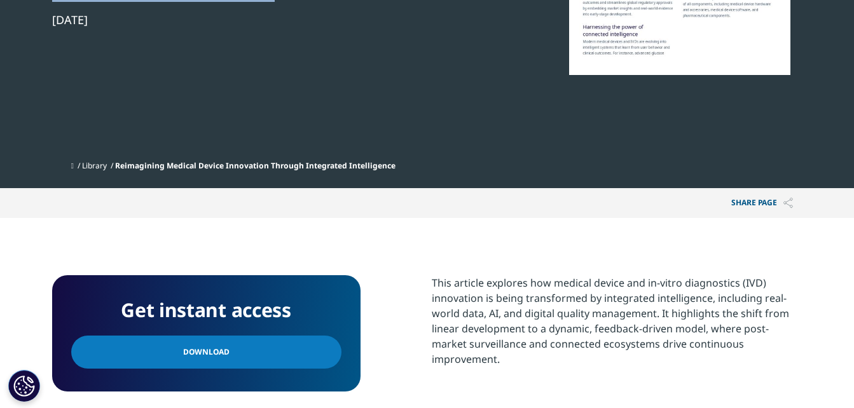
scroll to position [127, 0]
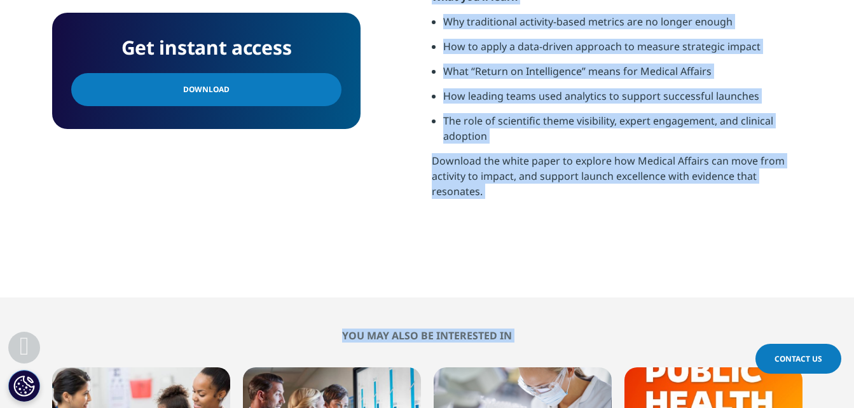
scroll to position [1081, 0]
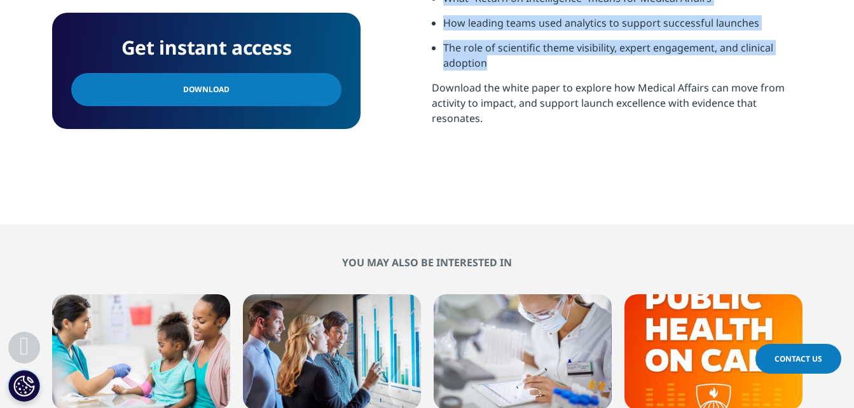
drag, startPoint x: 424, startPoint y: 230, endPoint x: 496, endPoint y: 69, distance: 175.7
copy div "Medical Affairs teams are under increasing pressure to show the value of their …"
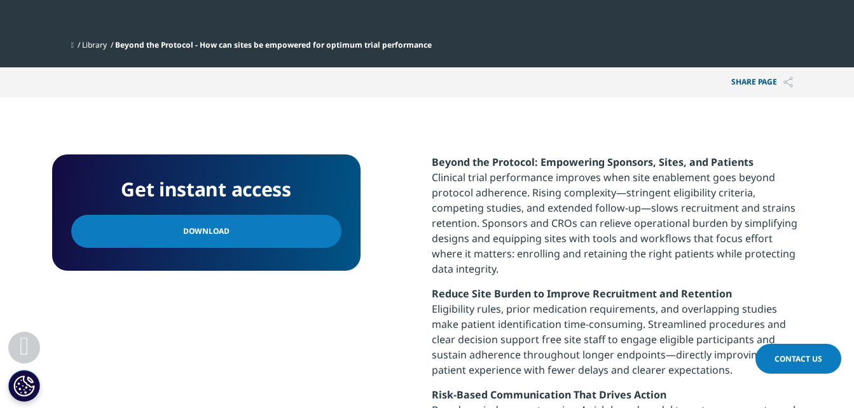
scroll to position [509, 0]
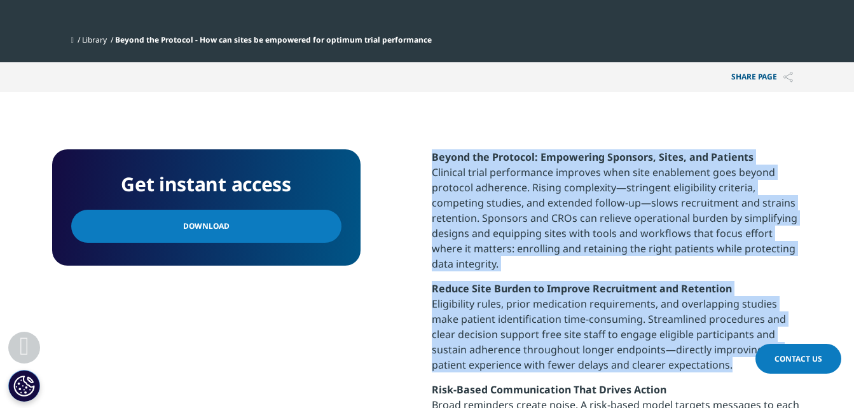
drag, startPoint x: 433, startPoint y: 156, endPoint x: 728, endPoint y: 366, distance: 363.1
copy div "Beyond the Protocol: Empowering Sponsors, Sites, and Patients Clinical trial pe…"
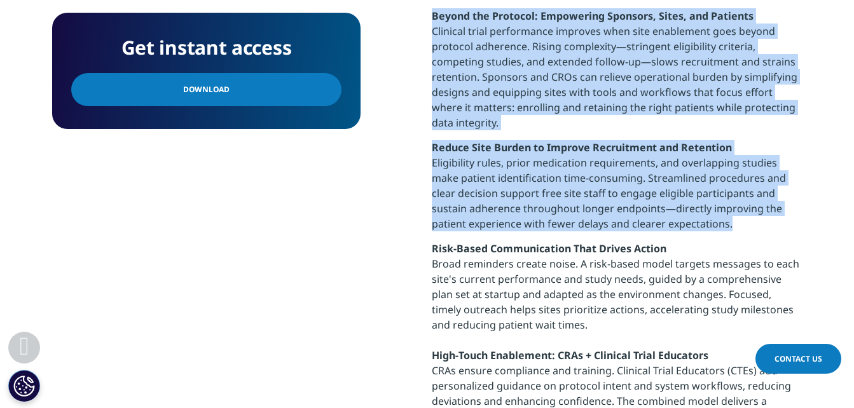
scroll to position [700, 0]
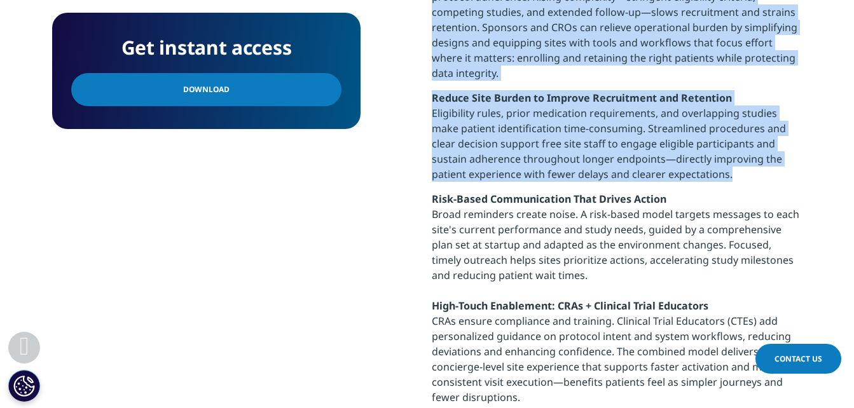
drag, startPoint x: 433, startPoint y: 198, endPoint x: 600, endPoint y: 282, distance: 187.2
click at [600, 282] on div "Beyond the Protocol: Empowering Sponsors, Sites, and Patients Clinical trial pe…" at bounding box center [617, 258] width 371 height 599
copy div "Risk‑Based Communication That Drives Action Broad reminders create noise. A ris…"
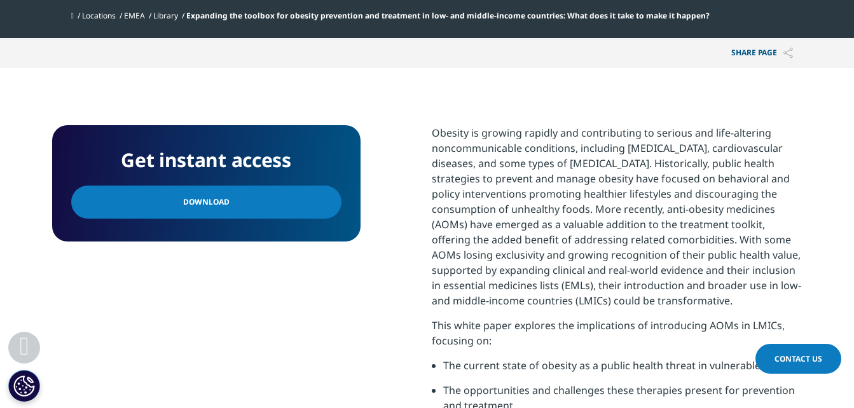
scroll to position [636, 0]
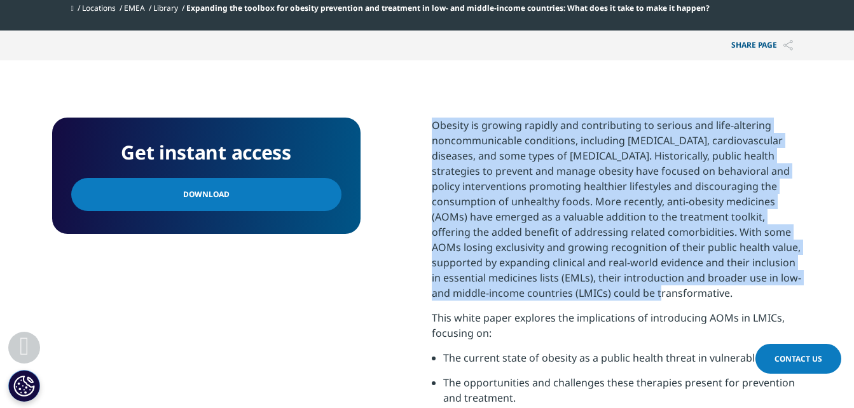
drag, startPoint x: 433, startPoint y: 127, endPoint x: 653, endPoint y: 292, distance: 275.3
click at [653, 292] on p "Obesity is growing rapidly and contributing to serious and life-altering noncom…" at bounding box center [617, 214] width 371 height 193
copy p "Obesity is growing rapidly and contributing to serious and life-altering noncom…"
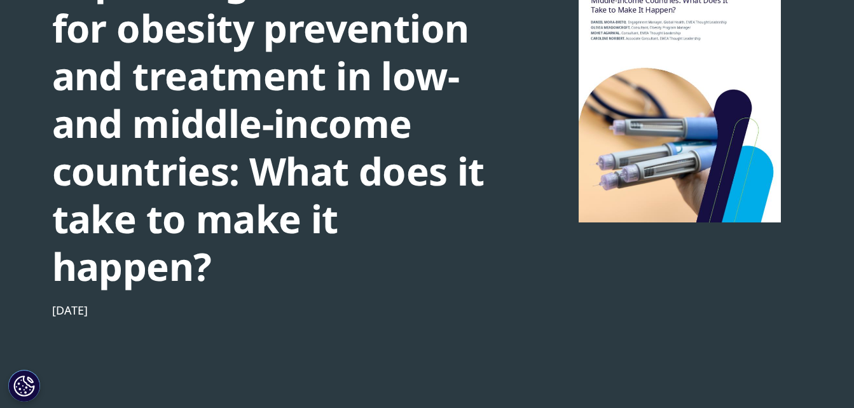
scroll to position [0, 0]
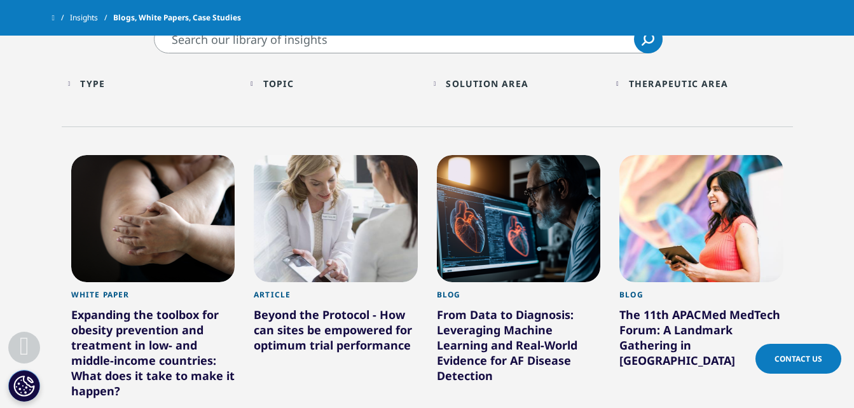
scroll to position [469, 0]
